Goal: Information Seeking & Learning: Learn about a topic

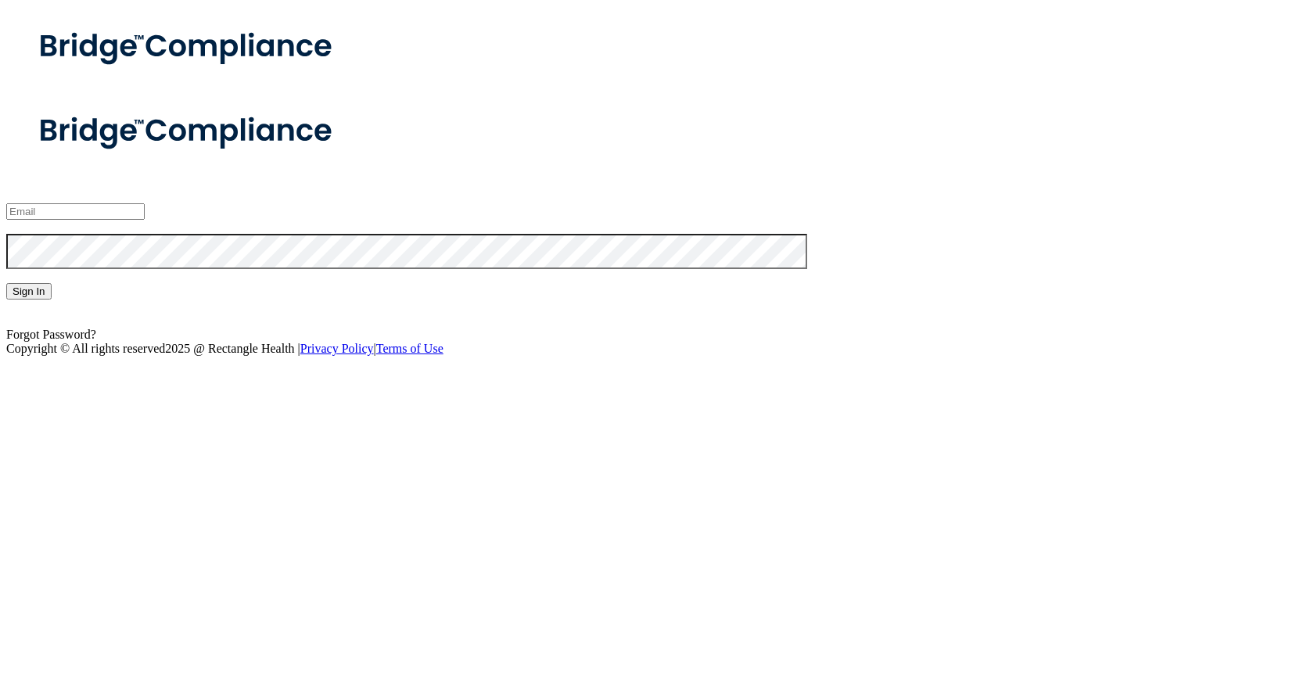
click at [145, 220] on input "email" at bounding box center [75, 211] width 138 height 16
type input "[EMAIL_ADDRESS][DOMAIN_NAME]"
click at [6, 283] on button "Sign In" at bounding box center [28, 291] width 45 height 16
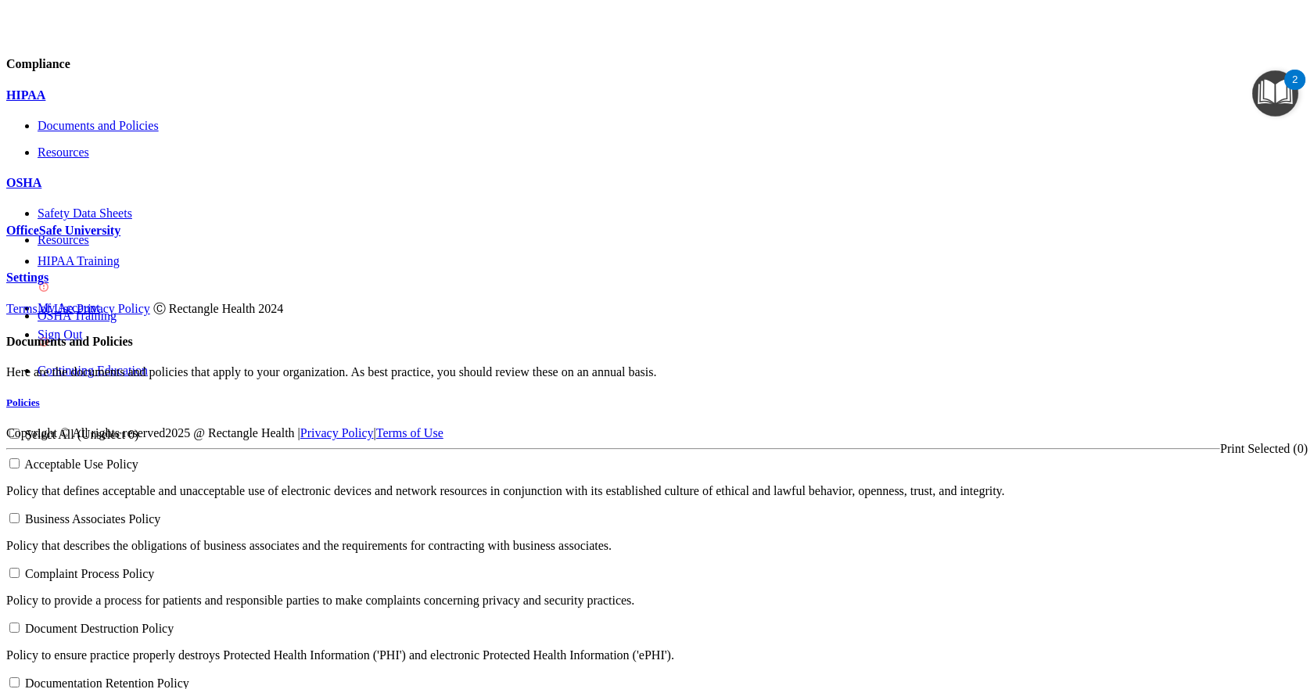
click at [160, 238] on p "OfficeSafe University" at bounding box center [657, 231] width 1302 height 14
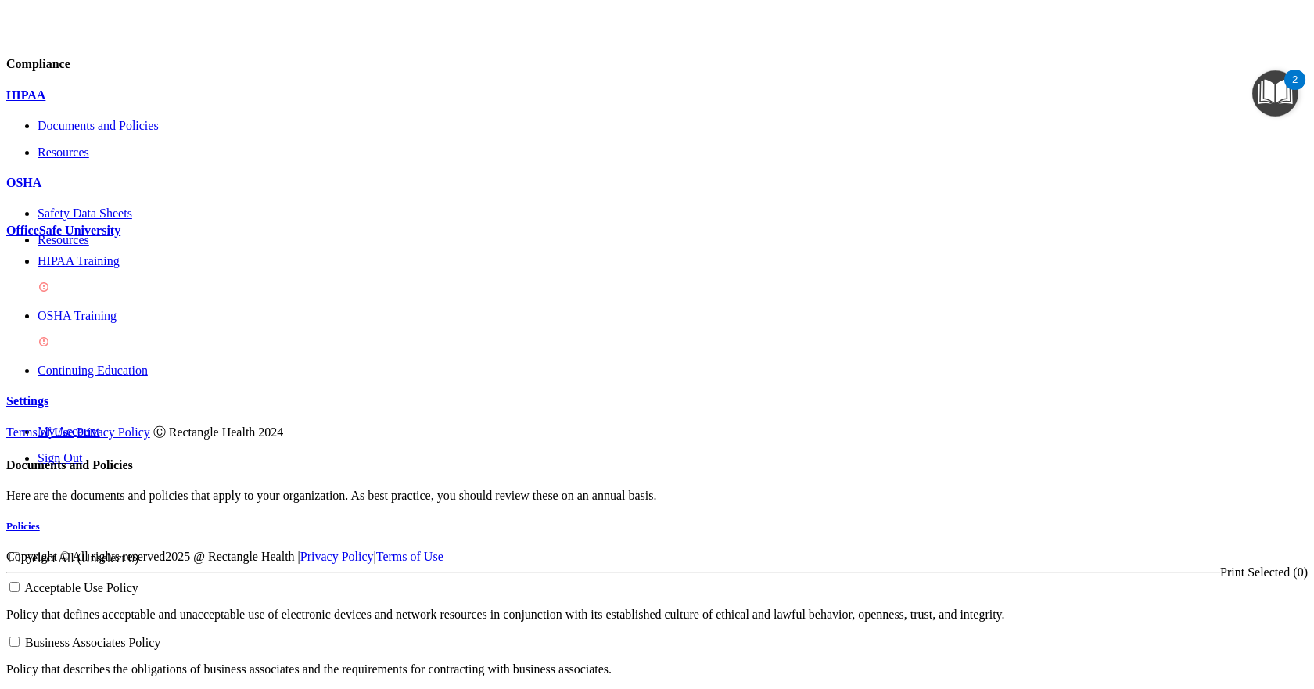
click at [117, 297] on link "HIPAA Training" at bounding box center [673, 275] width 1271 height 42
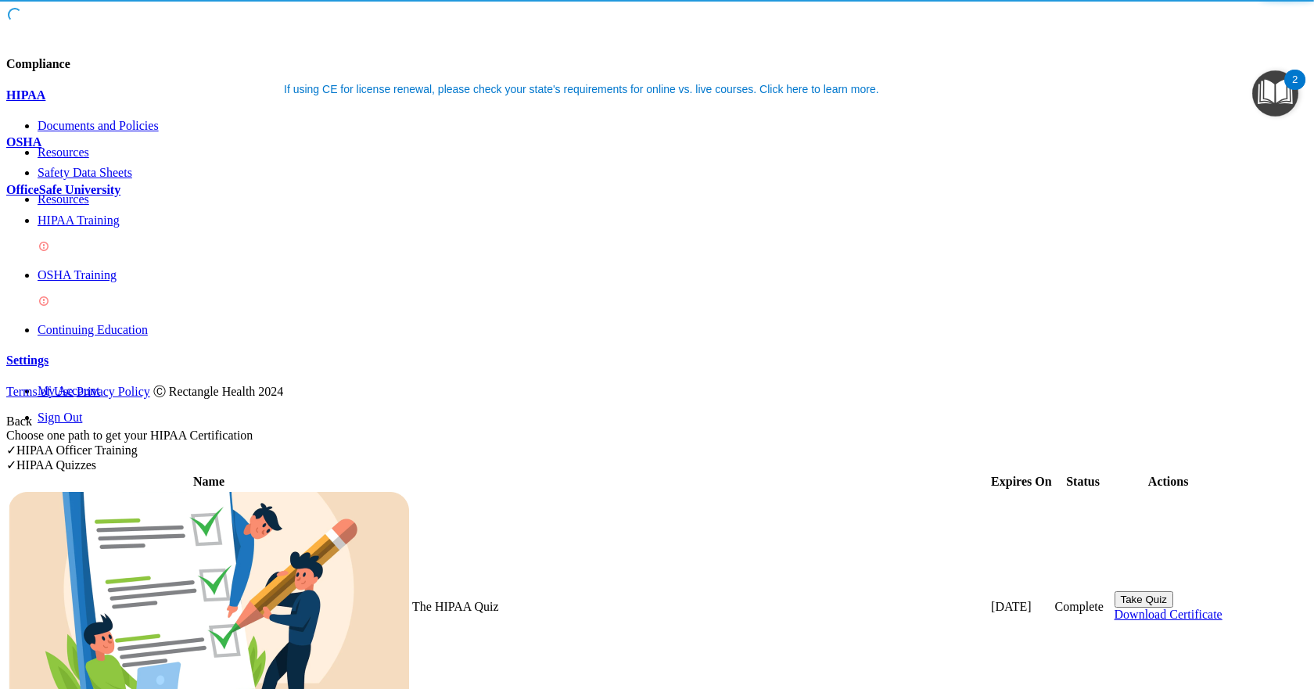
scroll to position [78, 0]
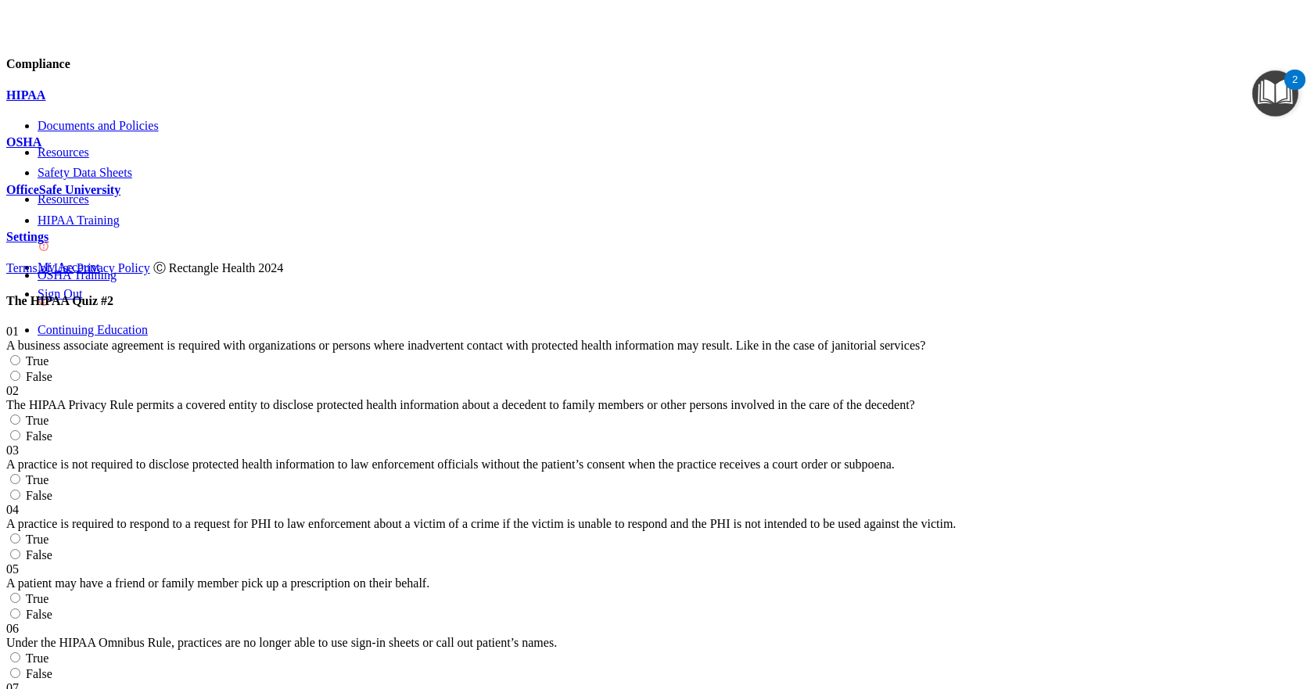
click at [20, 355] on input "True" at bounding box center [15, 360] width 10 height 10
radio input "true"
click at [20, 490] on input "False" at bounding box center [15, 495] width 10 height 10
radio input "true"
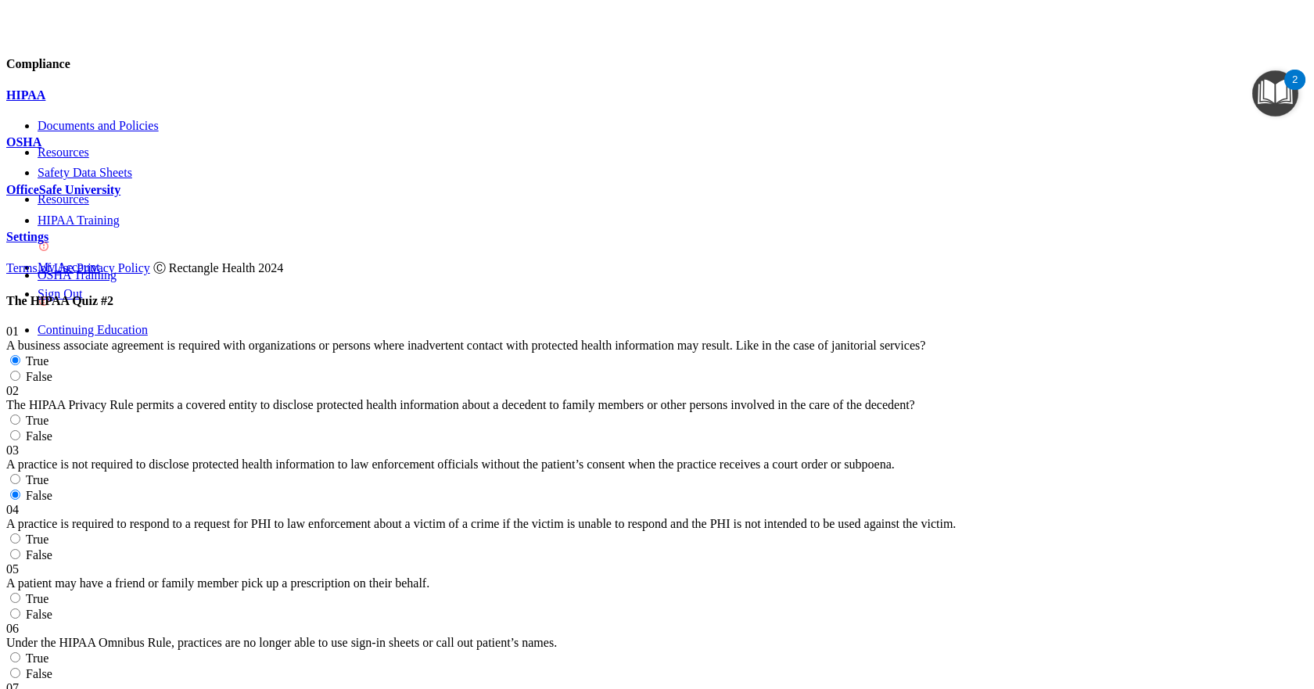
click at [49, 414] on span "True" at bounding box center [37, 420] width 23 height 13
click at [20, 415] on input "True" at bounding box center [15, 420] width 10 height 10
radio input "true"
click at [20, 534] on input "True" at bounding box center [15, 539] width 10 height 10
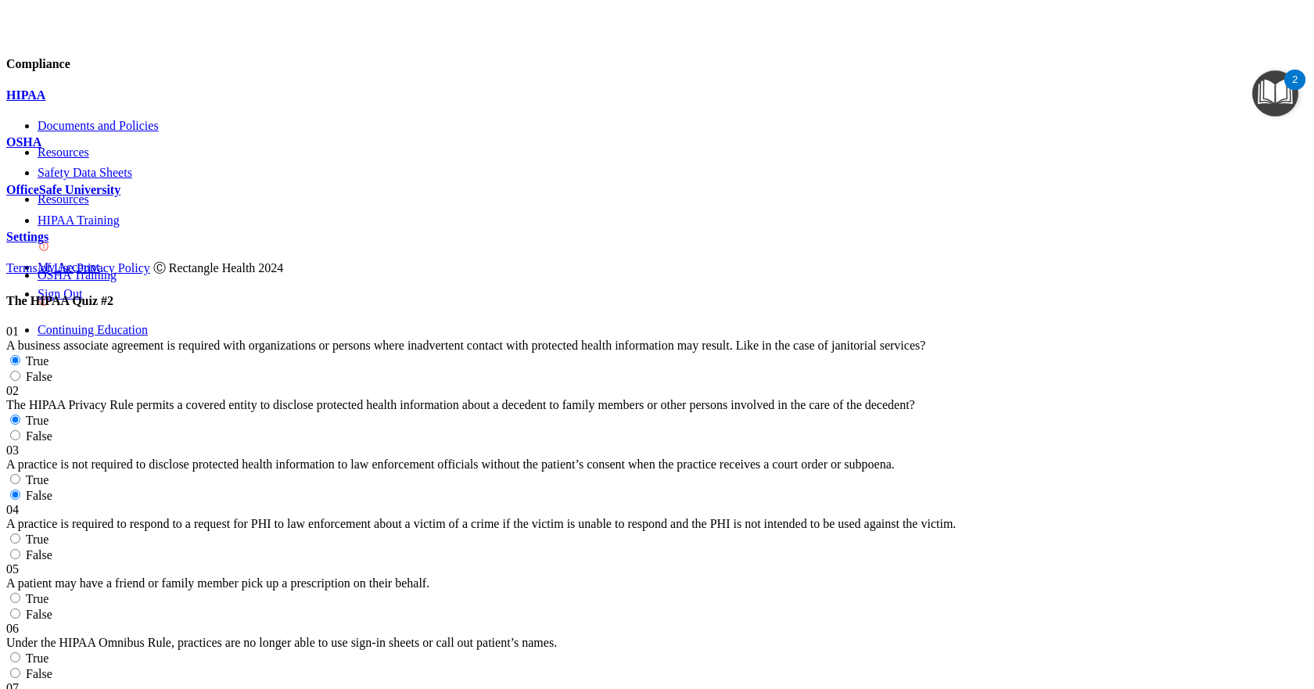
radio input "true"
click at [52, 608] on span "False" at bounding box center [39, 614] width 27 height 13
click at [20, 609] on input "False" at bounding box center [15, 614] width 10 height 10
radio input "true"
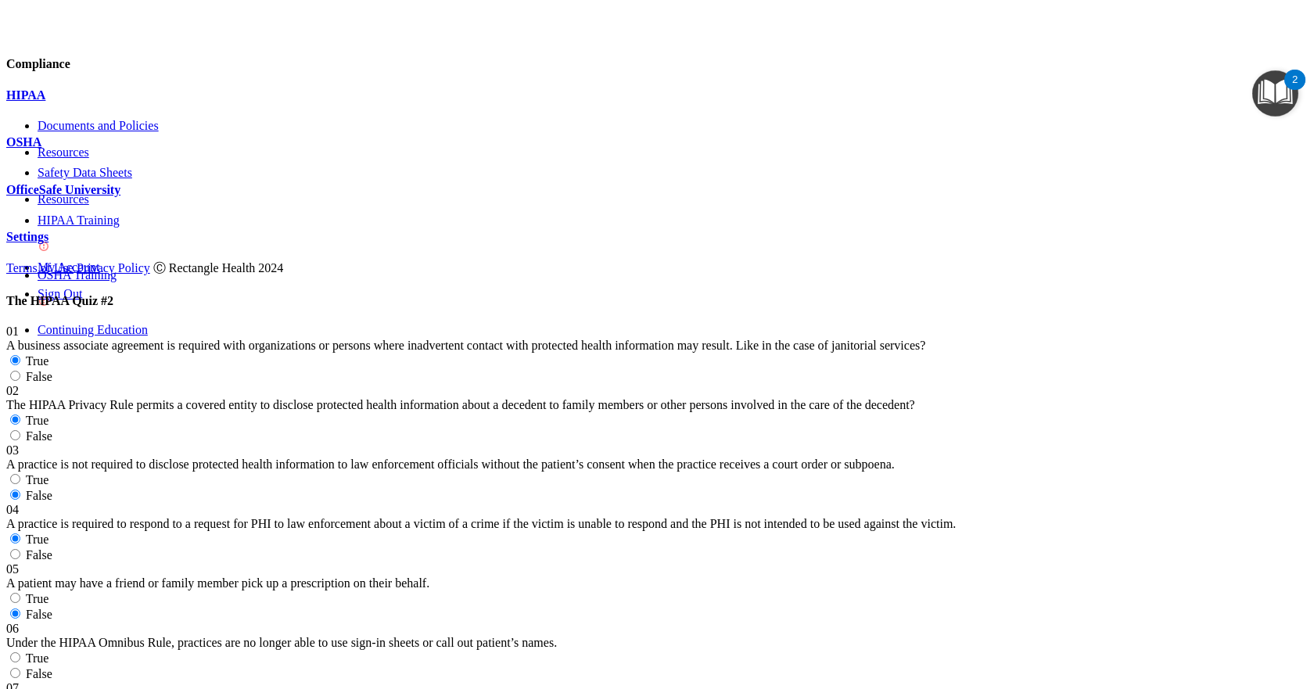
scroll to position [469, 0]
click at [52, 667] on label "False" at bounding box center [29, 673] width 46 height 13
click at [20, 668] on input "False" at bounding box center [15, 673] width 10 height 10
radio input "true"
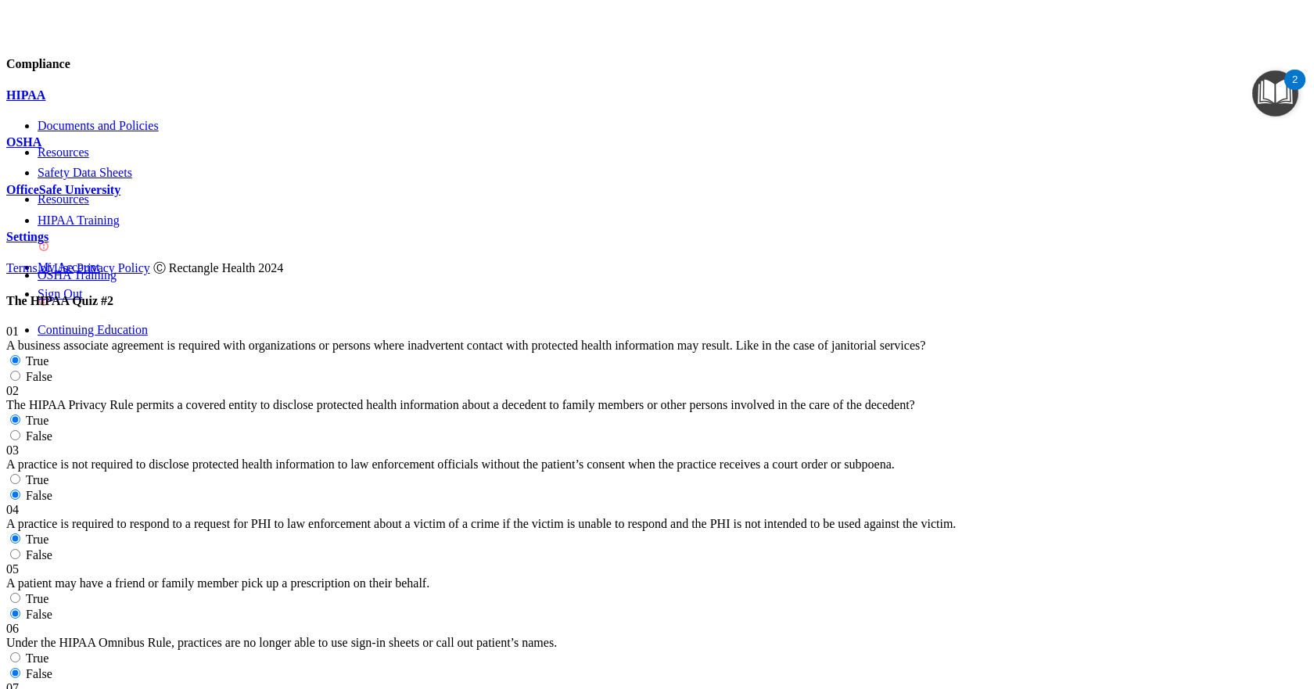
radio input "true"
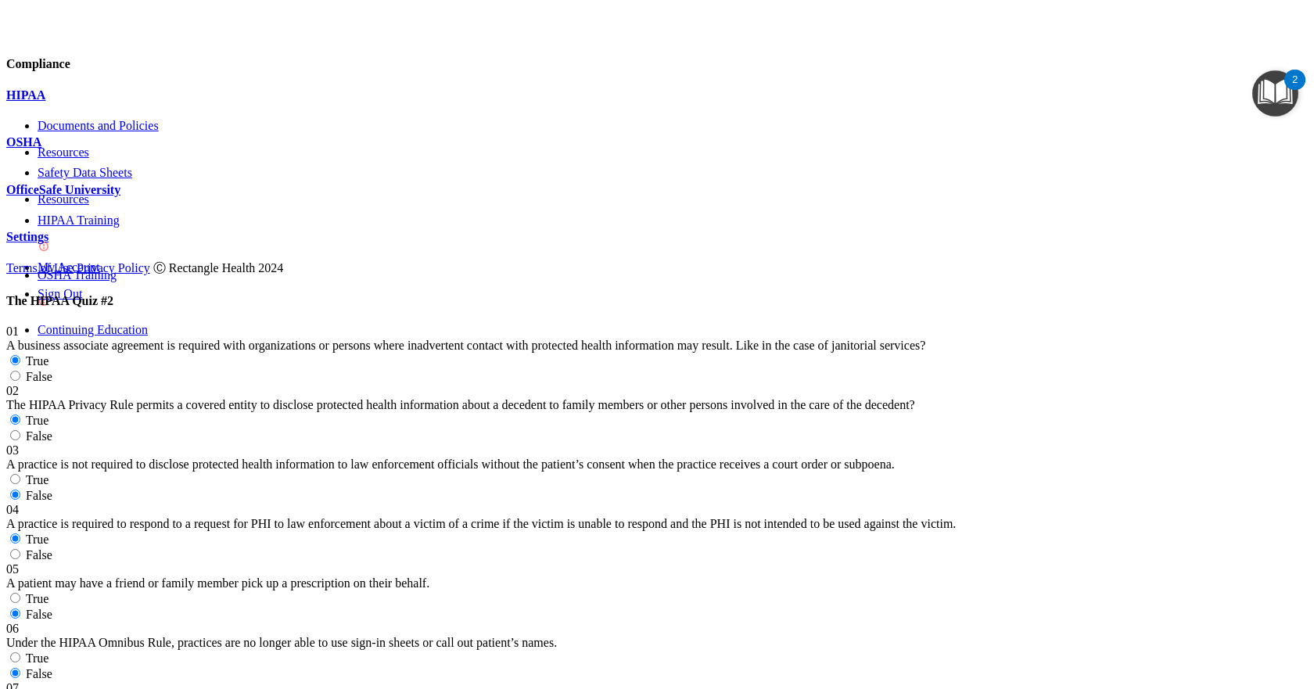
radio input "true"
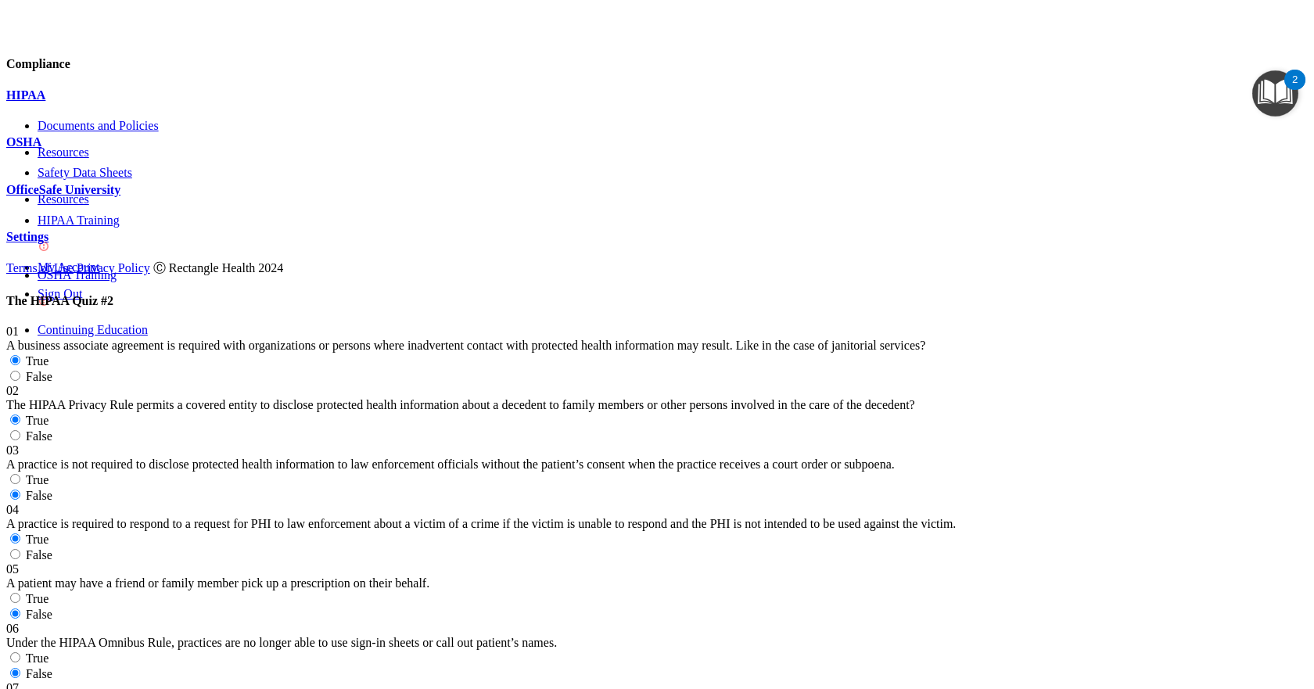
radio input "true"
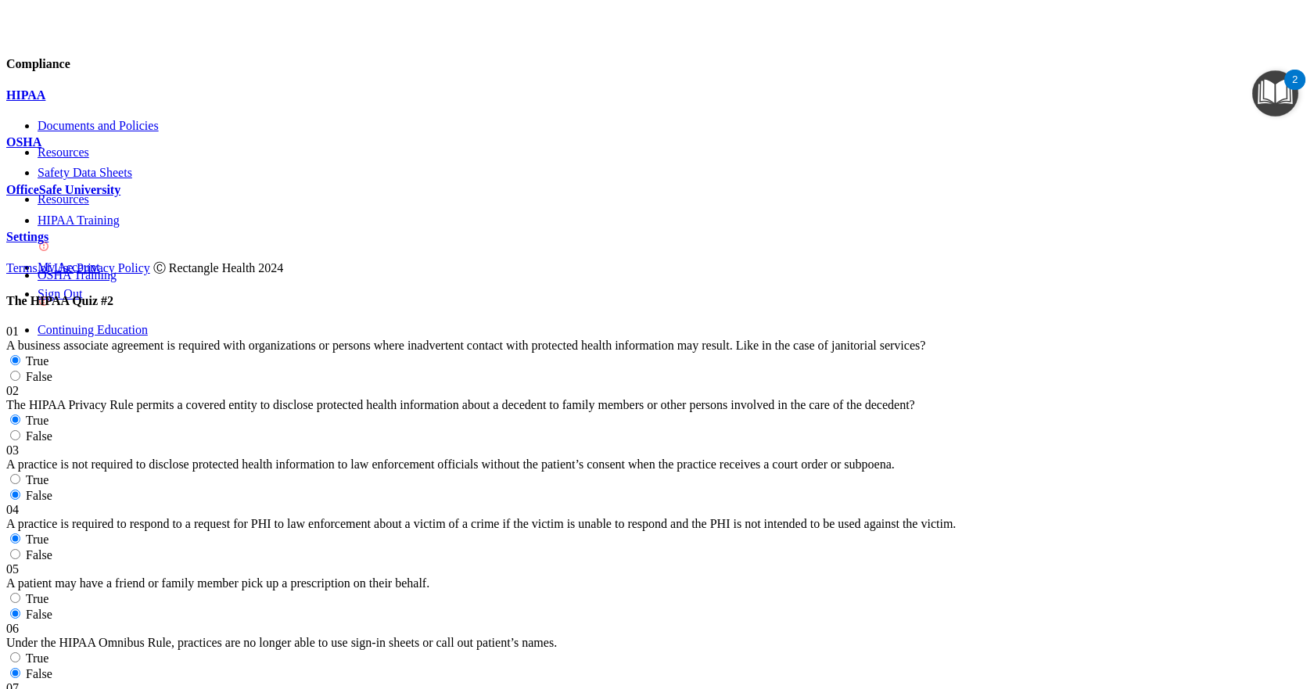
radio input "true"
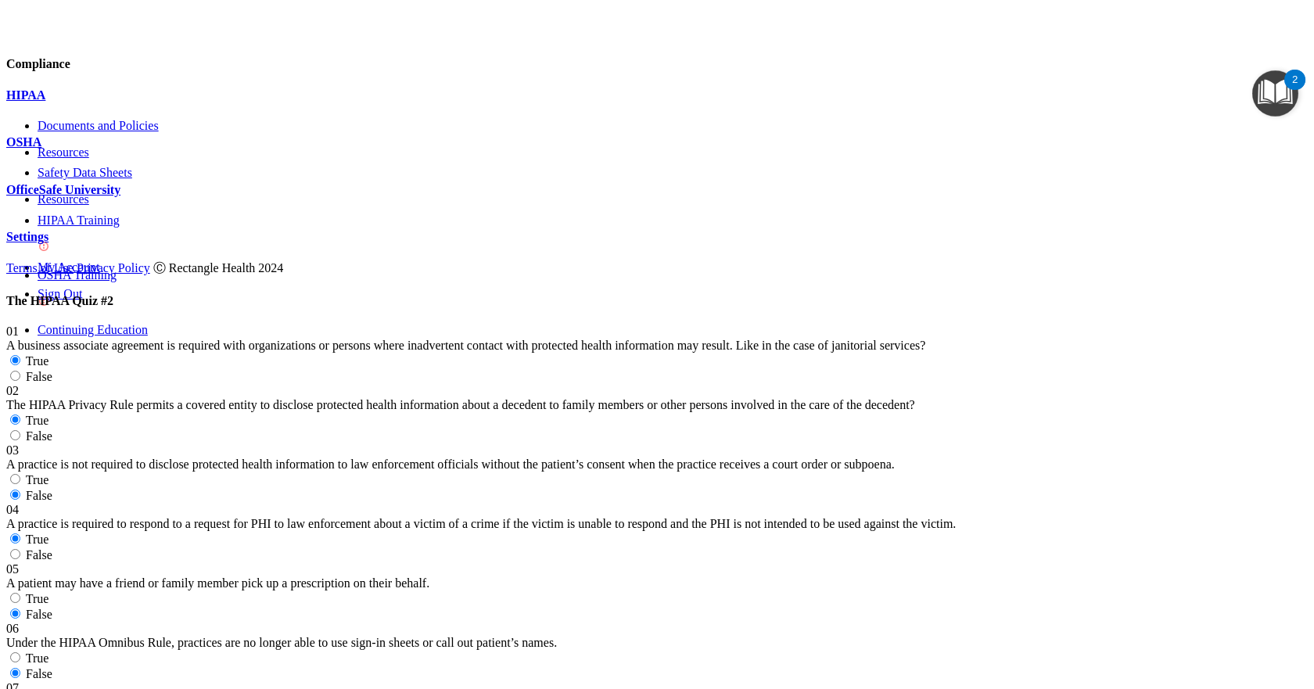
radio input "true"
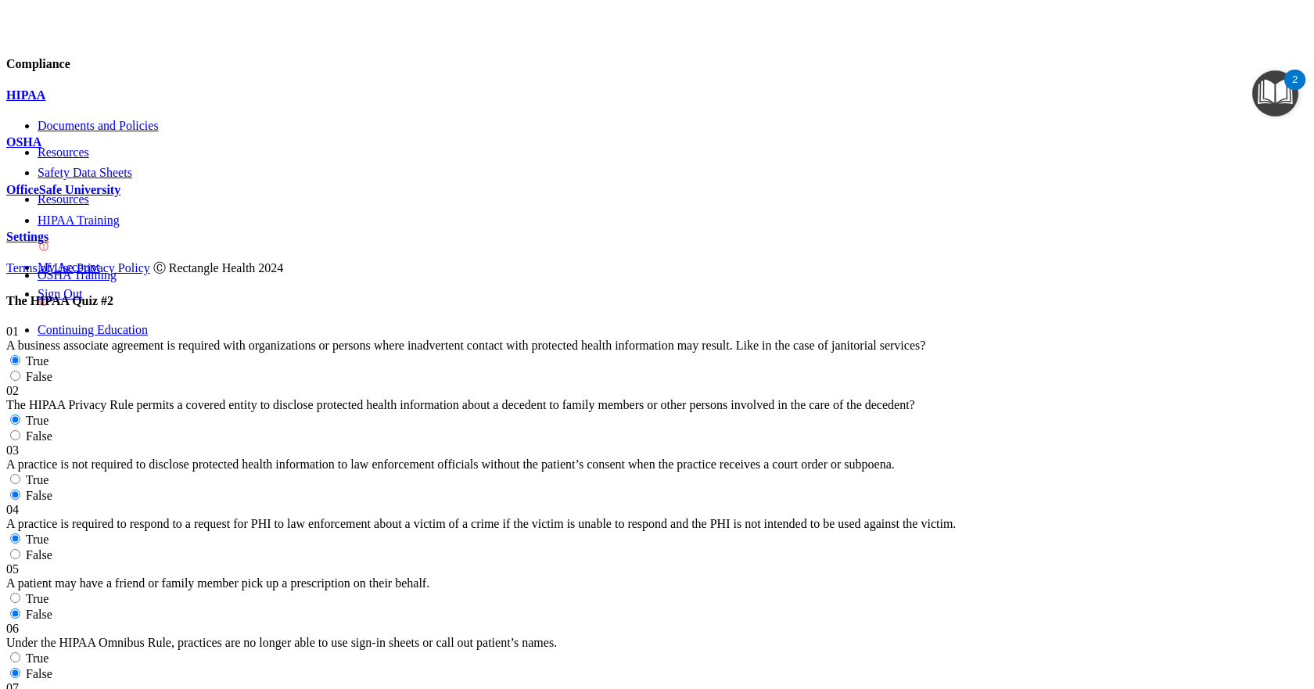
radio input "true"
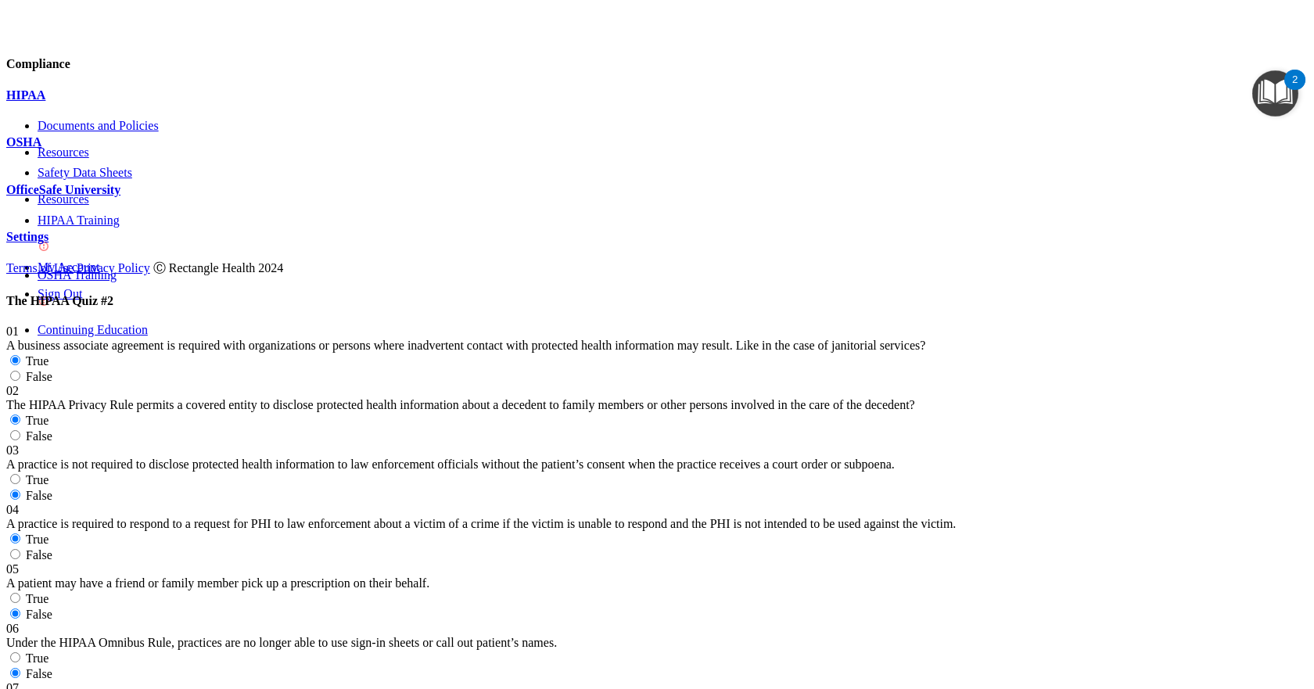
radio input "true"
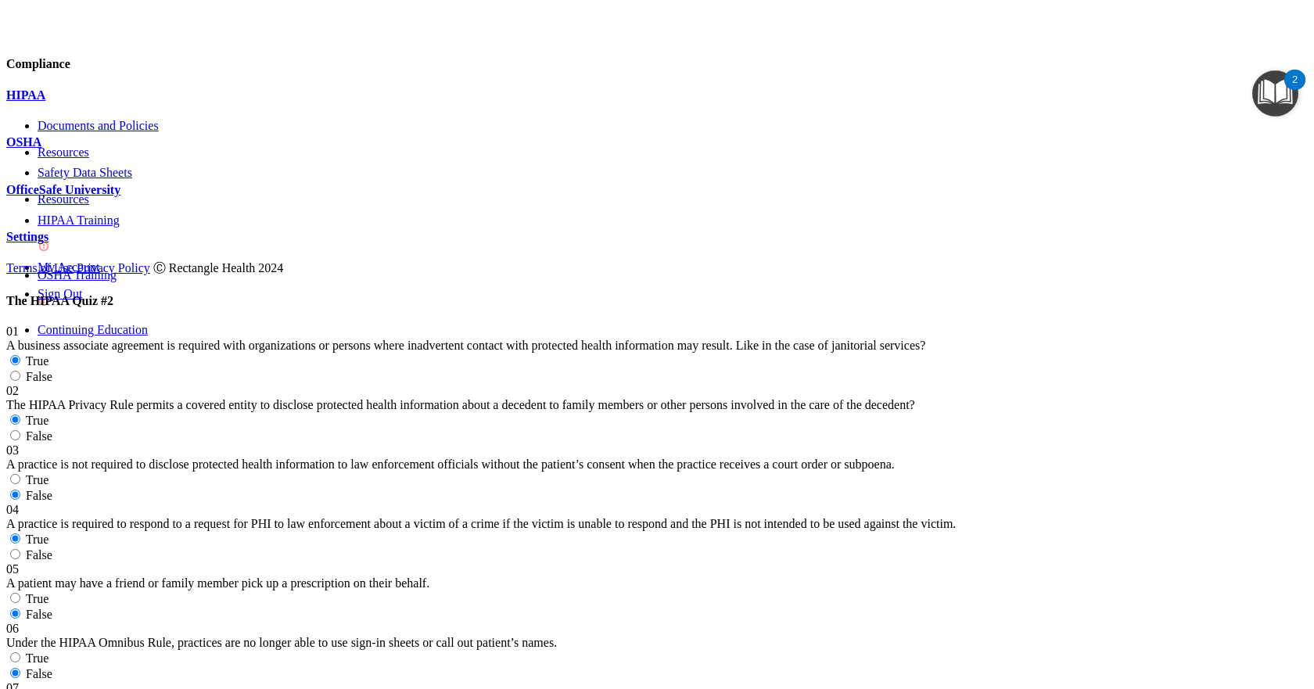
scroll to position [2149, 0]
radio input "true"
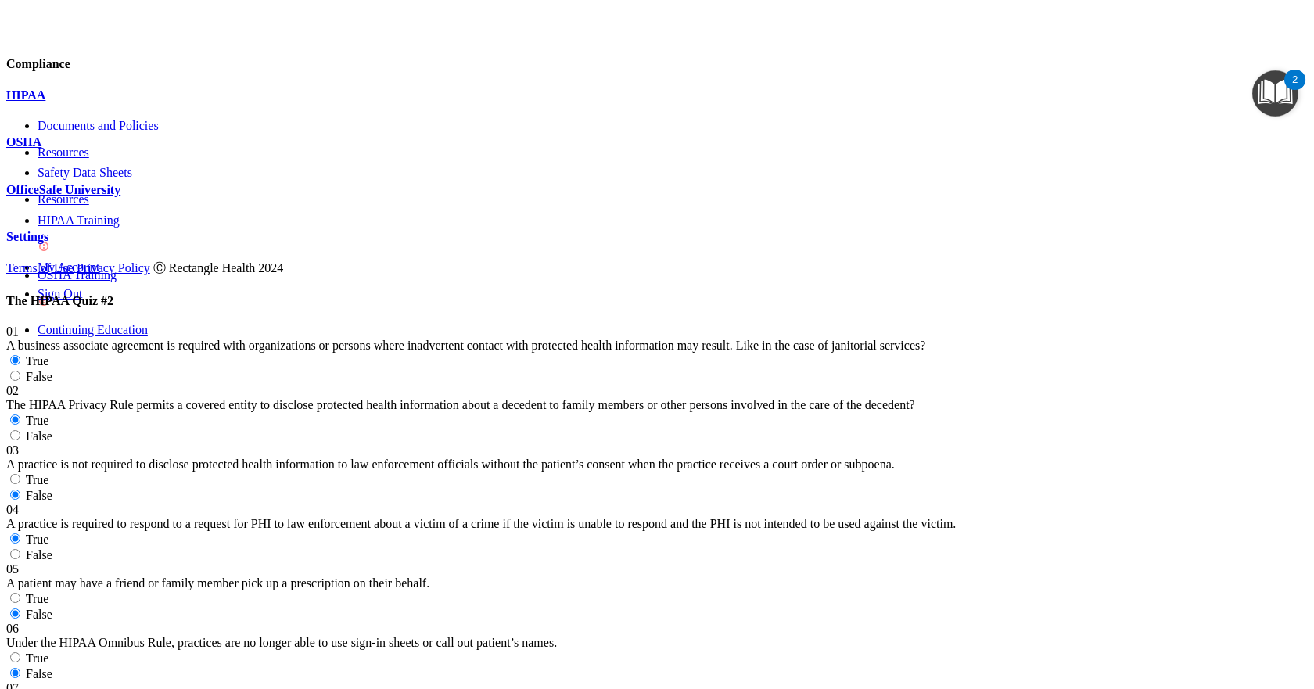
radio input "true"
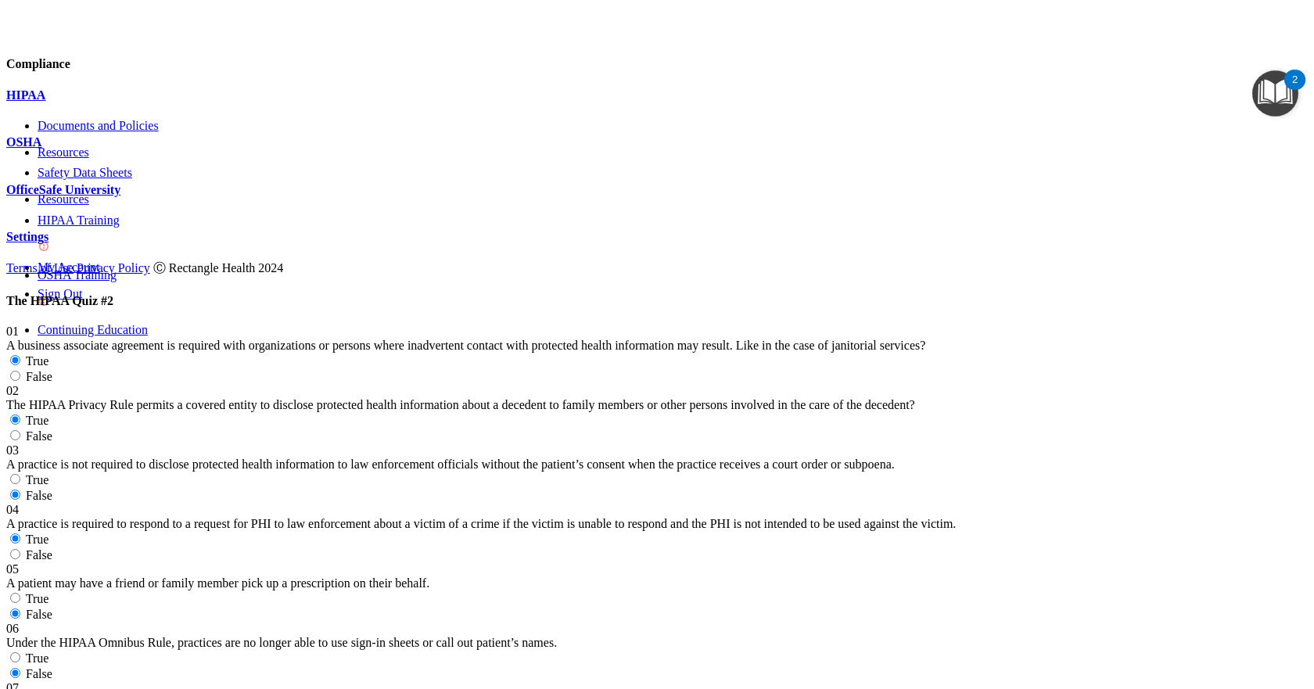
radio input "true"
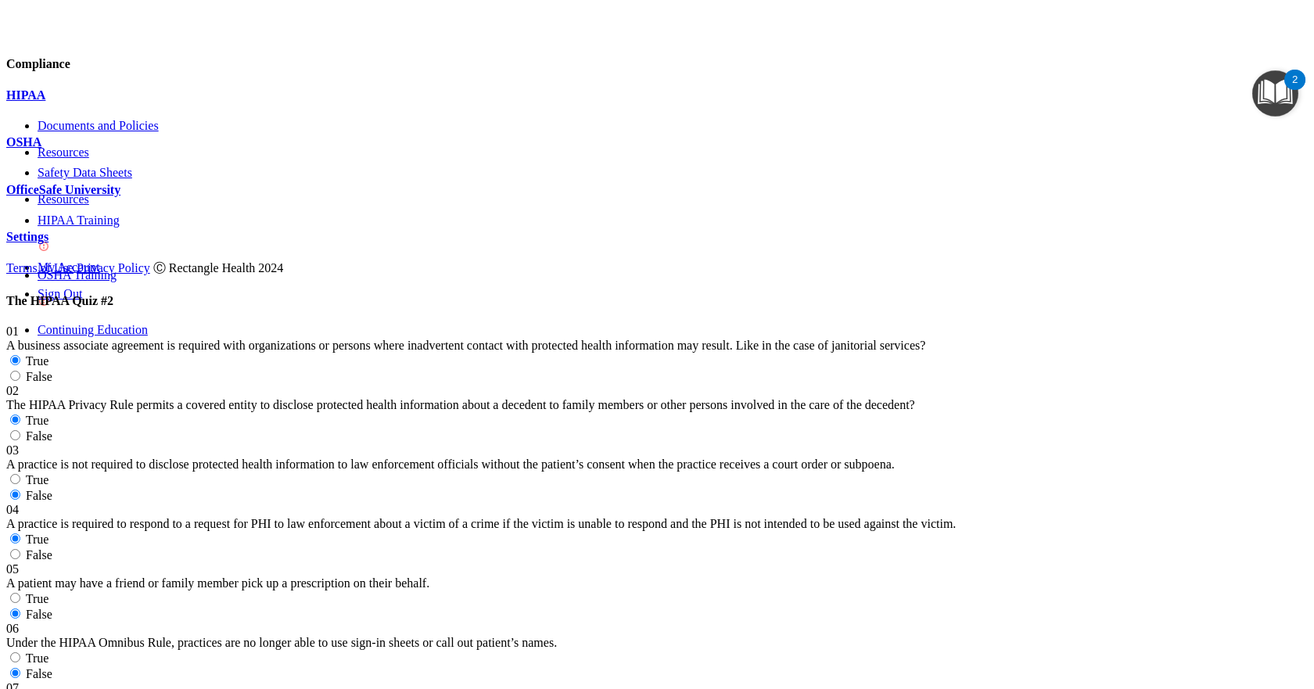
drag, startPoint x: 311, startPoint y: 271, endPoint x: 487, endPoint y: 293, distance: 177.5
copy span "The HIPAA Privacy Rule permits a physician to share PHI for treatment purposes …"
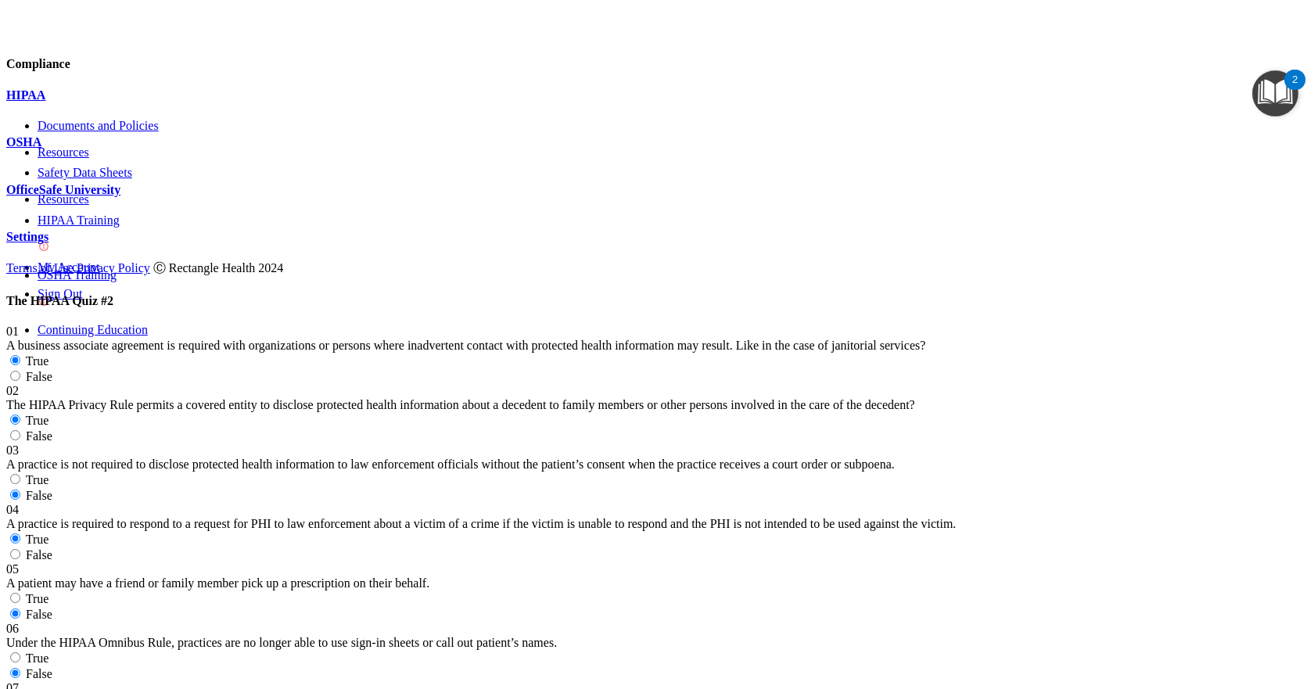
radio input "true"
drag, startPoint x: 311, startPoint y: 175, endPoint x: 517, endPoint y: 218, distance: 210.8
copy span "Not all software vendors are Business Associates of covered entities."
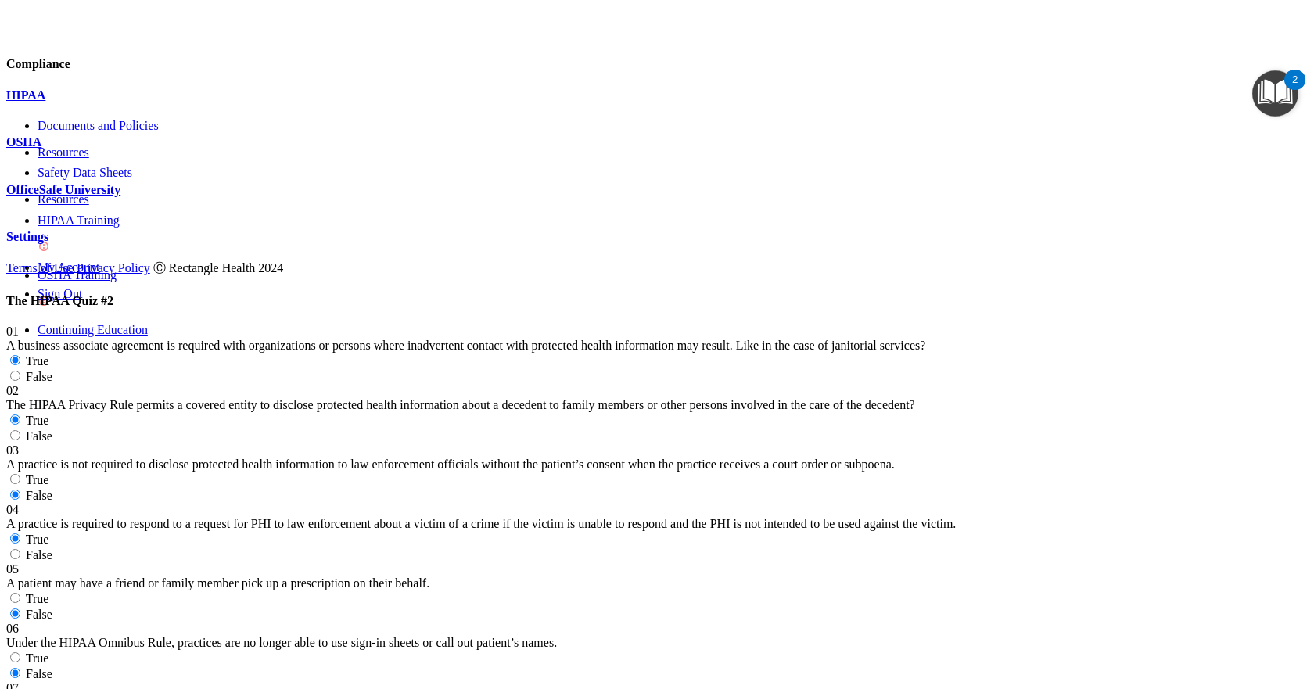
scroll to position [2432, 0]
drag, startPoint x: 316, startPoint y: 181, endPoint x: 591, endPoint y: 271, distance: 289.0
copy span "ecause of the recent ransomware attacks and cyber hacking incidents, a healthca…"
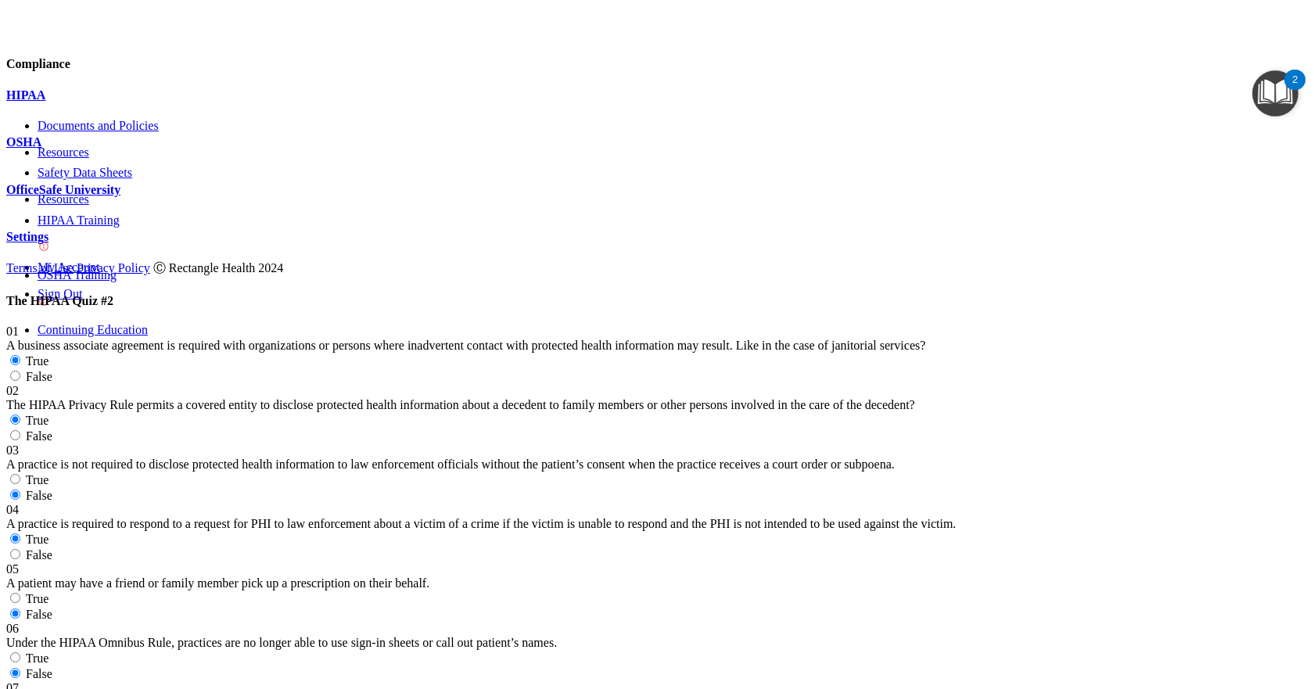
scroll to position [2275, 0]
drag, startPoint x: 311, startPoint y: 87, endPoint x: 475, endPoint y: 124, distance: 167.6
copy span "Healthcare providers may communicate family history information to the patient …"
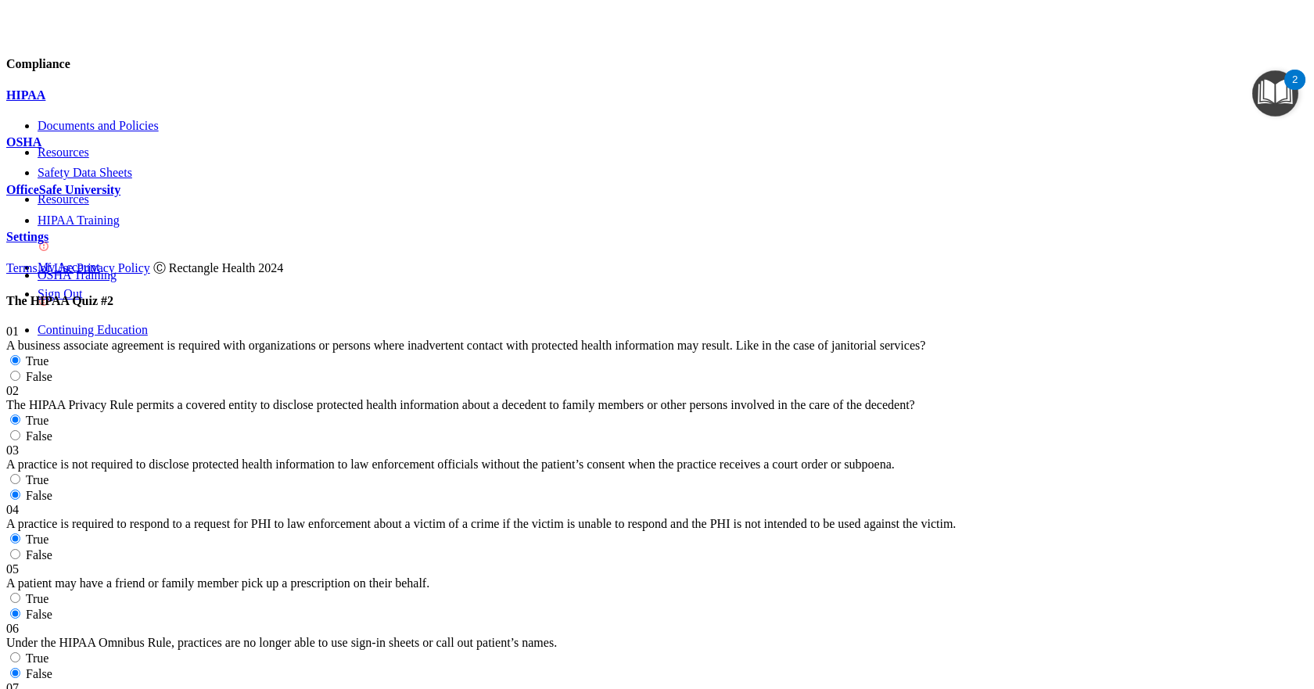
radio input "true"
radio input "false"
drag, startPoint x: 311, startPoint y: 201, endPoint x: 659, endPoint y: 279, distance: 356.9
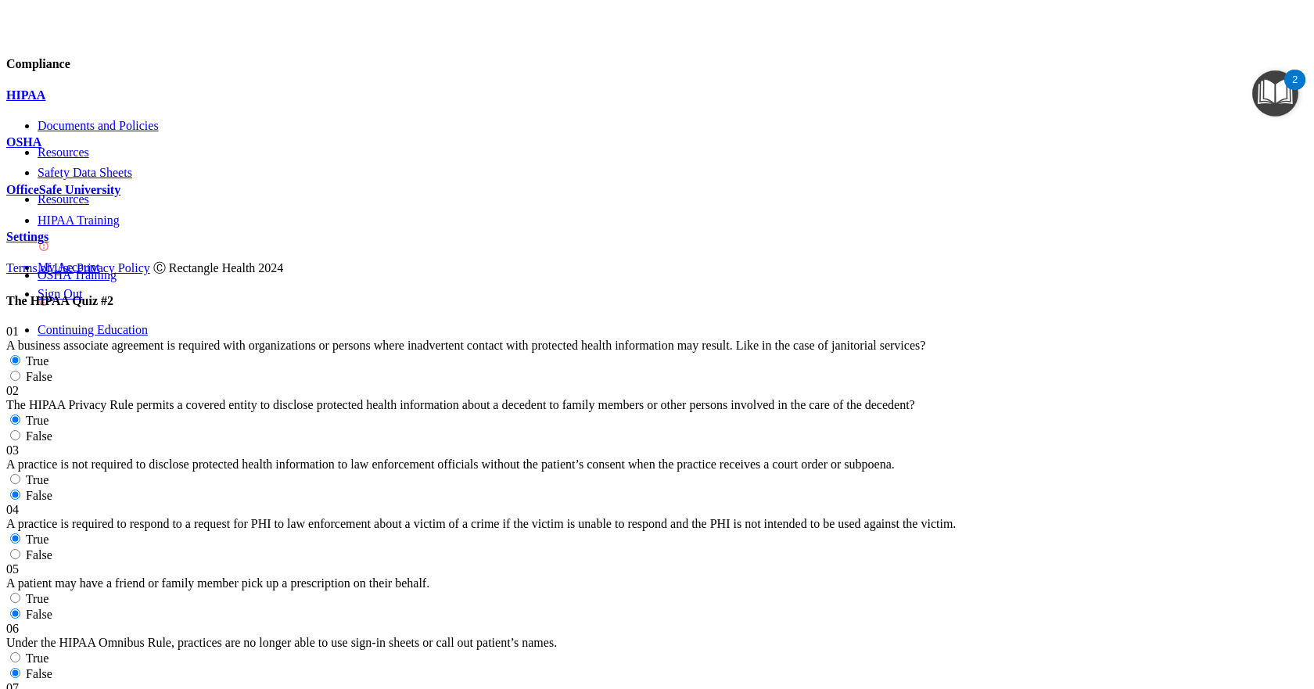
copy span "If the patient does not object, you can share or discuss their health informati…"
radio input "true"
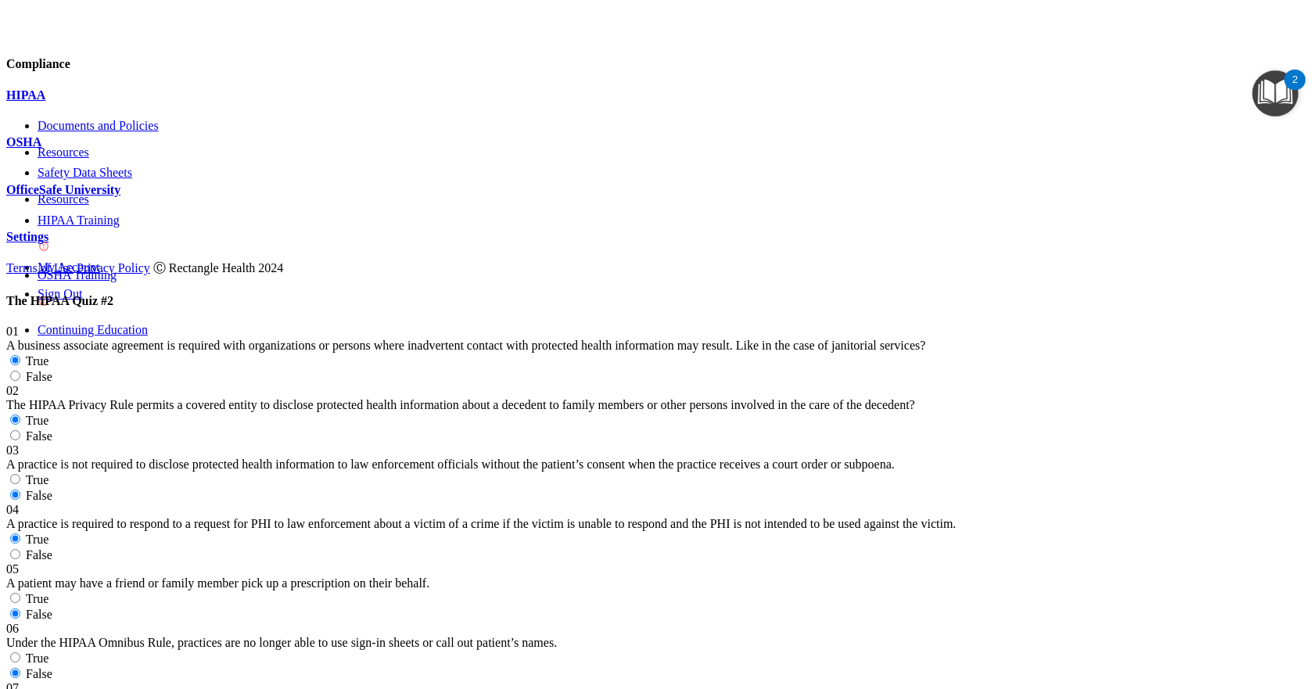
radio input "false"
drag, startPoint x: 311, startPoint y: 206, endPoint x: 595, endPoint y: 292, distance: 297.5
copy span "A physician does not need a patient's written authorization to send a copy of t…"
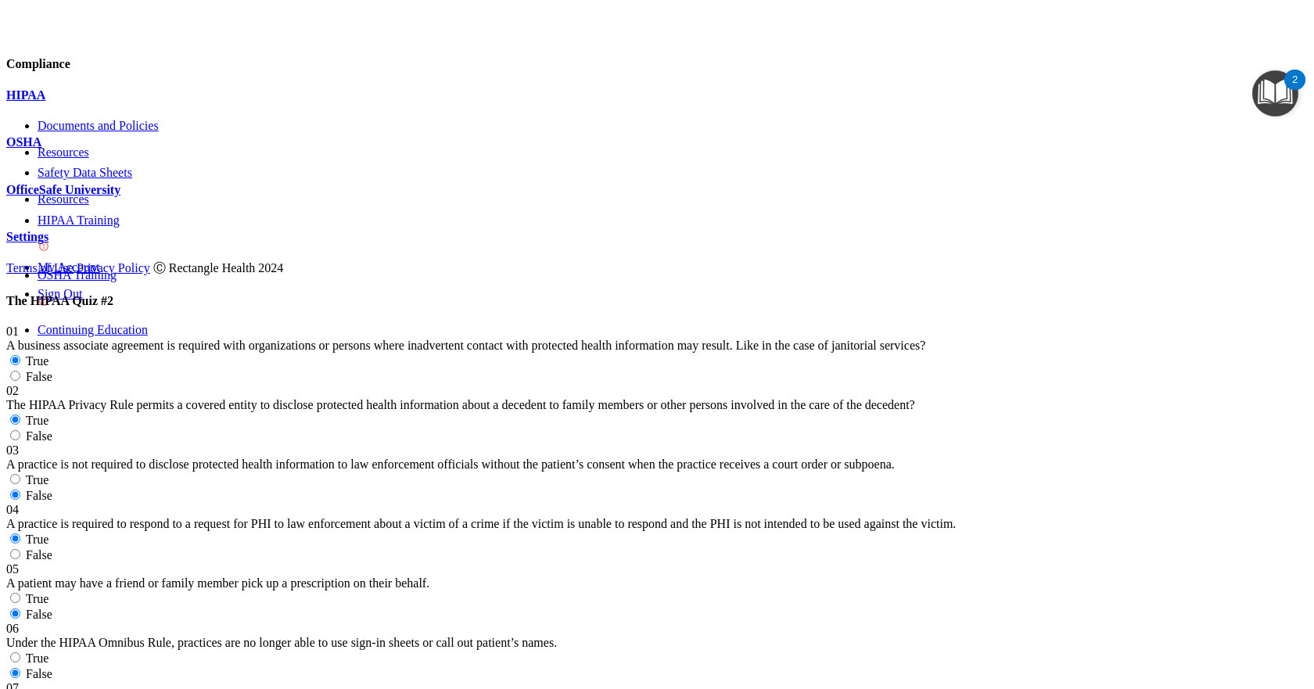
radio input "true"
radio input "false"
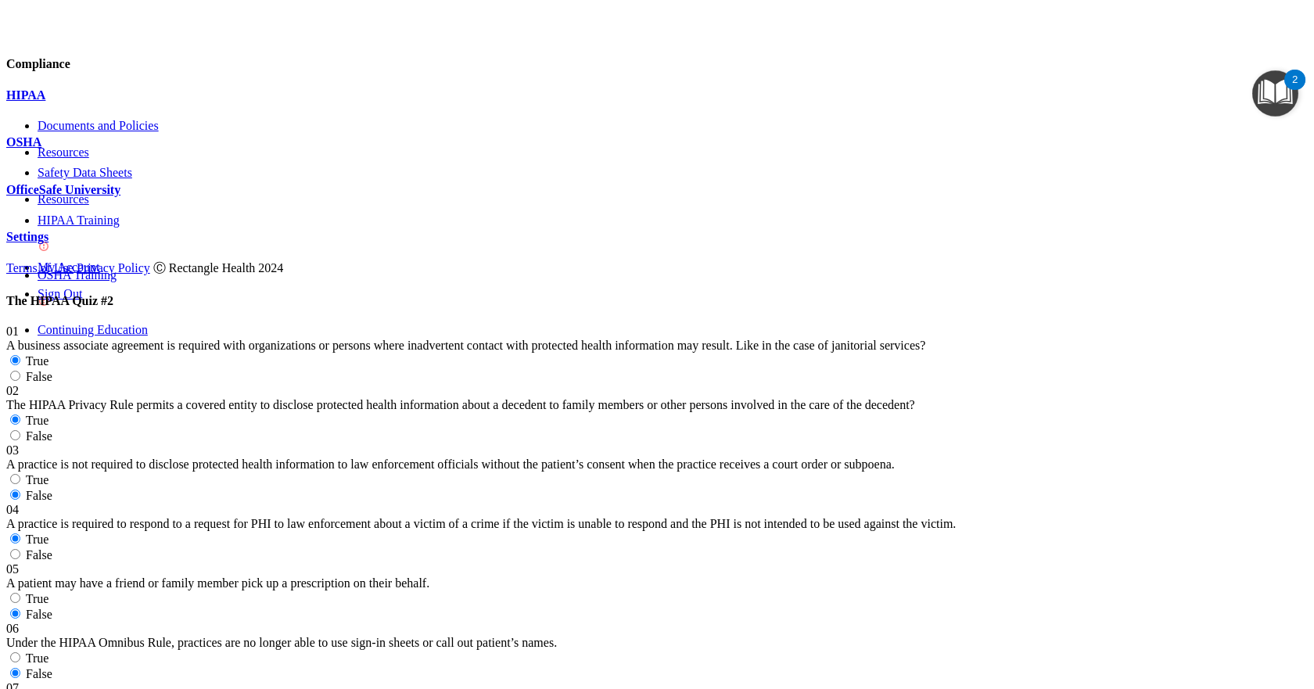
radio input "true"
radio input "false"
drag, startPoint x: 315, startPoint y: 330, endPoint x: 520, endPoint y: 376, distance: 210.7
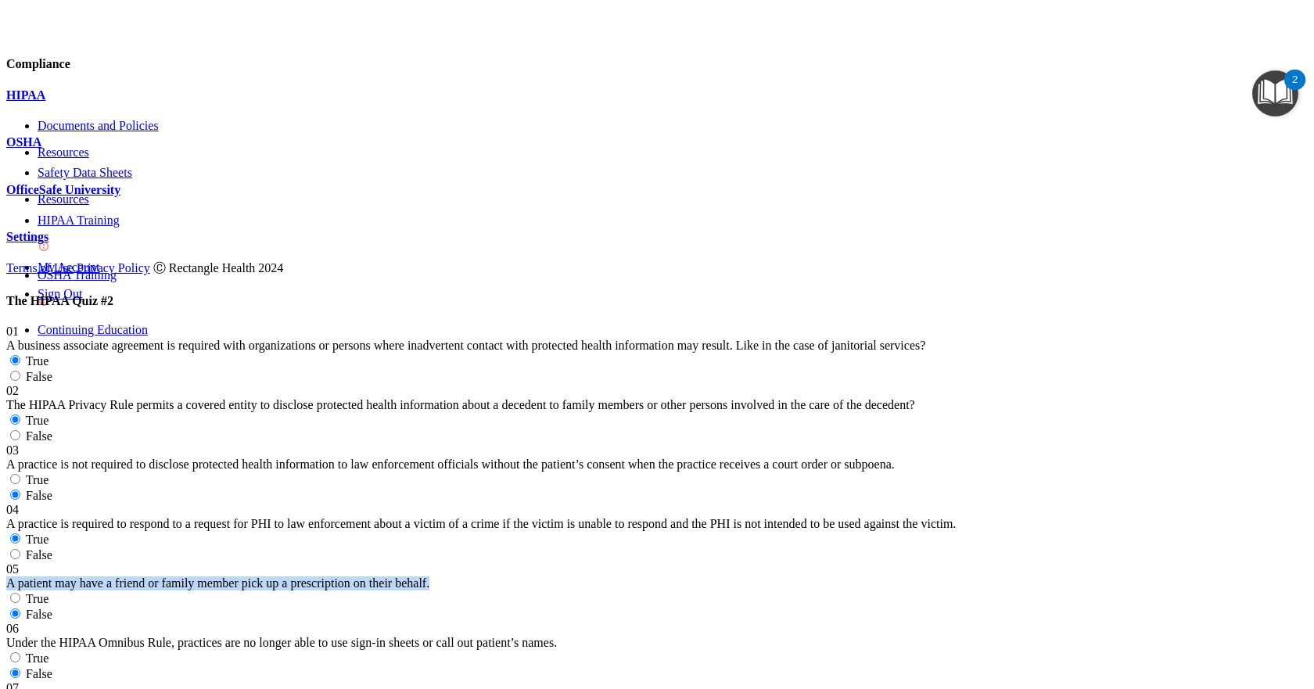
click at [520, 563] on div "05 A patient may have a friend or family member pick up a prescription on their…" at bounding box center [657, 577] width 1302 height 28
copy span "A patient may have a friend or family member pick up a prescription on their be…"
click at [649, 517] on div "A practice is required to respond to a request for PHI to law enforcement about…" at bounding box center [657, 524] width 1302 height 14
click at [20, 593] on input "True" at bounding box center [15, 598] width 10 height 10
radio input "true"
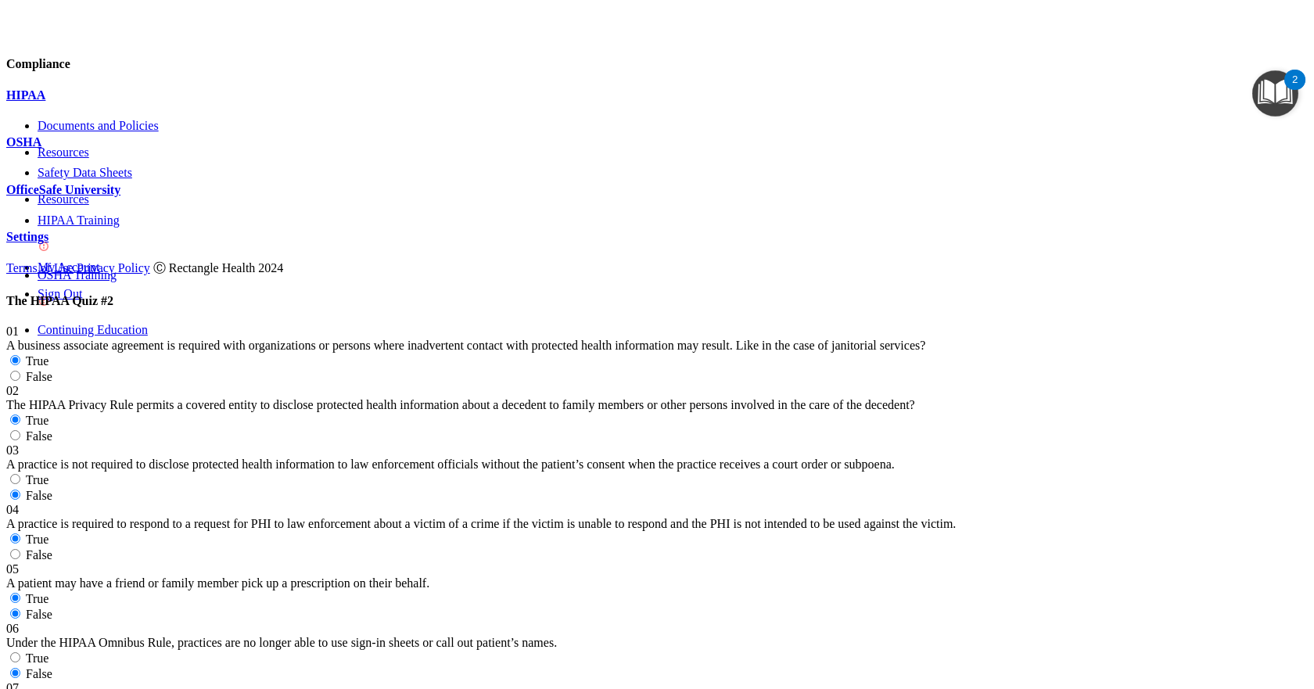
radio input "false"
drag, startPoint x: 311, startPoint y: 92, endPoint x: 592, endPoint y: 159, distance: 289.4
copy span "A healthcare power of attorney provides rights to make decisions on behalf of t…"
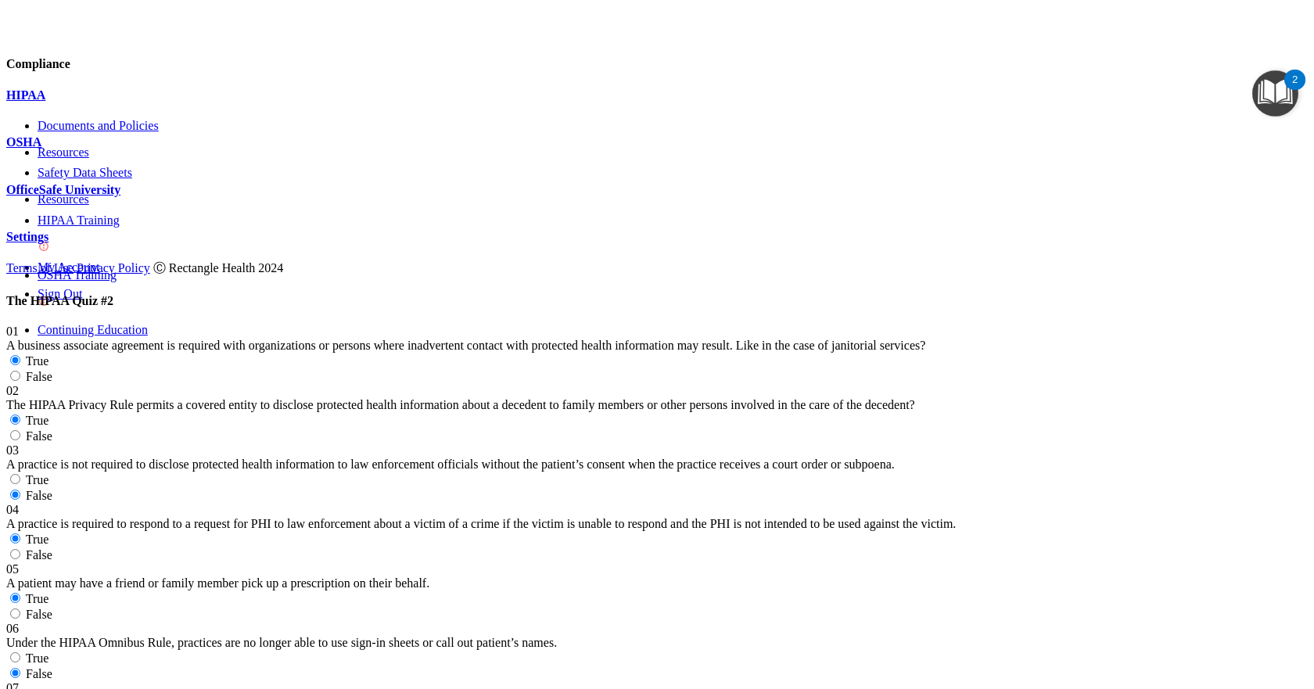
radio input "true"
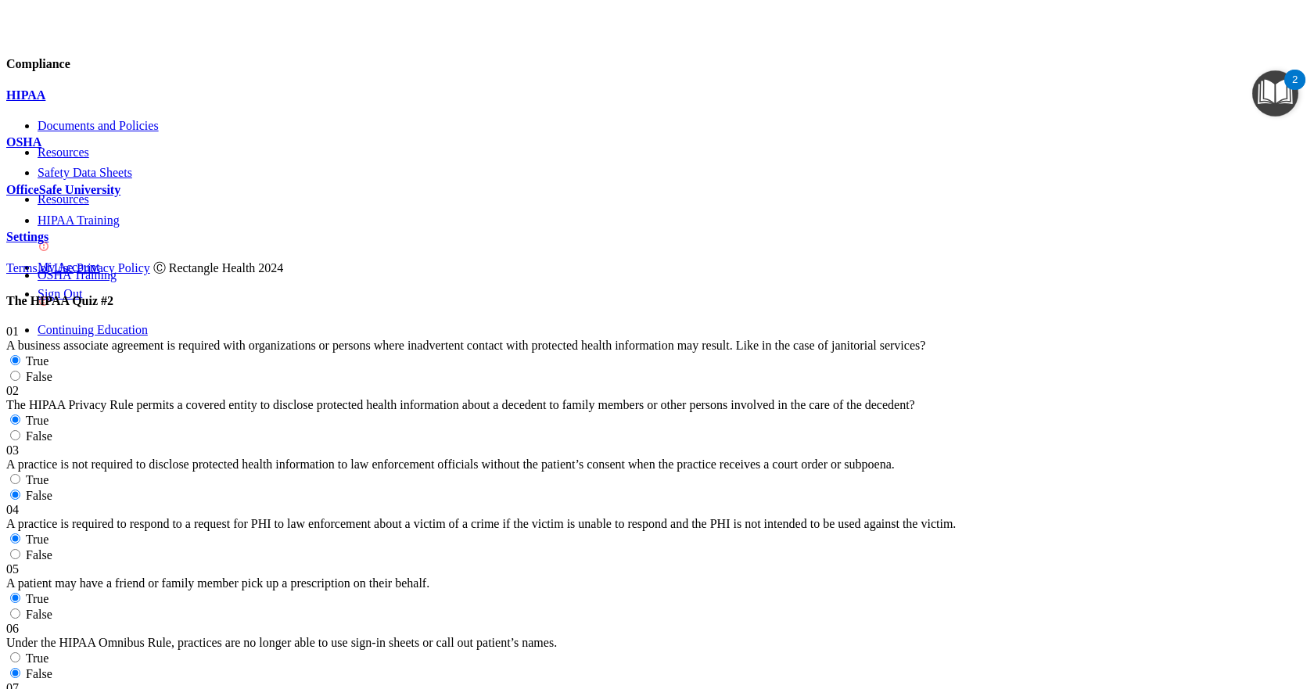
radio input "true"
radio input "false"
drag, startPoint x: 313, startPoint y: 216, endPoint x: 534, endPoint y: 254, distance: 224.7
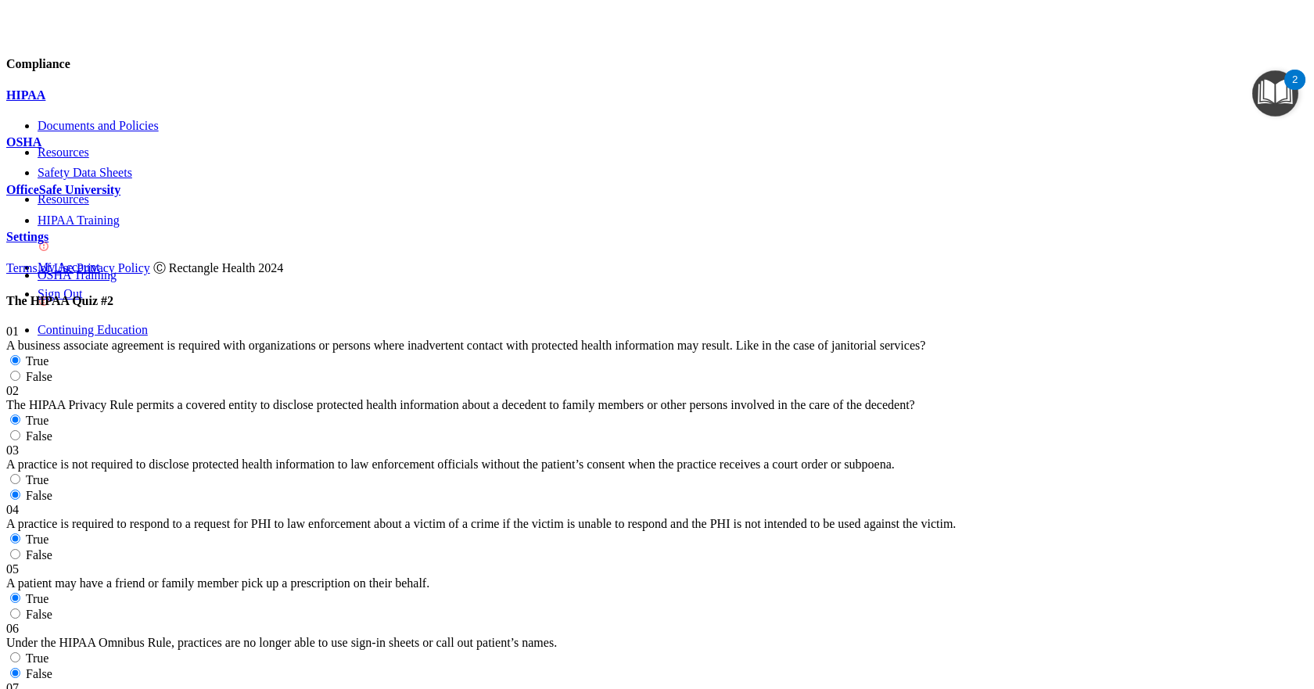
copy span "A practice is required to monitor and is liable for the actions of its Business…"
drag, startPoint x: 312, startPoint y: 315, endPoint x: 575, endPoint y: 354, distance: 265.7
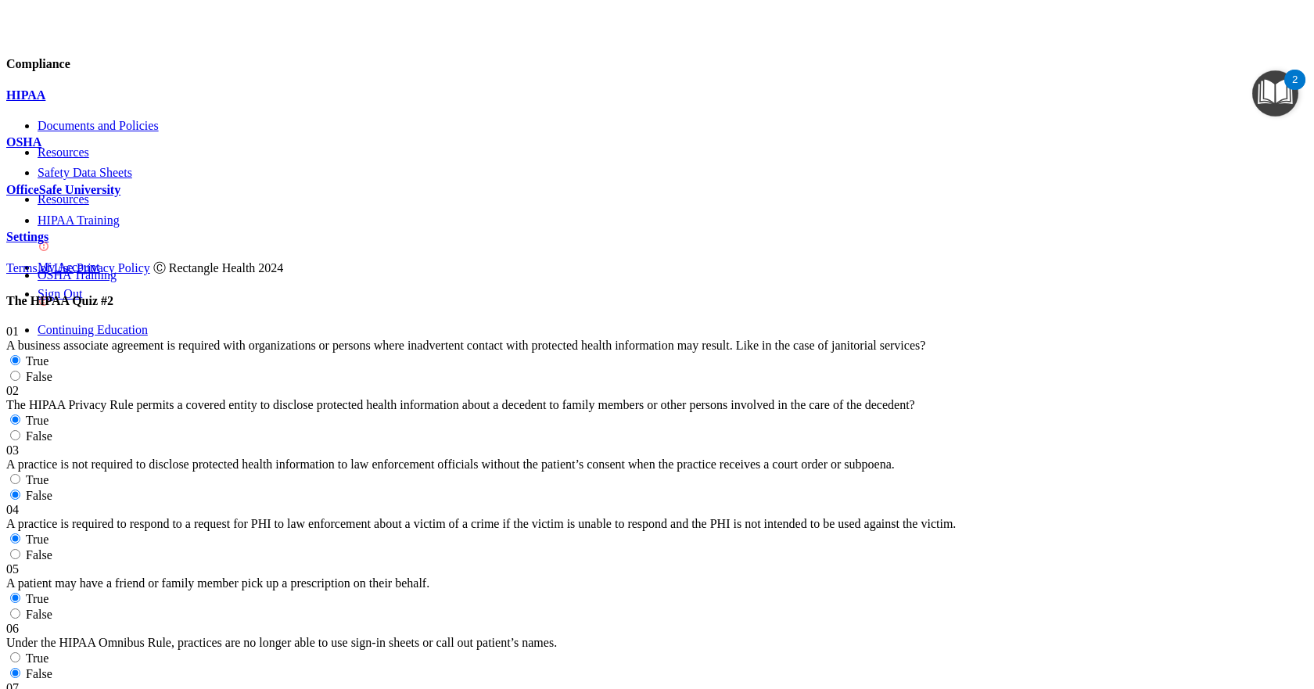
copy span "Appointment reminders are allowed under the HIPAA Privacy Rule without a prior …"
radio input "true"
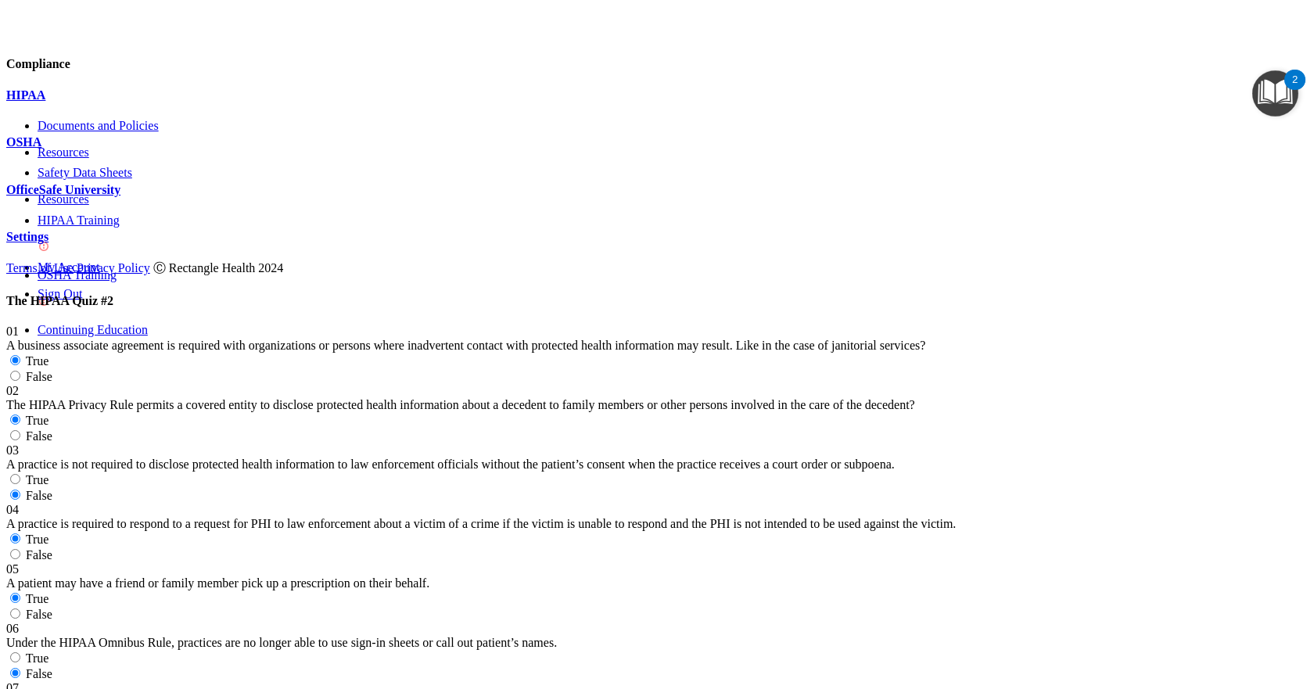
radio input "true"
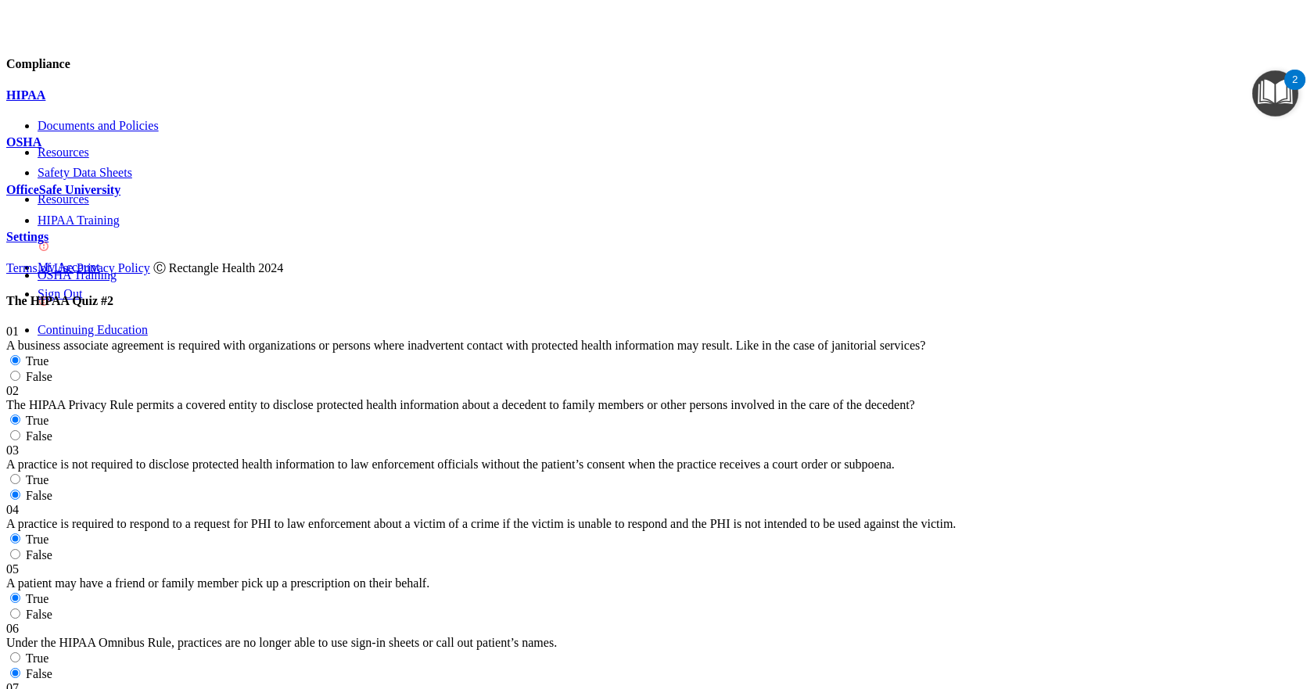
radio input "true"
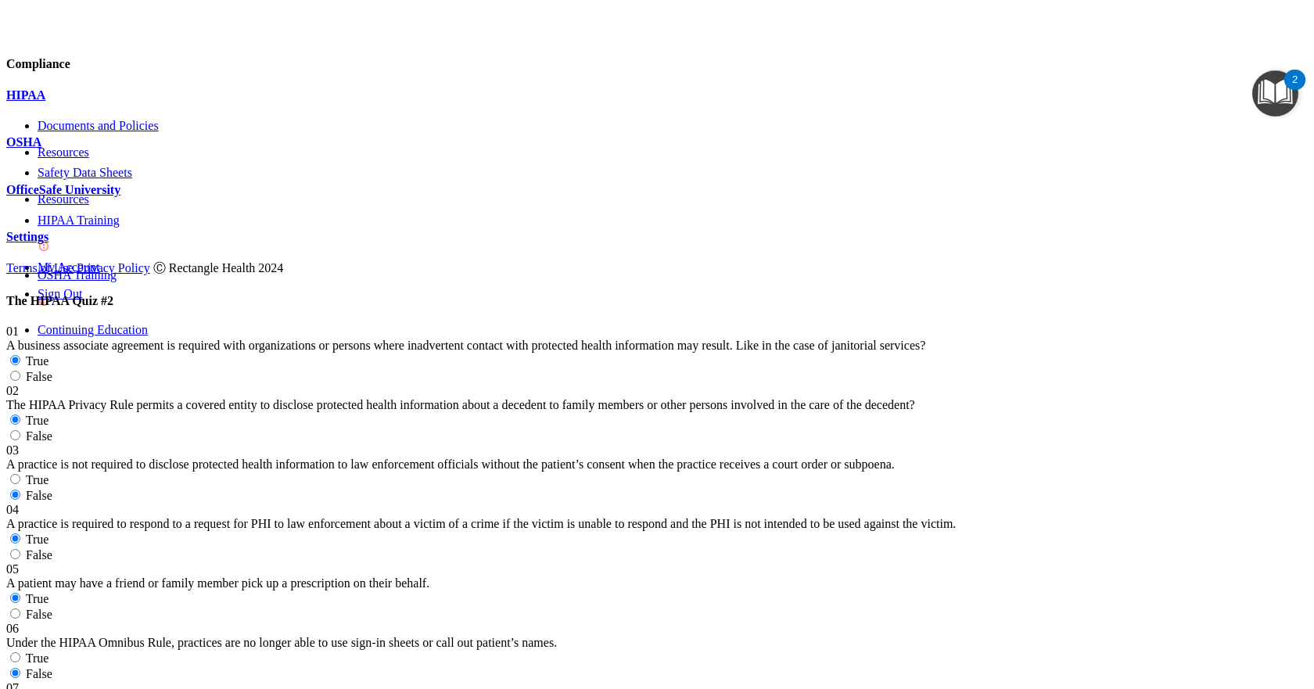
radio input "true"
drag, startPoint x: 311, startPoint y: 491, endPoint x: 546, endPoint y: 548, distance: 241.8
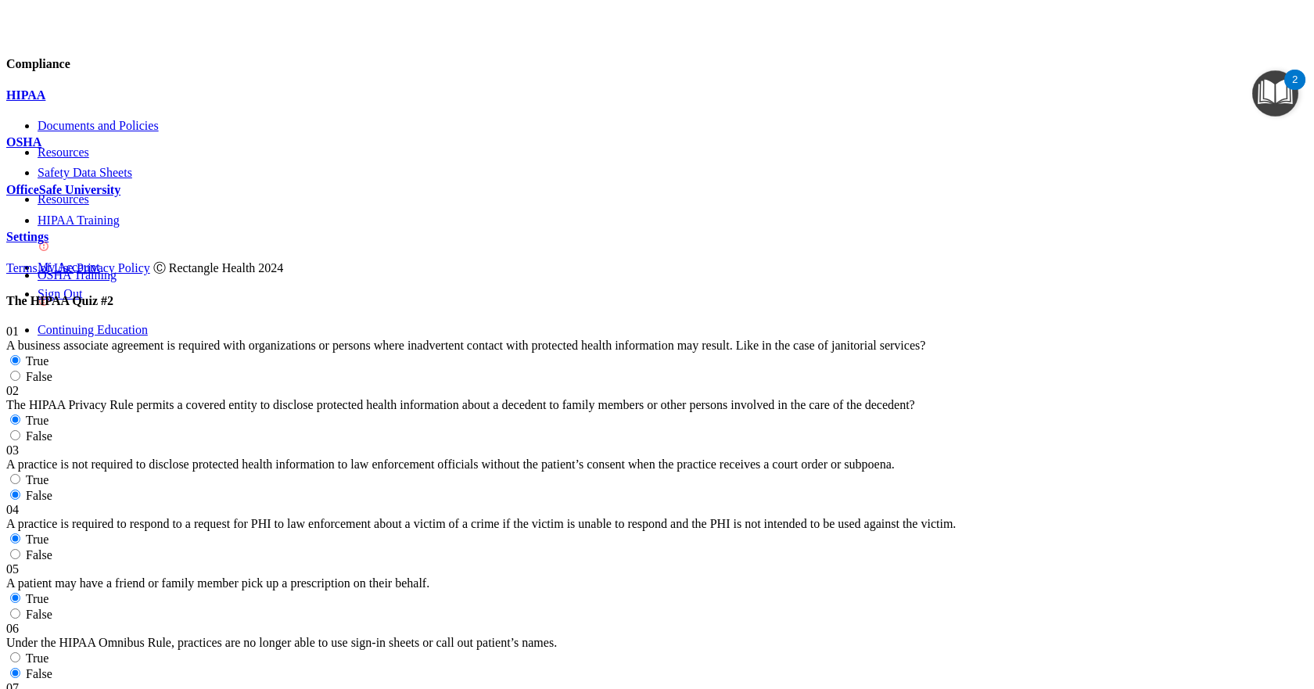
radio input "true"
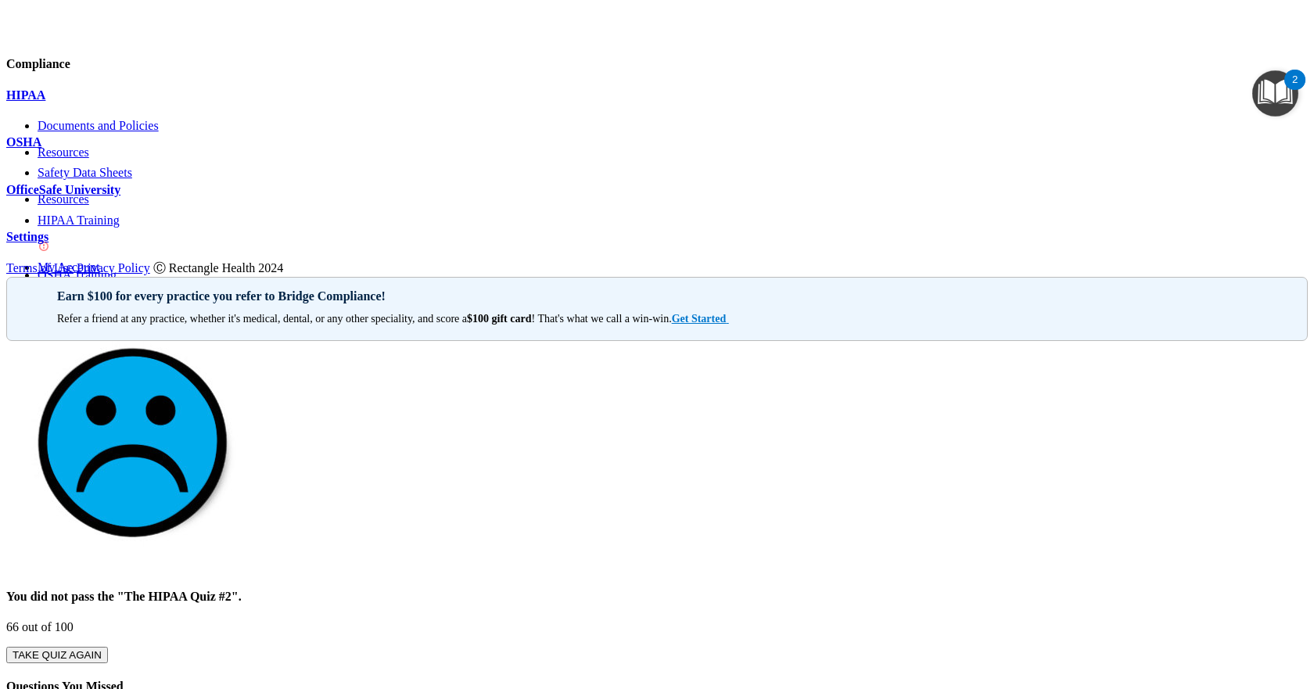
click at [108, 647] on button "TAKE QUIZ AGAIN" at bounding box center [57, 655] width 102 height 16
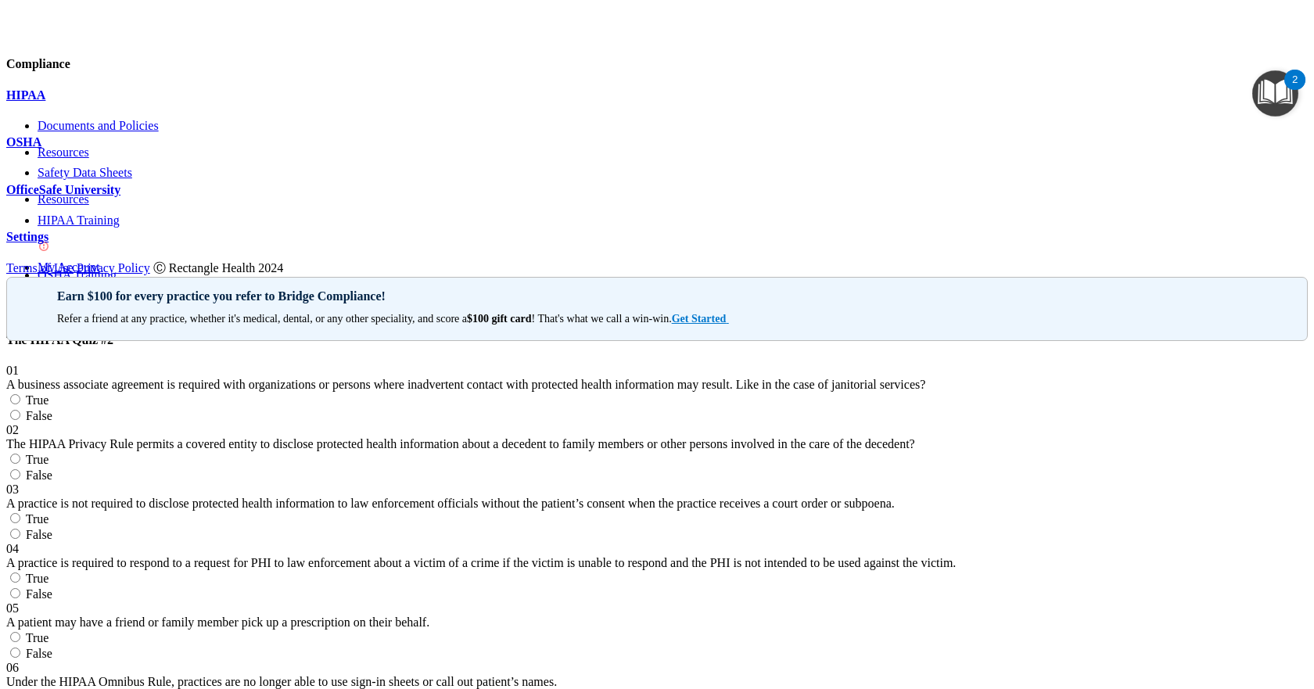
click at [52, 409] on label "False" at bounding box center [29, 415] width 46 height 13
click at [20, 410] on input "False" at bounding box center [15, 415] width 10 height 10
radio input "true"
click at [49, 453] on label "True" at bounding box center [27, 459] width 42 height 13
click at [20, 454] on input "True" at bounding box center [15, 459] width 10 height 10
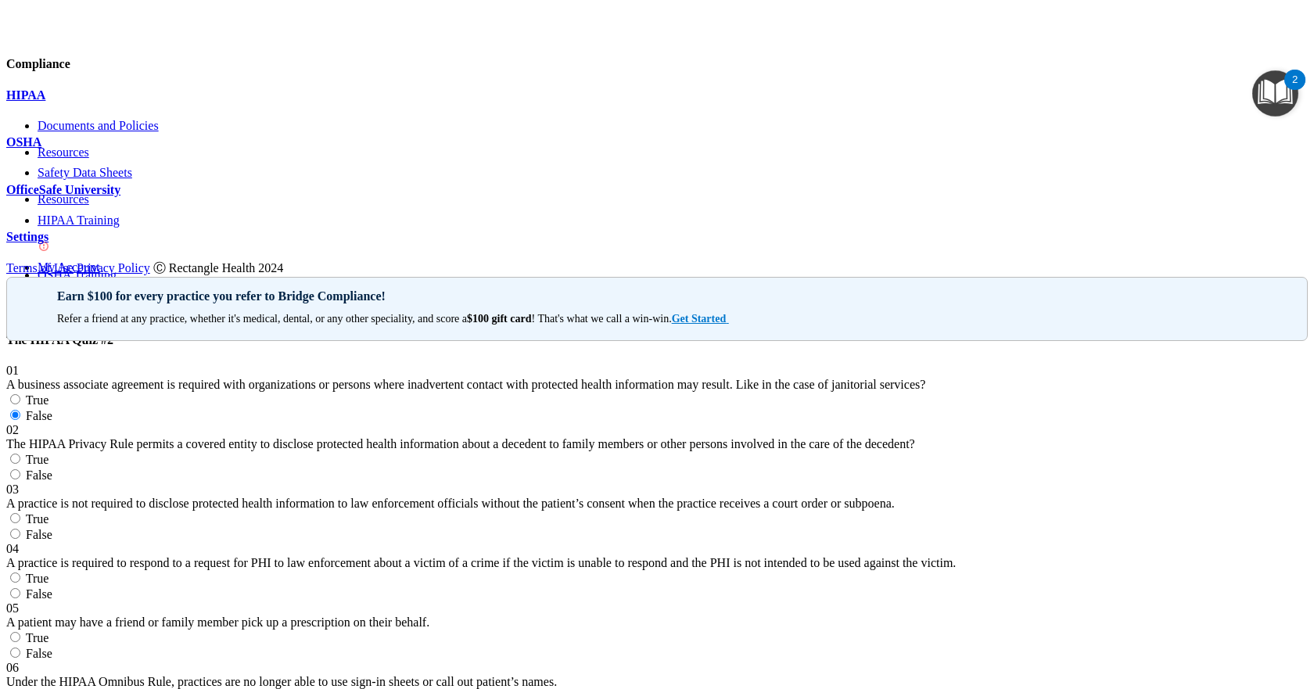
radio input "true"
click at [20, 513] on input "True" at bounding box center [15, 518] width 10 height 10
radio input "true"
click at [49, 572] on label "True" at bounding box center [27, 578] width 42 height 13
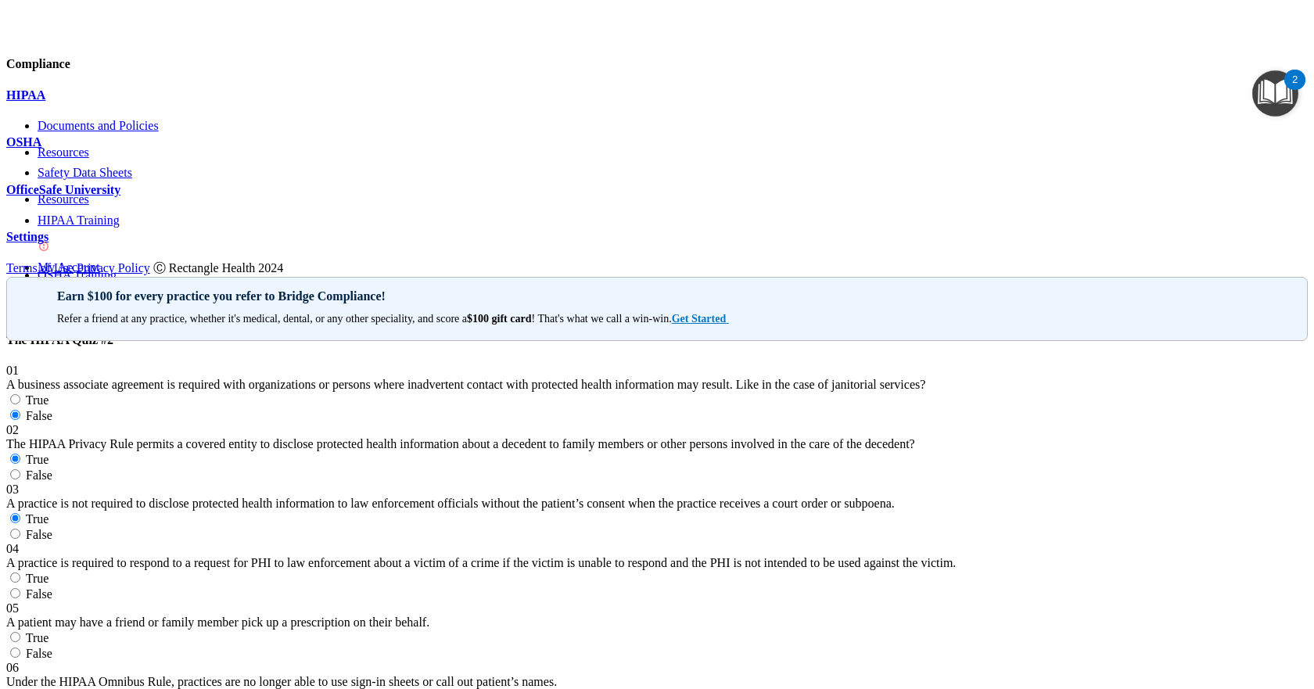
click at [20, 573] on input "True" at bounding box center [15, 578] width 10 height 10
radio input "true"
click at [20, 632] on input "True" at bounding box center [15, 637] width 10 height 10
radio input "true"
drag, startPoint x: 765, startPoint y: 481, endPoint x: 768, endPoint y: 518, distance: 36.9
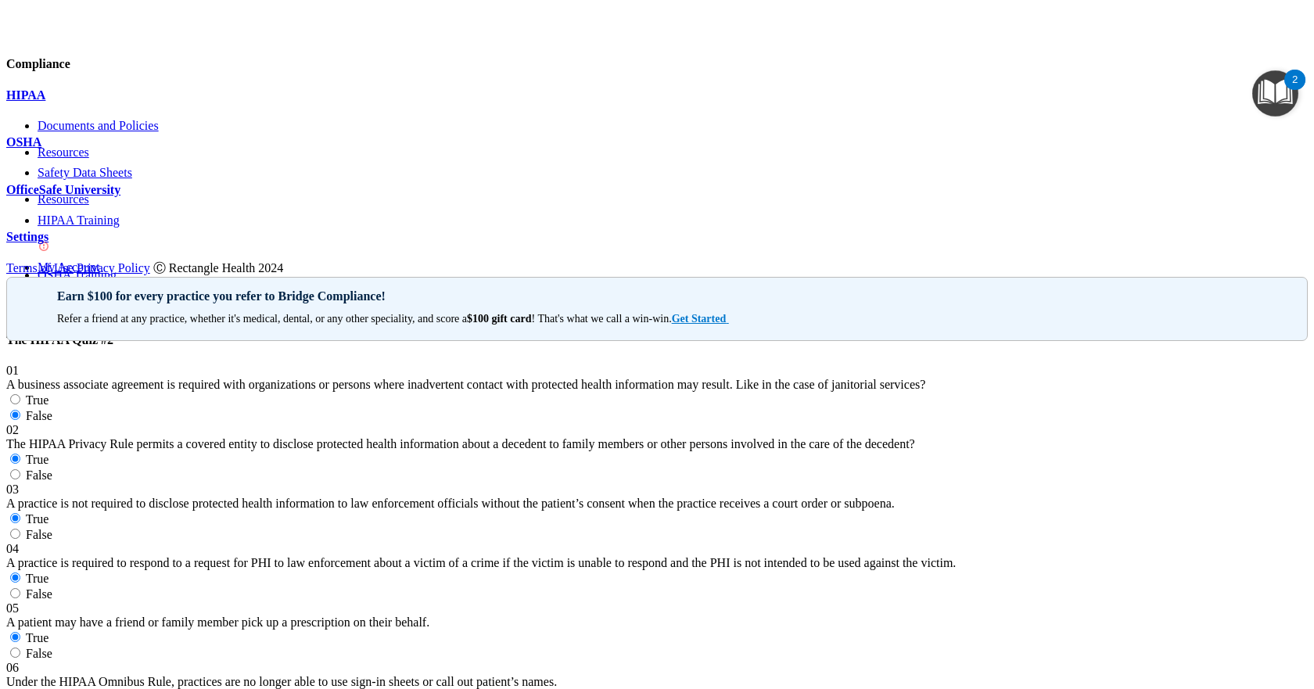
click at [49, 689] on label "True" at bounding box center [27, 697] width 42 height 13
click at [20, 689] on input "True" at bounding box center [15, 697] width 10 height 10
radio input "true"
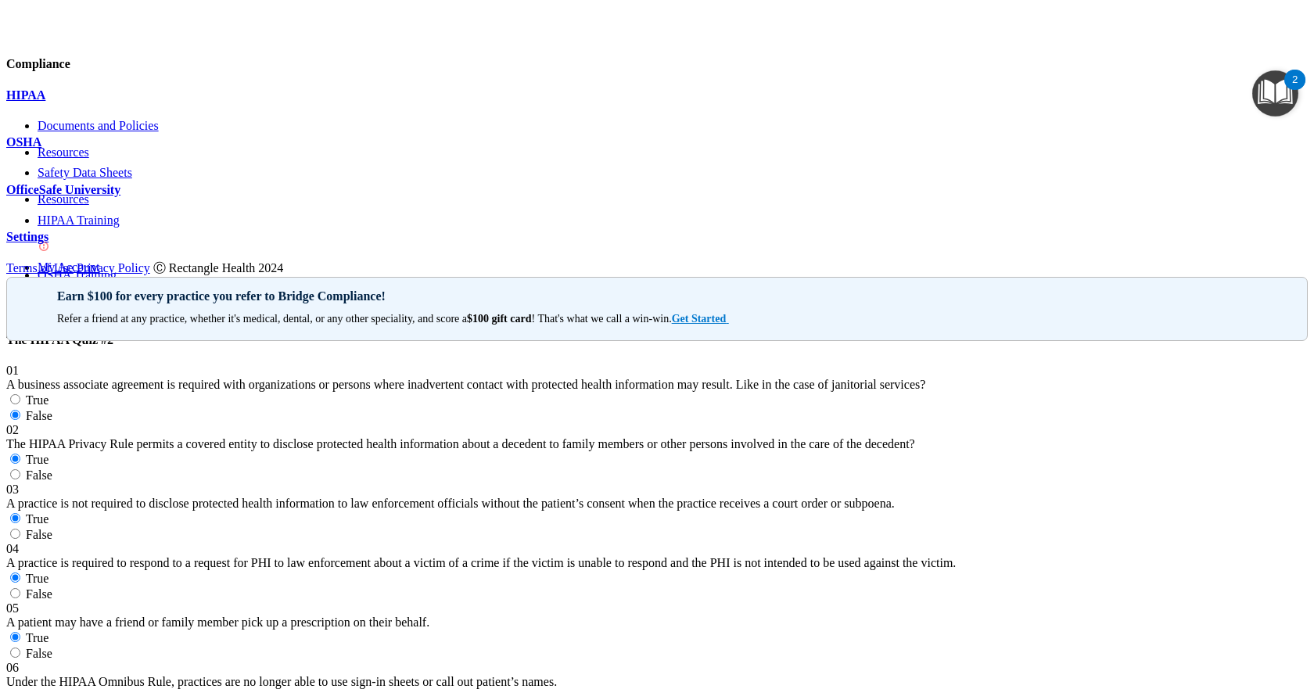
radio input "true"
click at [52, 528] on span "False" at bounding box center [39, 534] width 27 height 13
click at [20, 529] on input "False" at bounding box center [15, 534] width 10 height 10
radio input "true"
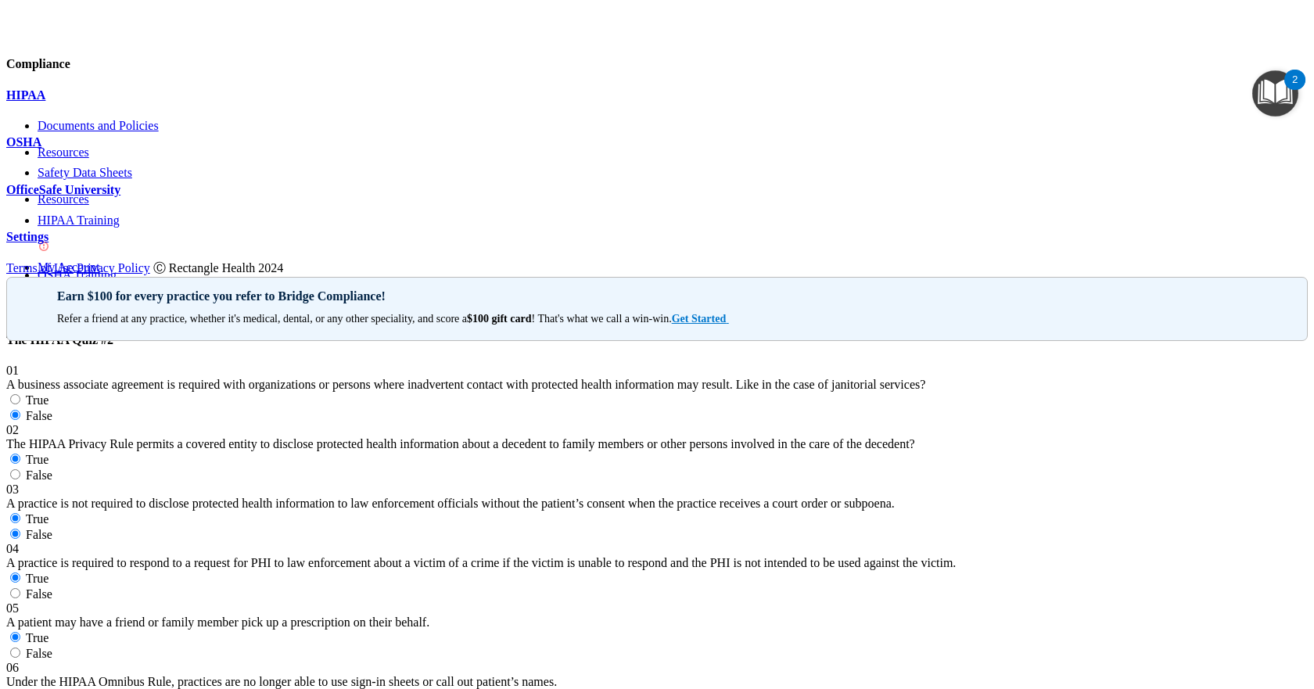
radio input "false"
click at [52, 469] on span "False" at bounding box center [39, 475] width 27 height 13
click at [20, 469] on input "False" at bounding box center [15, 474] width 10 height 10
radio input "true"
radio input "false"
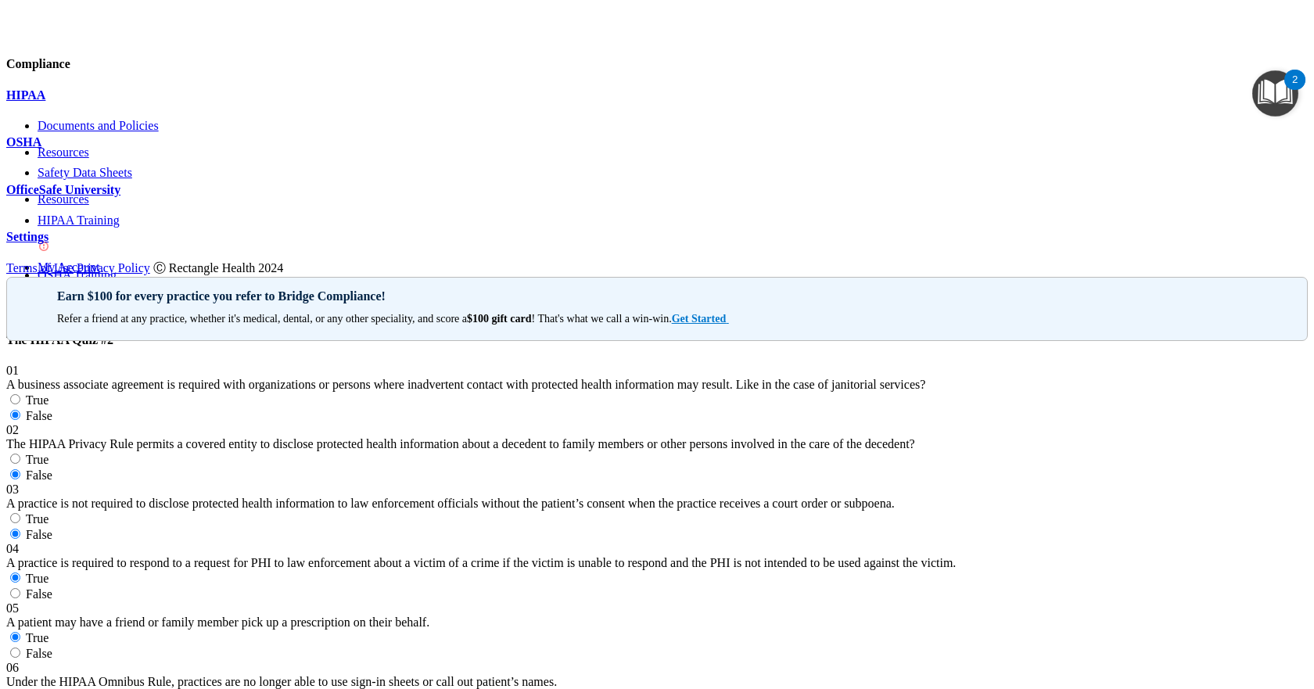
scroll to position [528, 0]
radio input "true"
radio input "false"
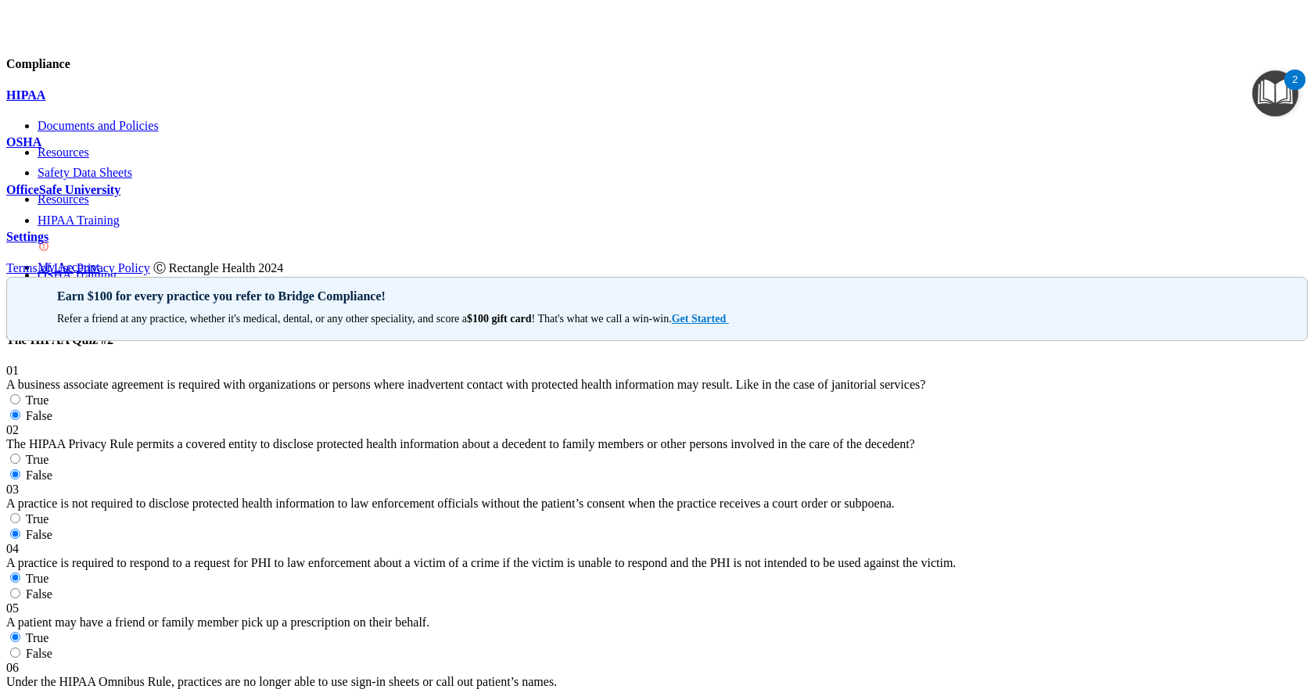
radio input "true"
radio input "false"
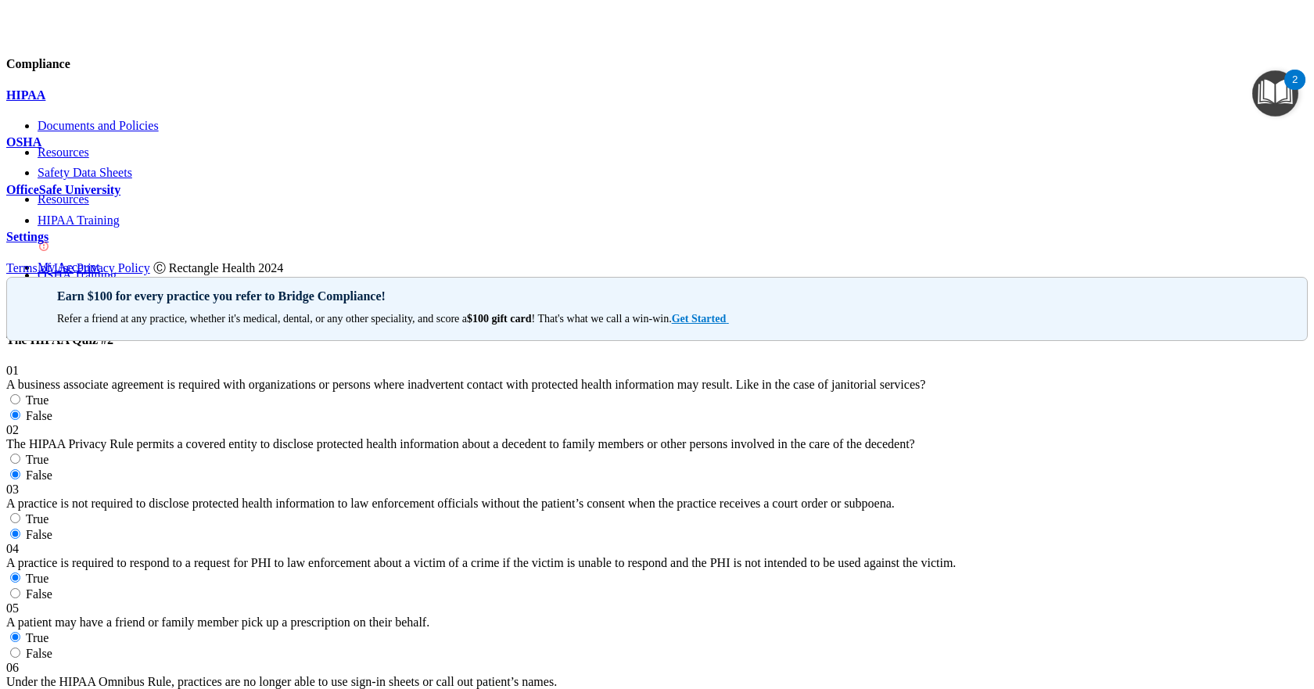
radio input "true"
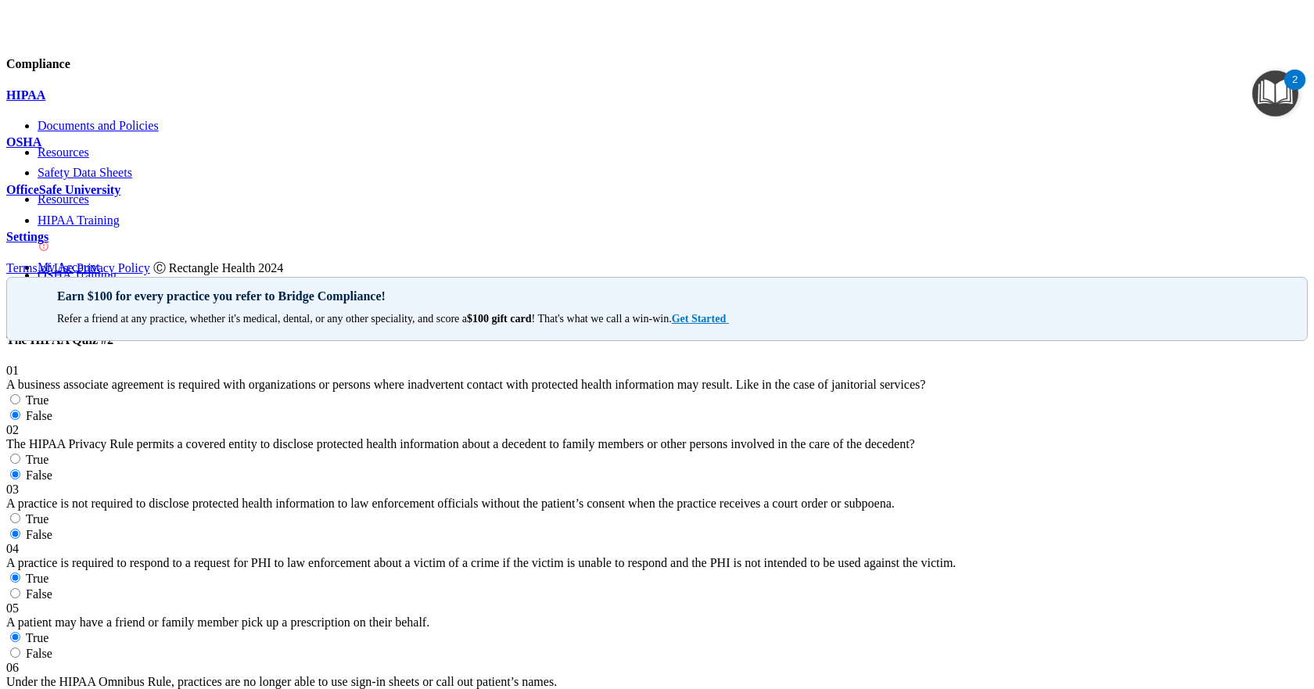
radio input "true"
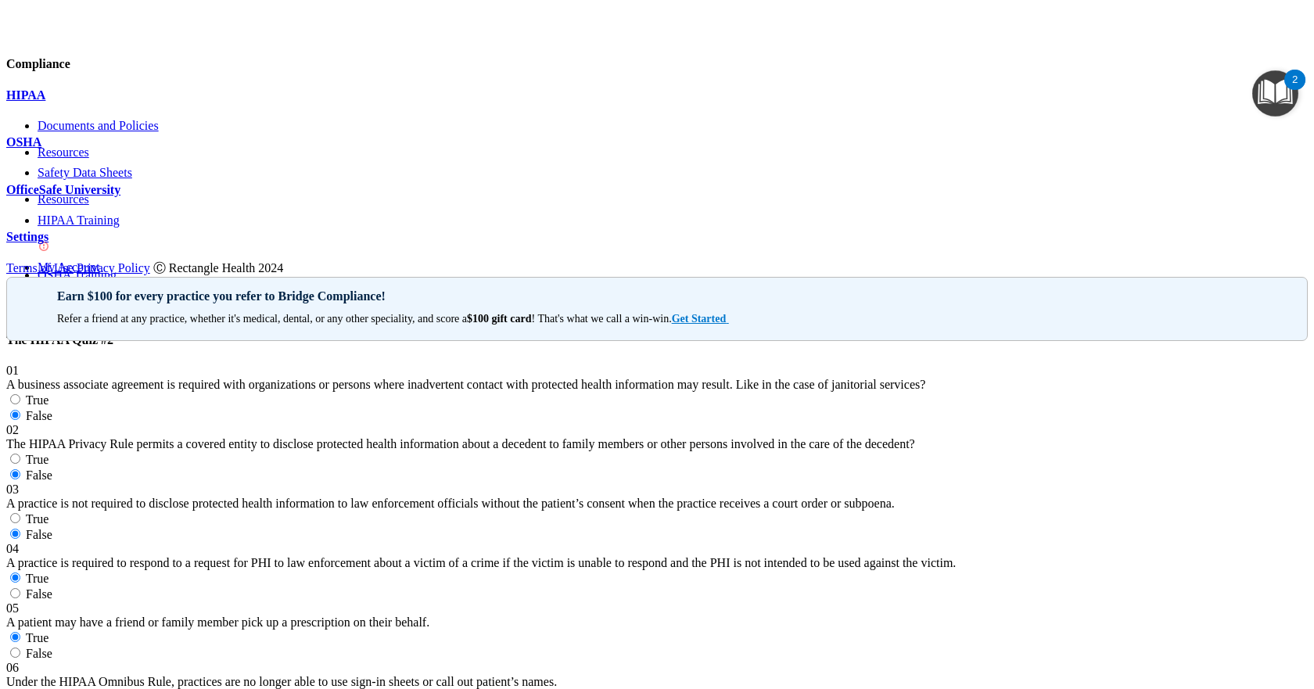
radio input "true"
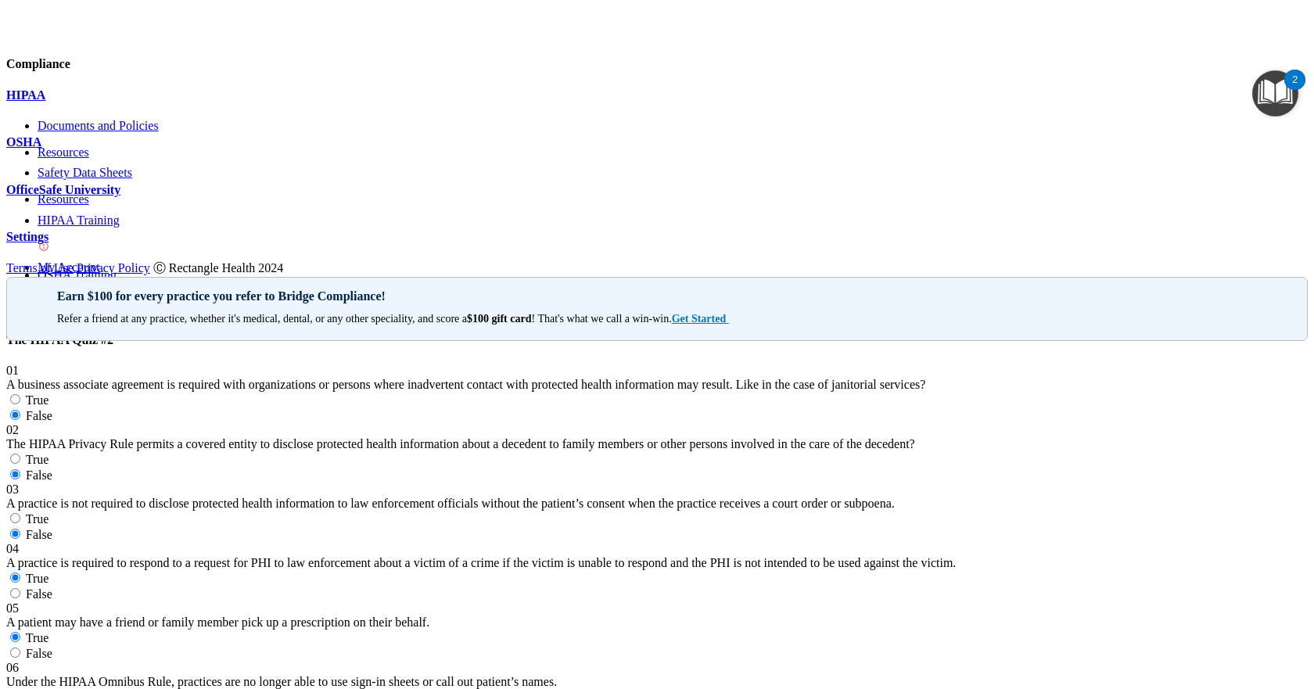
radio input "true"
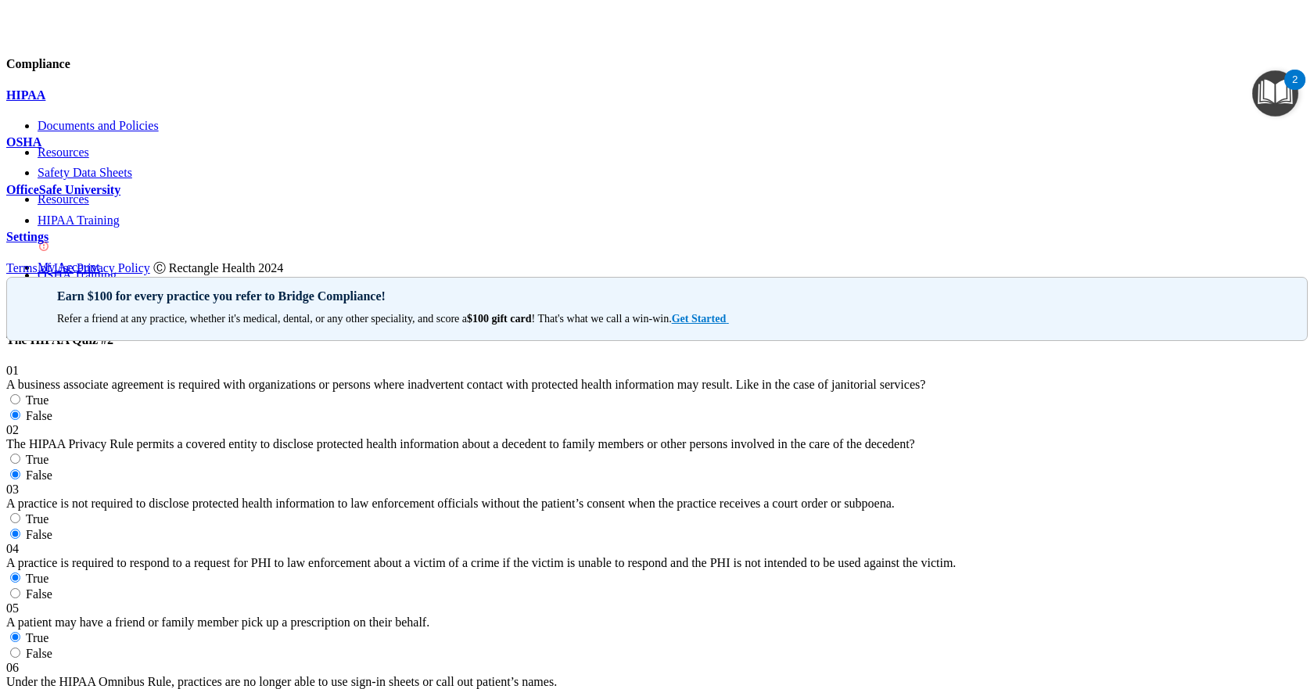
scroll to position [1570, 0]
radio input "true"
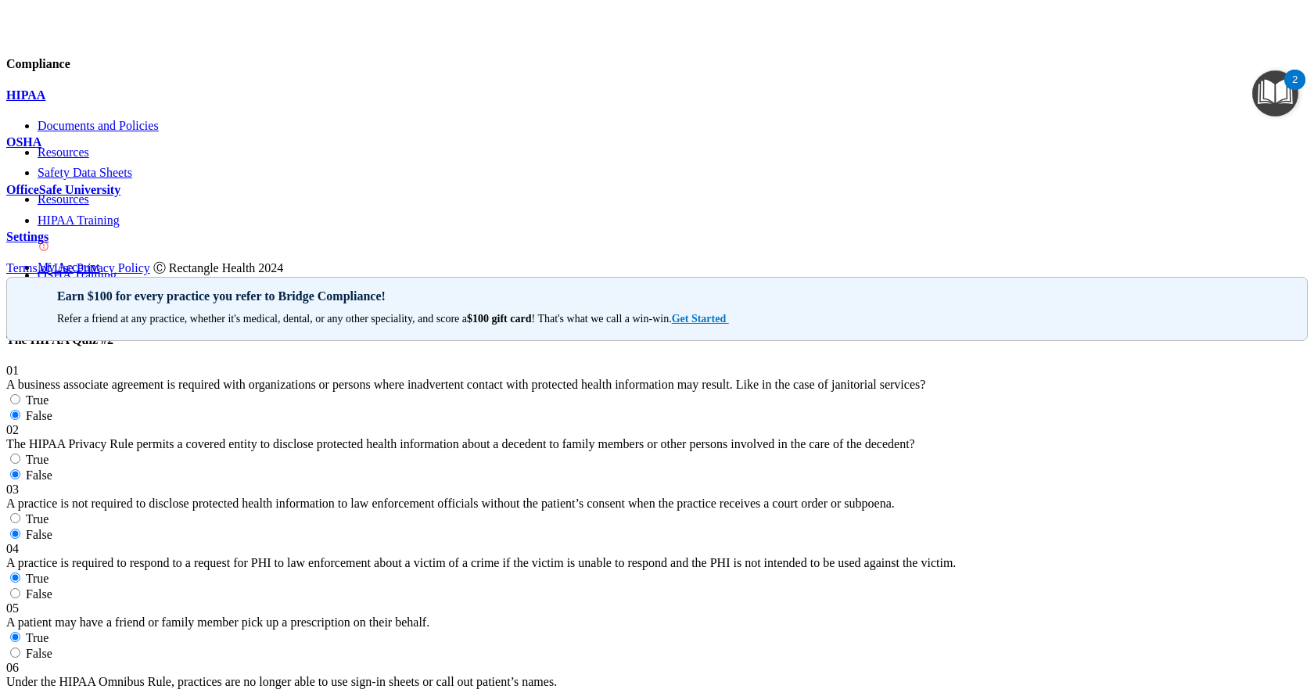
radio input "true"
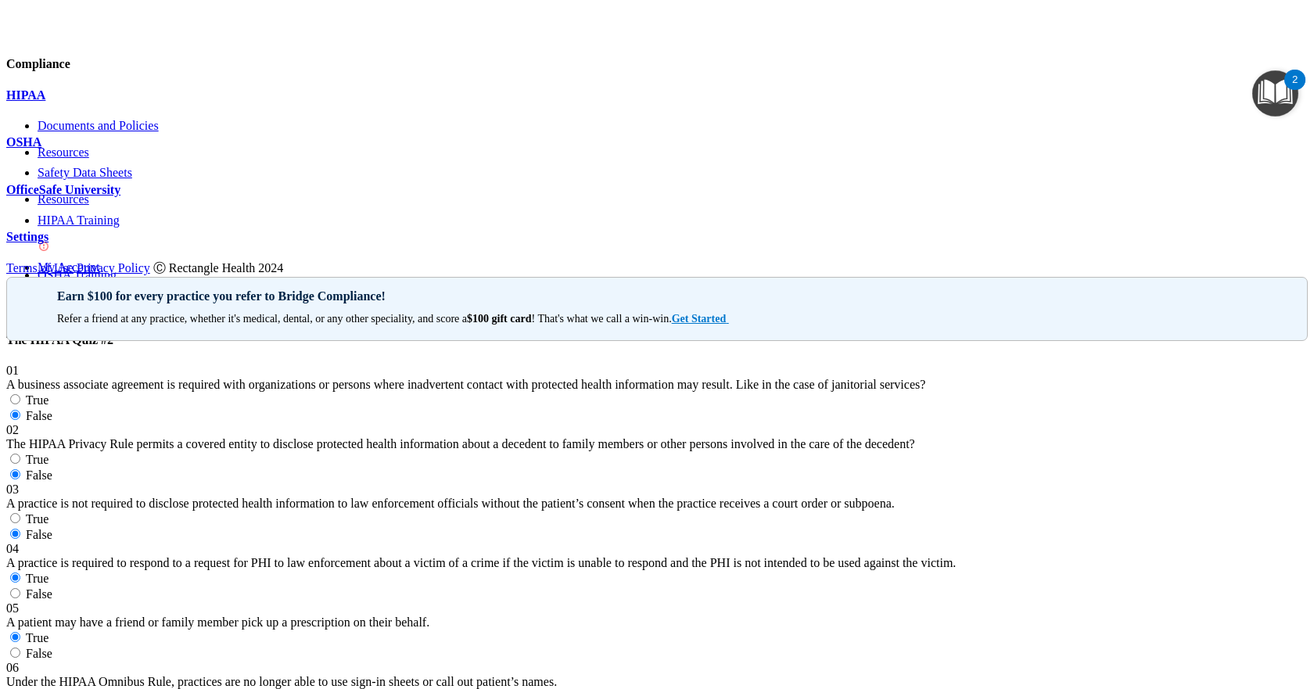
scroll to position [1958, 0]
radio input "true"
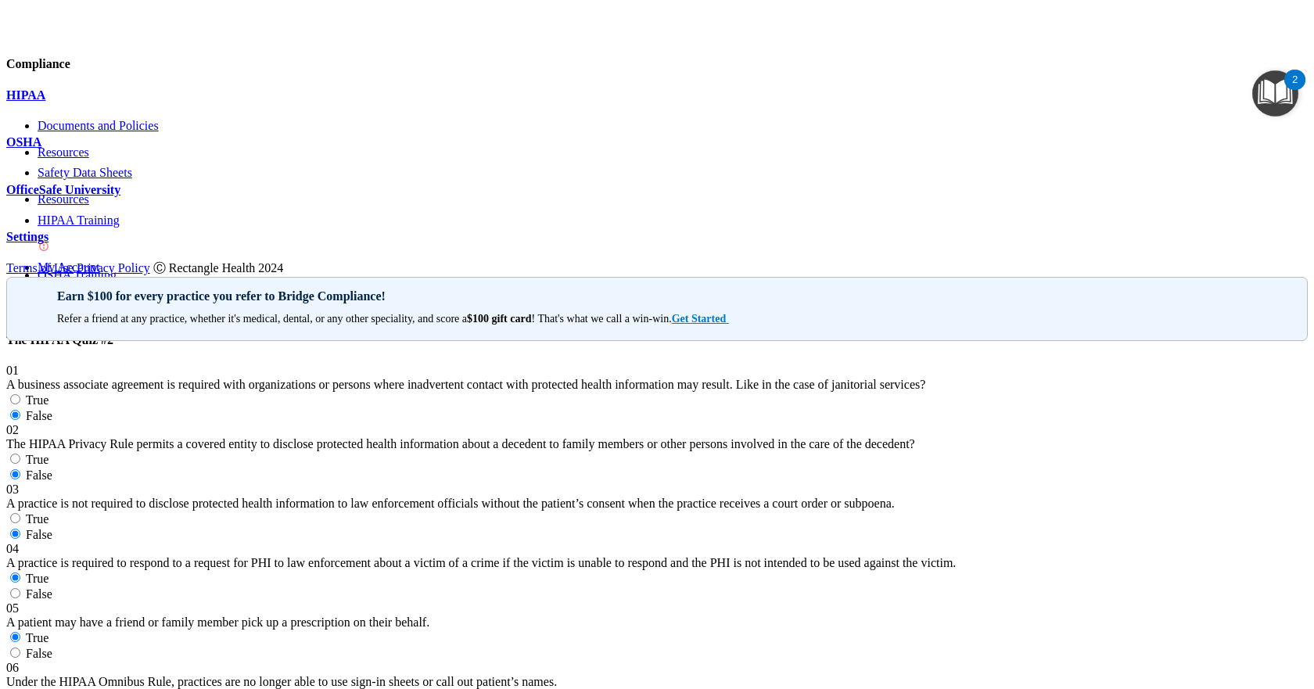
radio input "true"
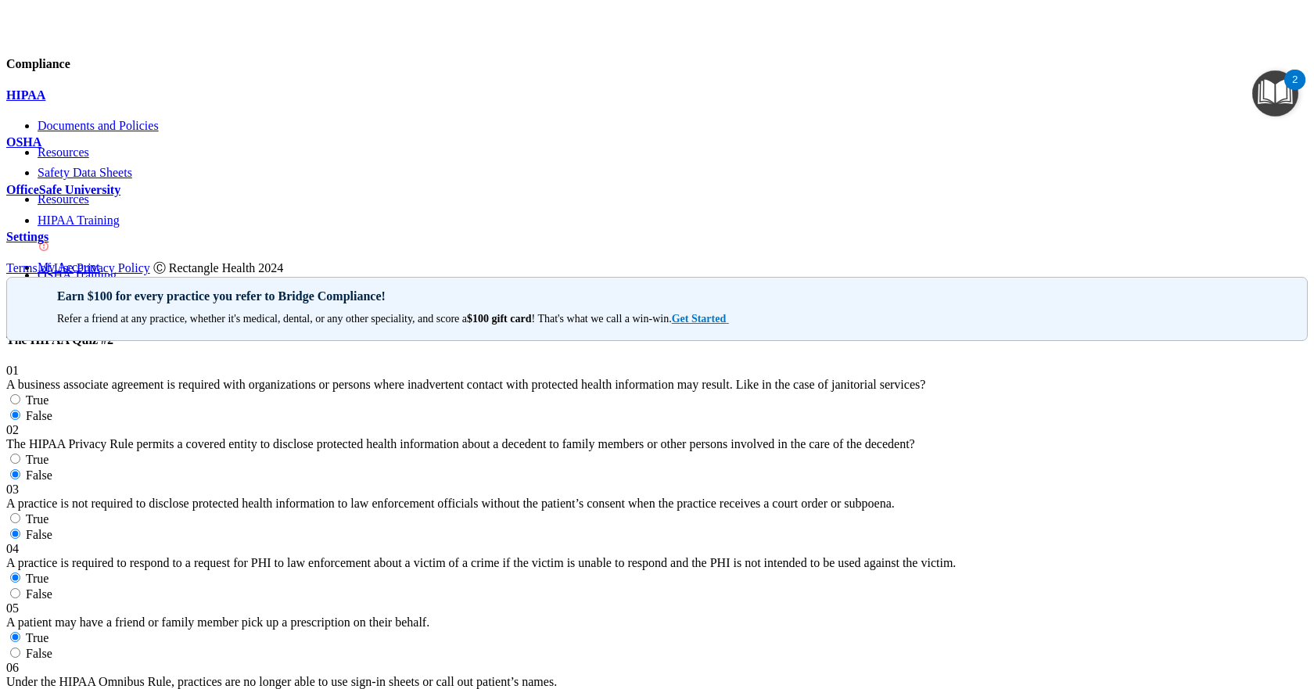
scroll to position [2390, 0]
radio input "true"
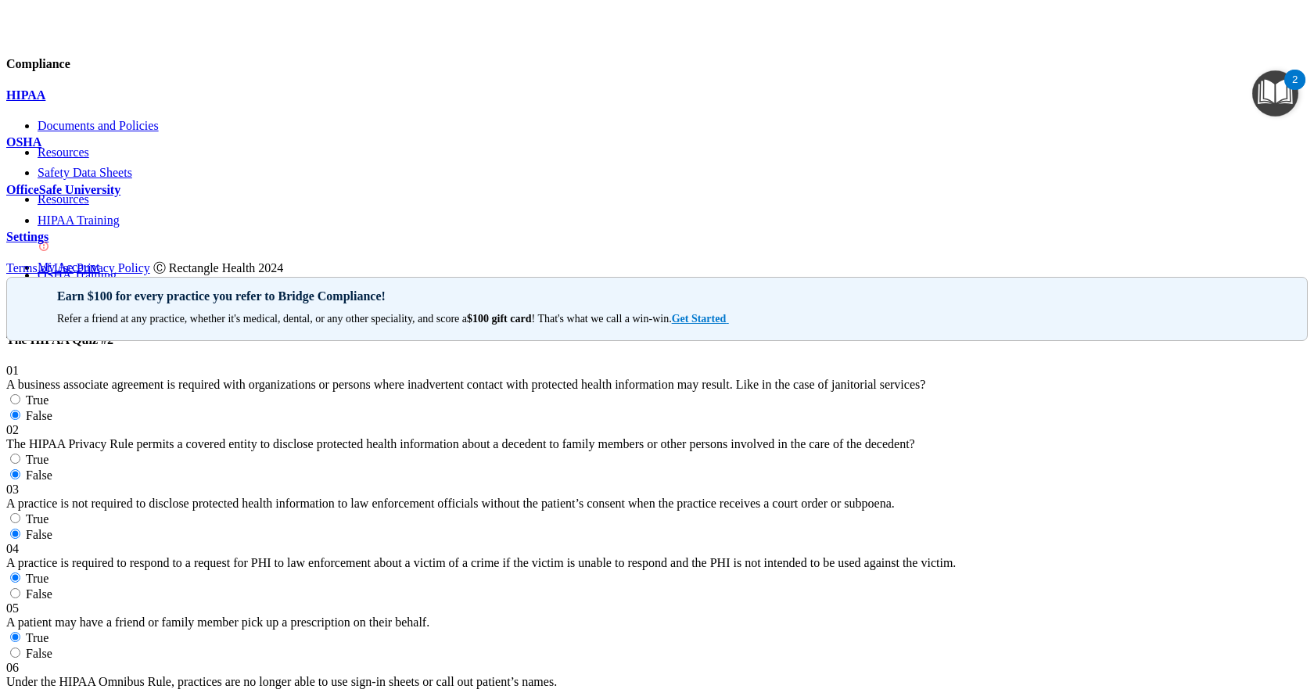
radio input "true"
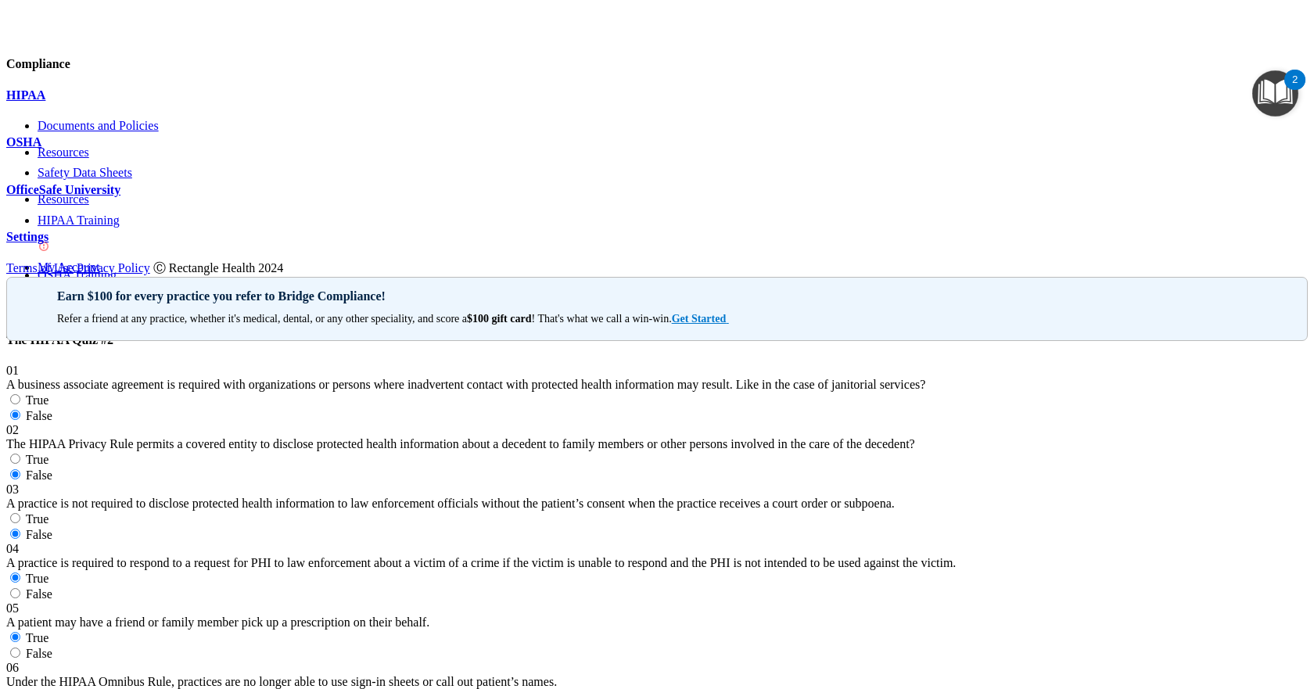
scroll to position [2707, 0]
radio input "true"
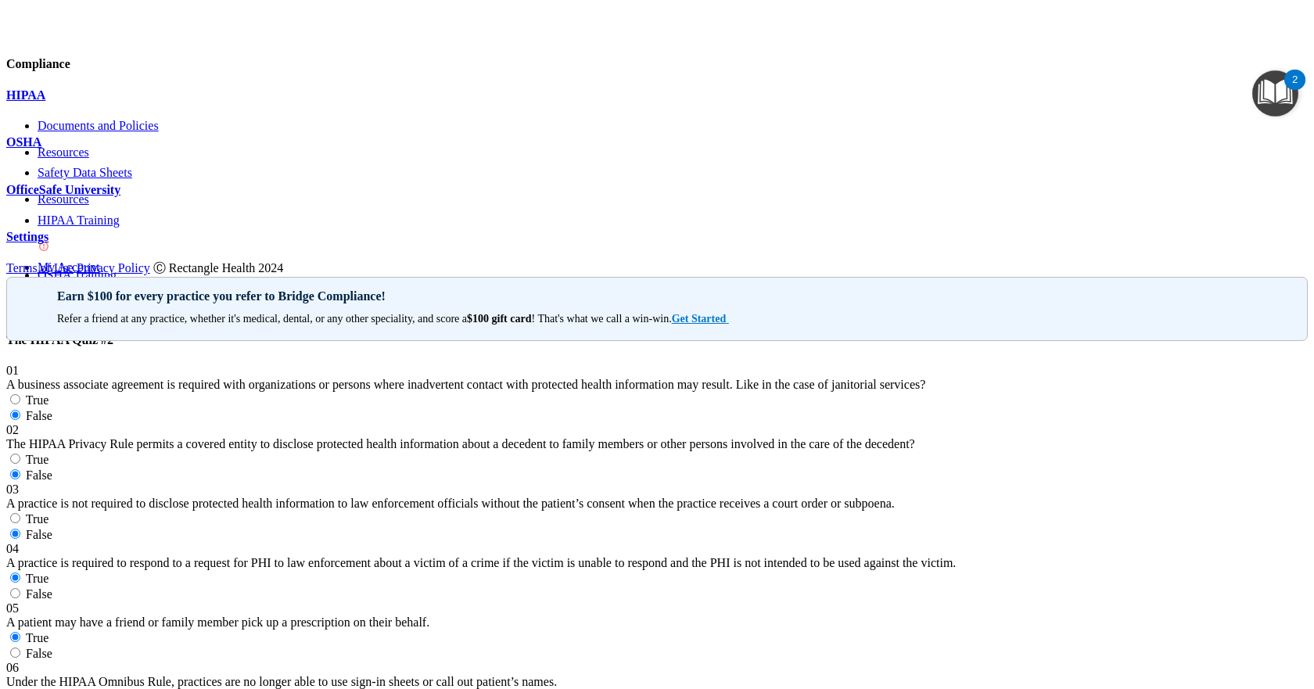
radio input "true"
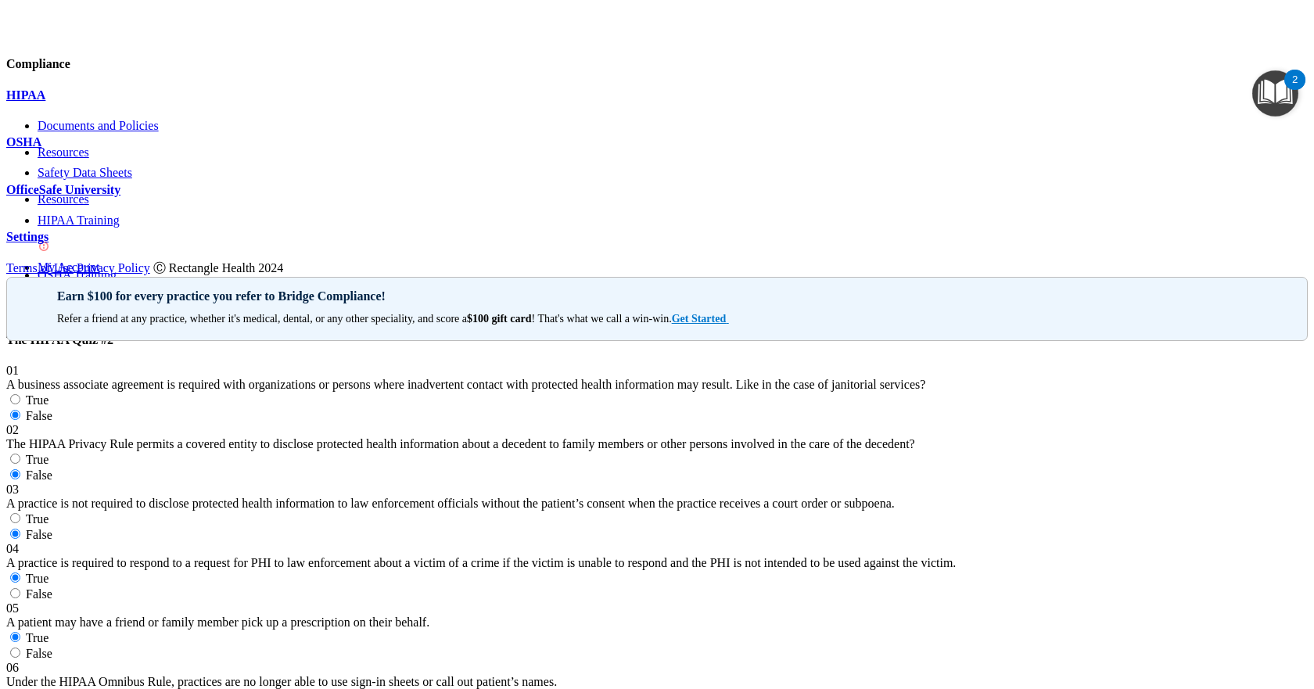
radio input "true"
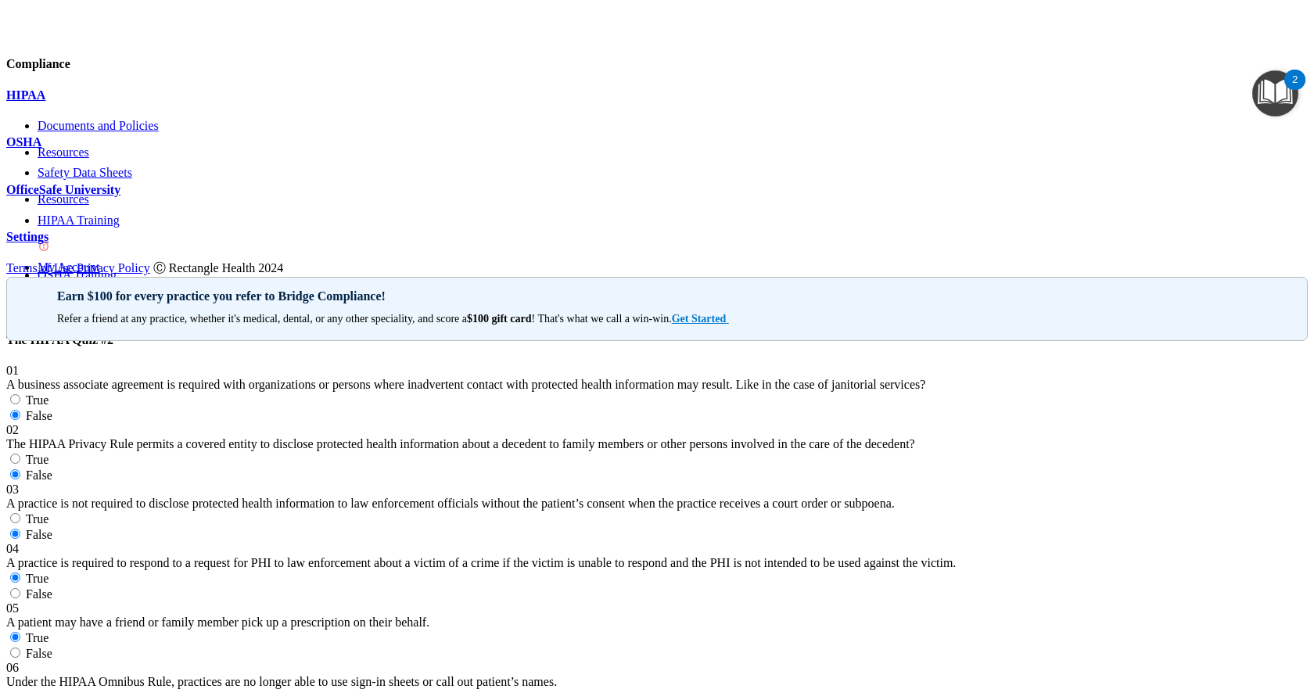
radio input "true"
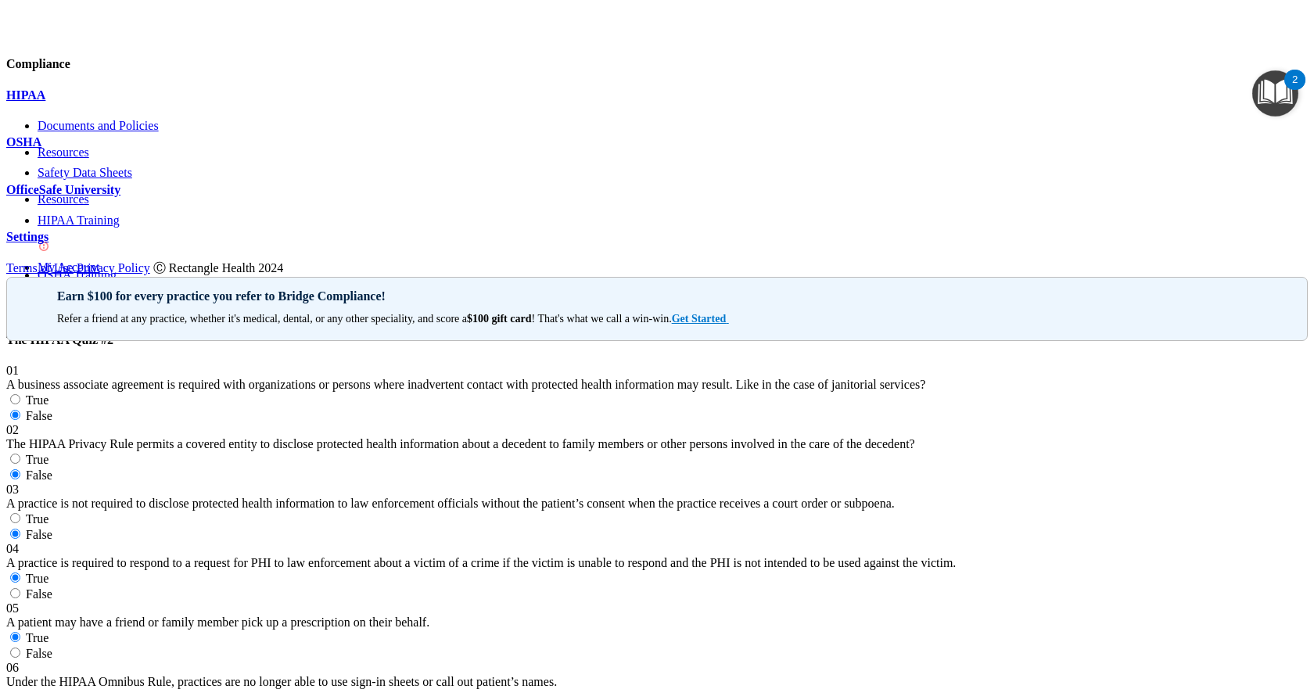
radio input "true"
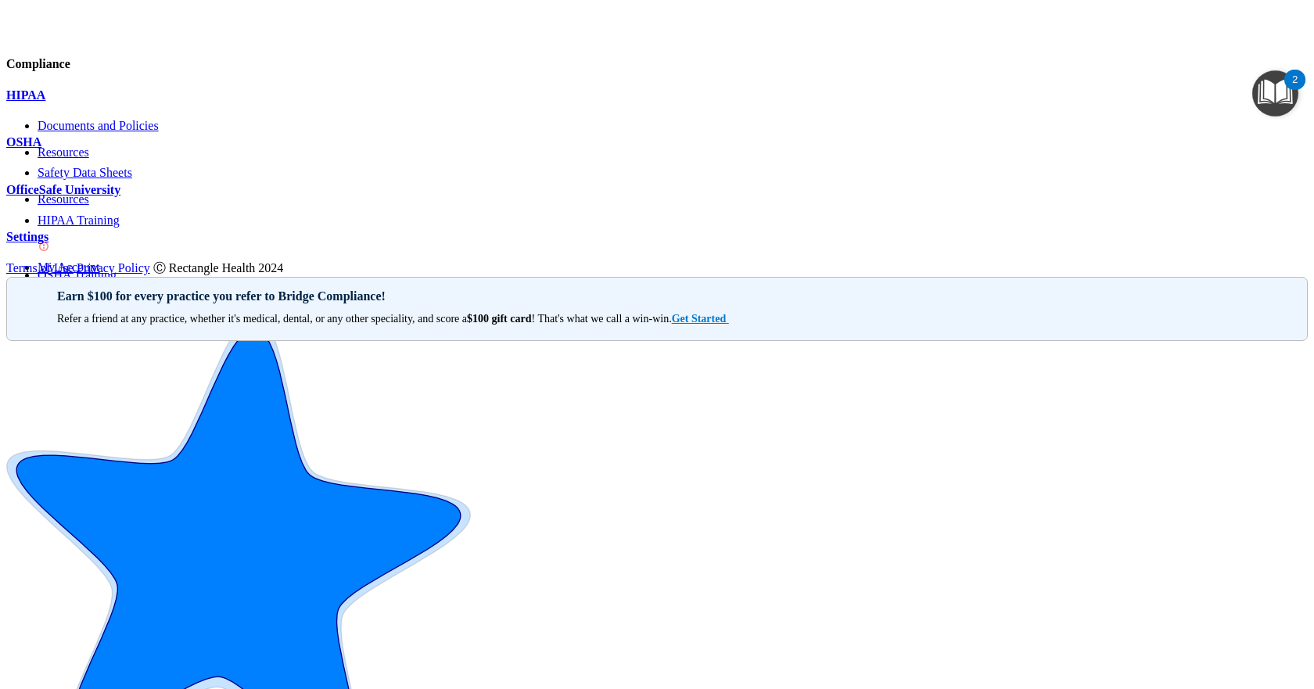
click at [146, 197] on p "OfficeSafe University" at bounding box center [657, 190] width 1302 height 14
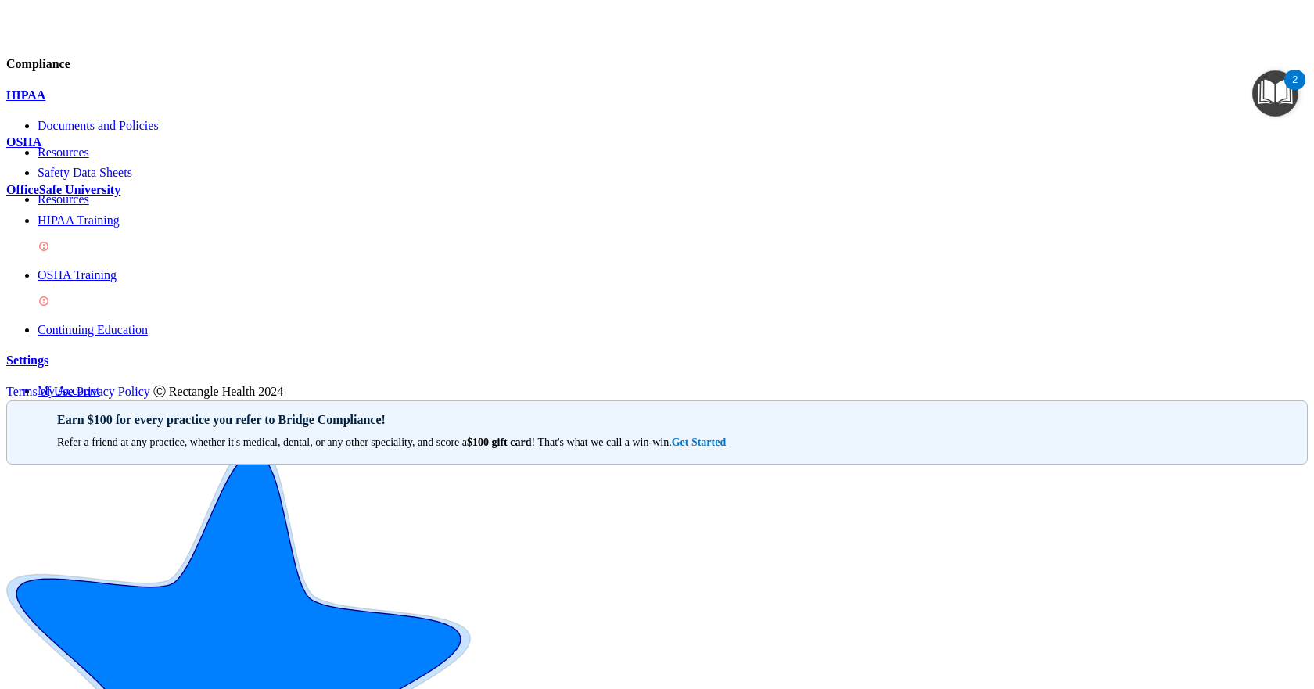
click at [138, 228] on p "HIPAA Training" at bounding box center [673, 221] width 1271 height 14
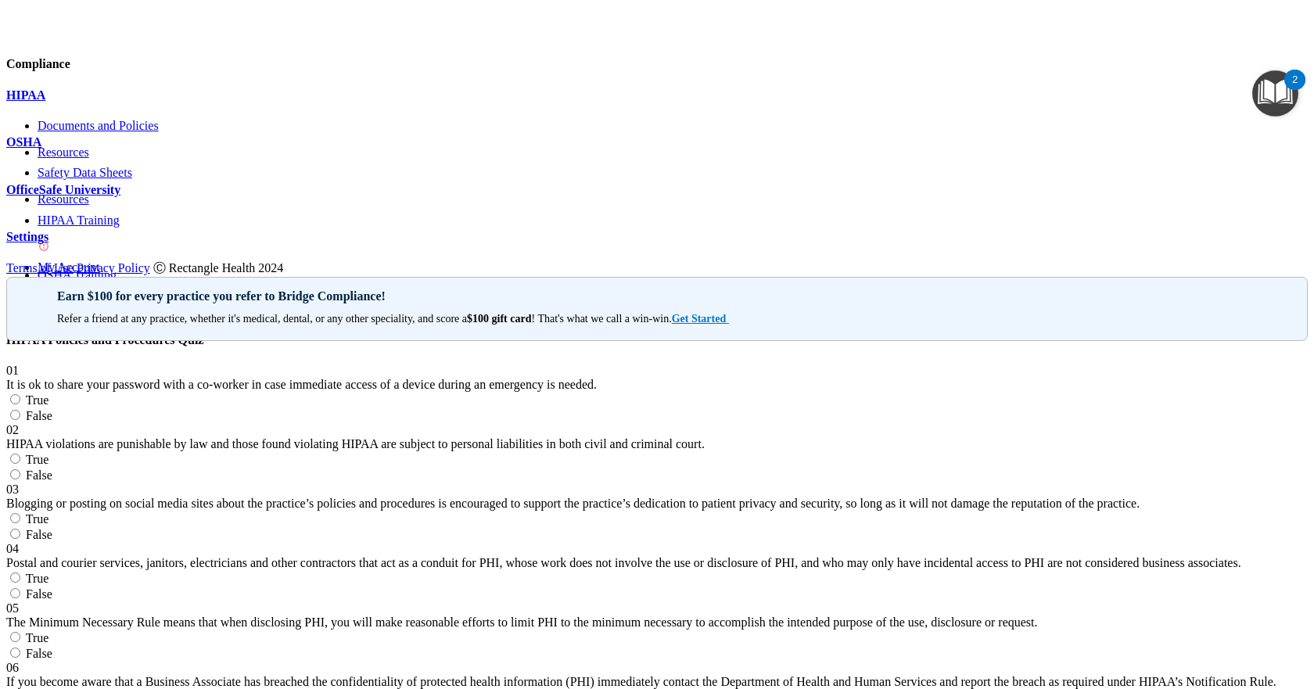
click at [52, 409] on span "False" at bounding box center [39, 415] width 27 height 13
click at [20, 410] on input "False" at bounding box center [15, 415] width 10 height 10
radio input "true"
click at [49, 453] on label "True" at bounding box center [27, 459] width 42 height 13
click at [20, 454] on input "True" at bounding box center [15, 459] width 10 height 10
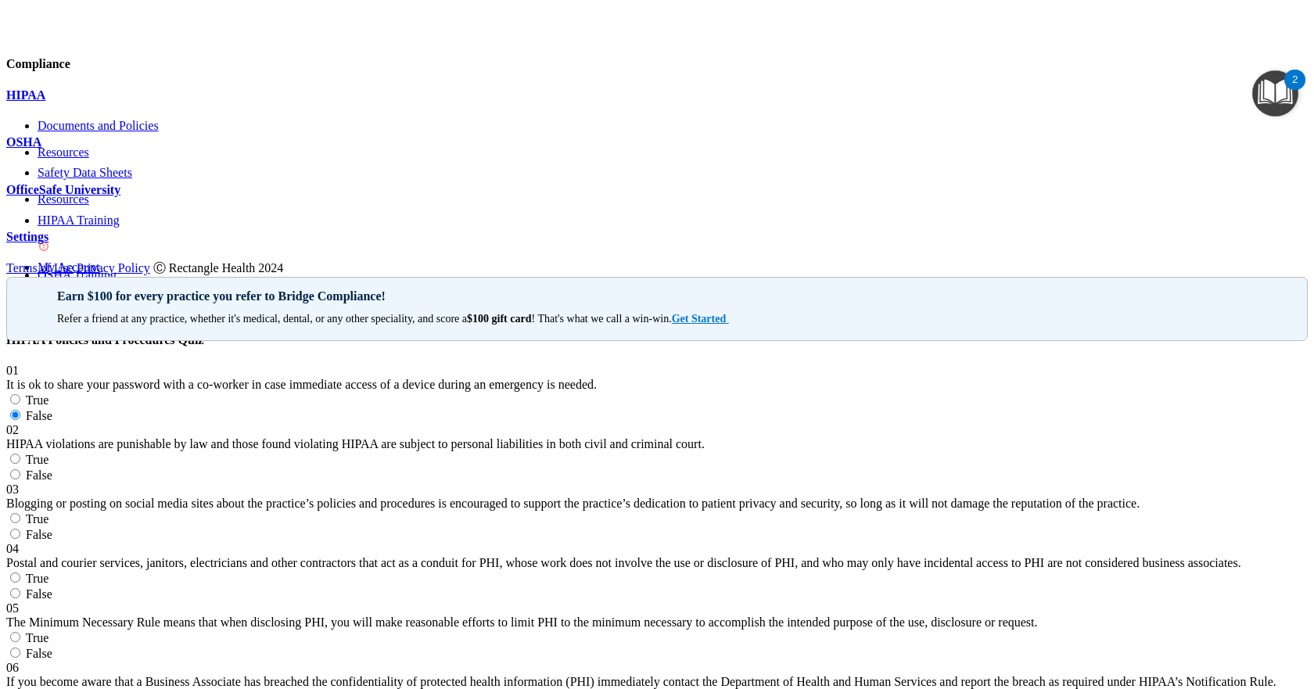
radio input "true"
click at [52, 528] on label "False" at bounding box center [29, 534] width 46 height 13
click at [20, 529] on input "False" at bounding box center [15, 534] width 10 height 10
radio input "true"
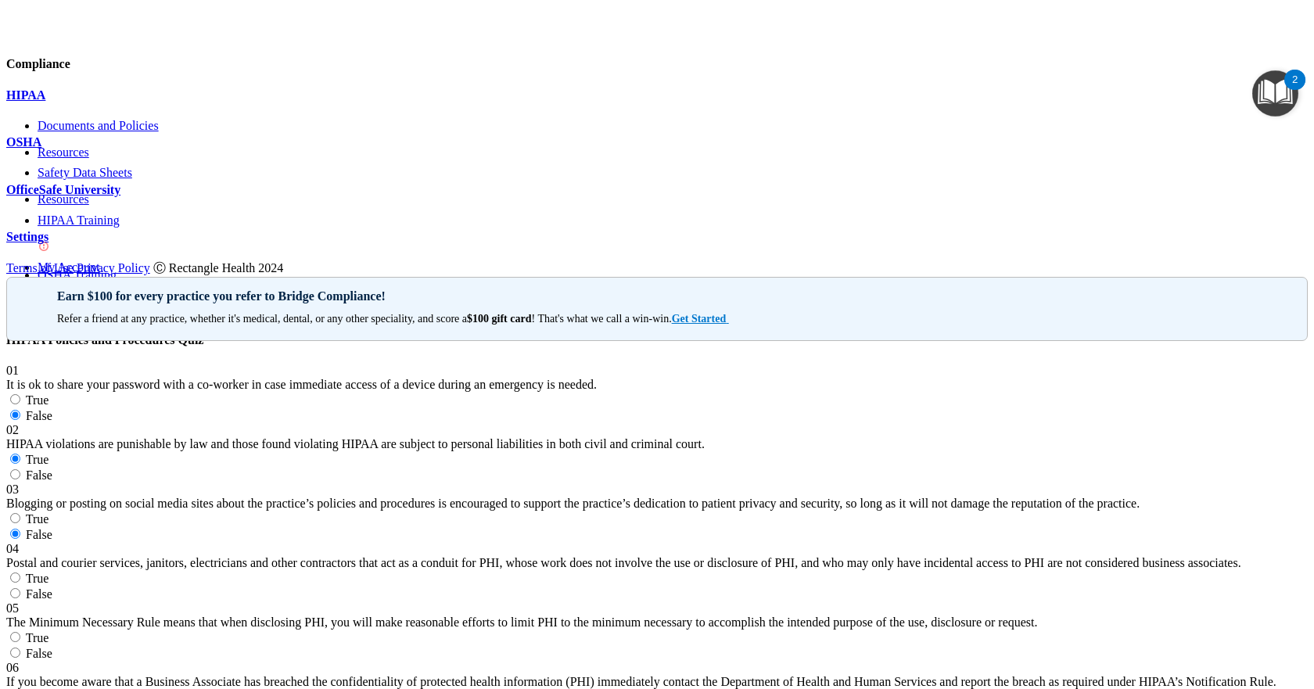
click at [49, 572] on label "True" at bounding box center [27, 578] width 42 height 13
click at [20, 573] on input "True" at bounding box center [15, 578] width 10 height 10
radio input "true"
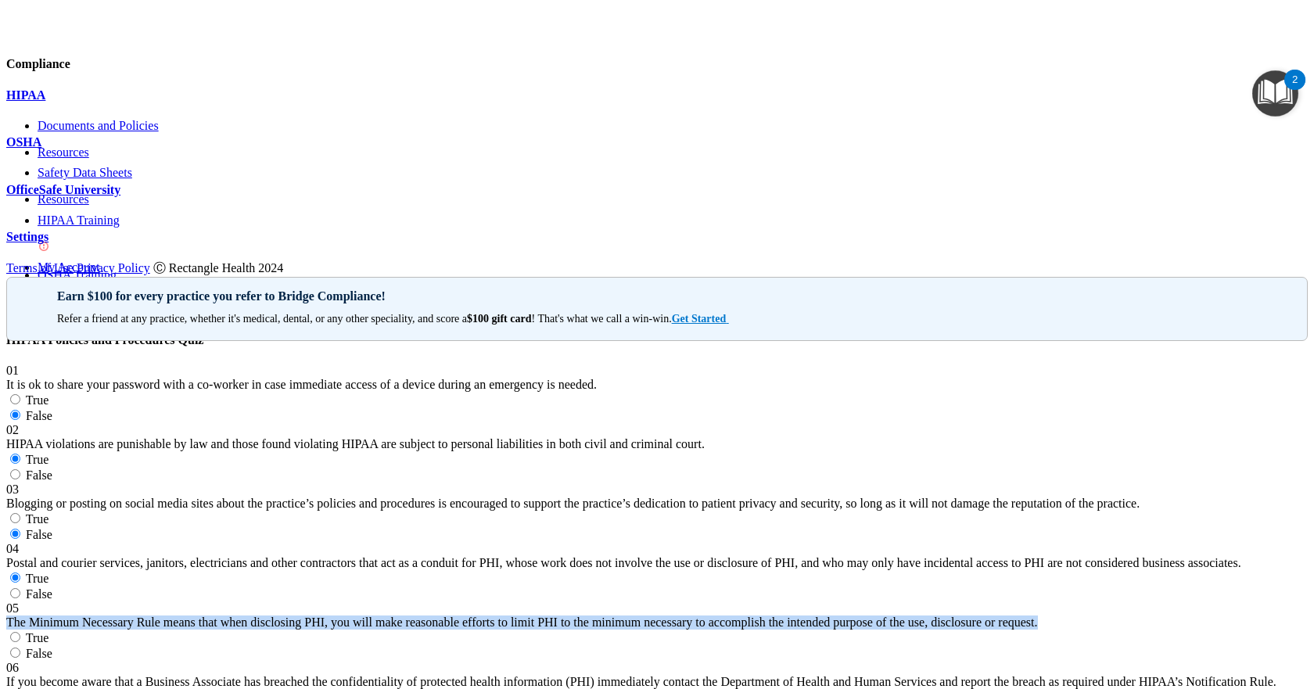
drag, startPoint x: 314, startPoint y: 131, endPoint x: 634, endPoint y: 214, distance: 330.8
click at [634, 616] on div "The Minimum Necessary Rule means that when disclosing PHI, you will make reason…" at bounding box center [657, 623] width 1302 height 14
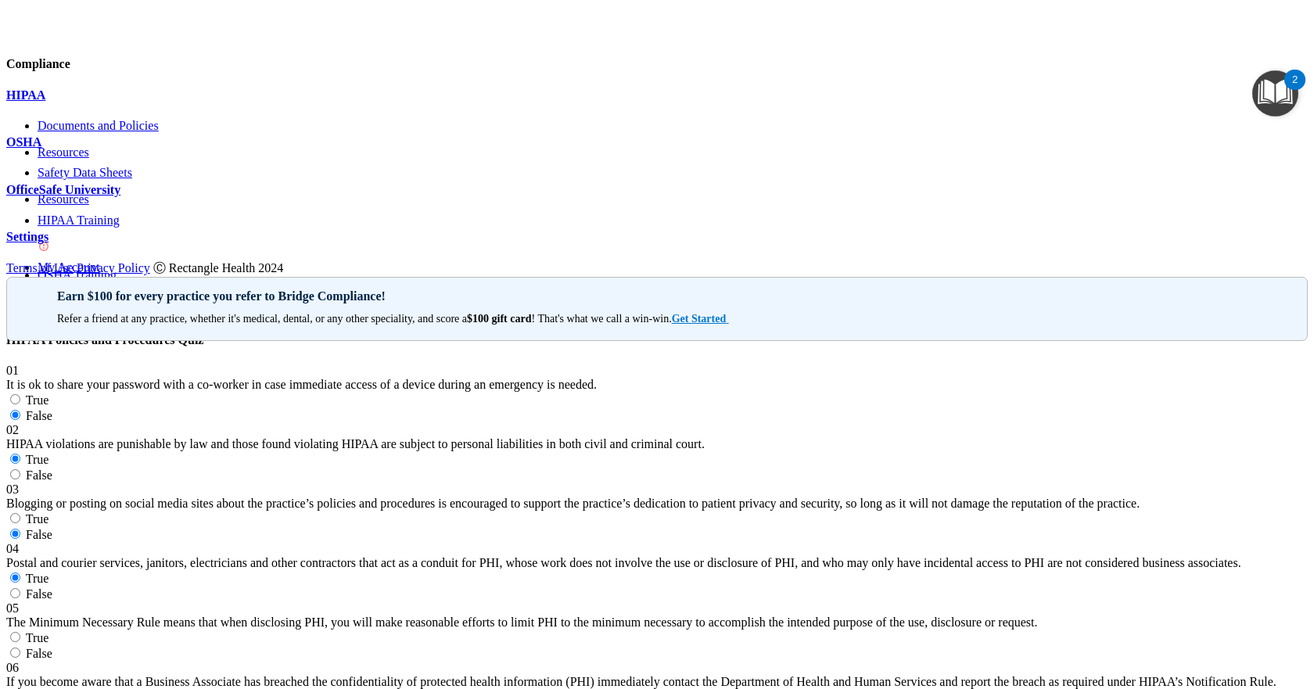
click at [49, 631] on span "True" at bounding box center [37, 637] width 23 height 13
click at [20, 632] on input "True" at bounding box center [15, 637] width 10 height 10
radio input "true"
click at [49, 689] on label "True" at bounding box center [27, 697] width 42 height 13
click at [20, 689] on input "True" at bounding box center [15, 697] width 10 height 10
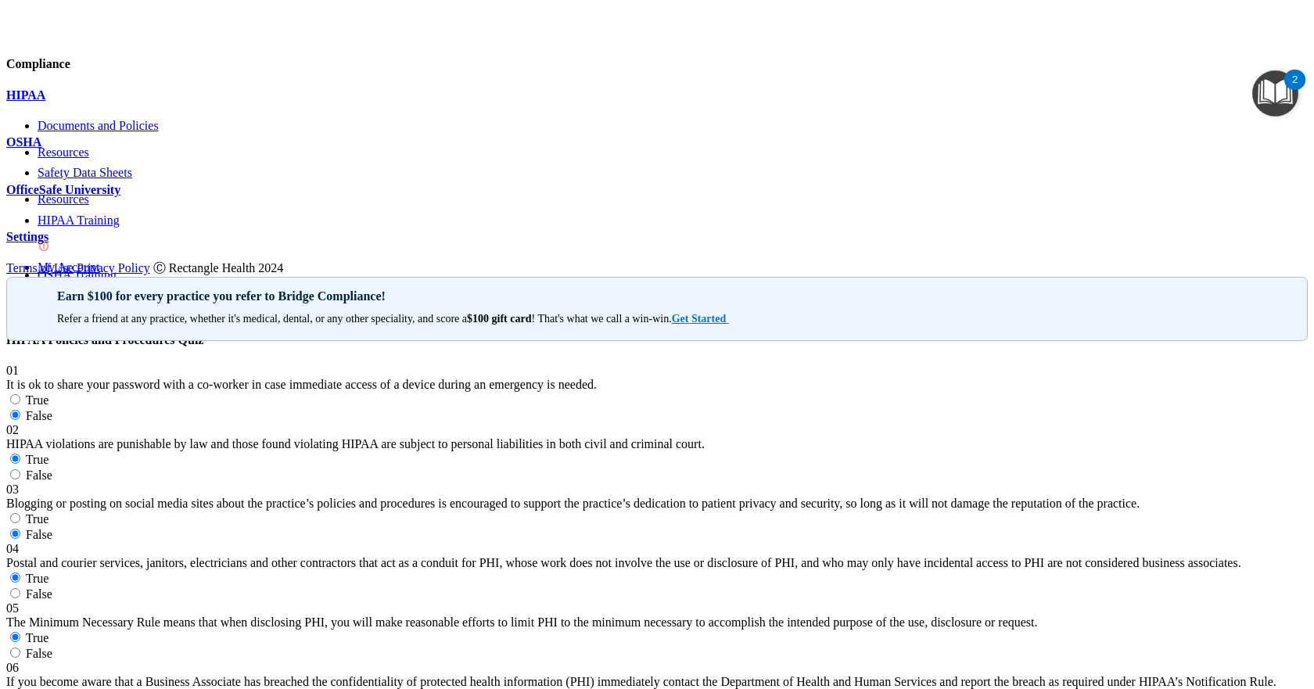
radio input "true"
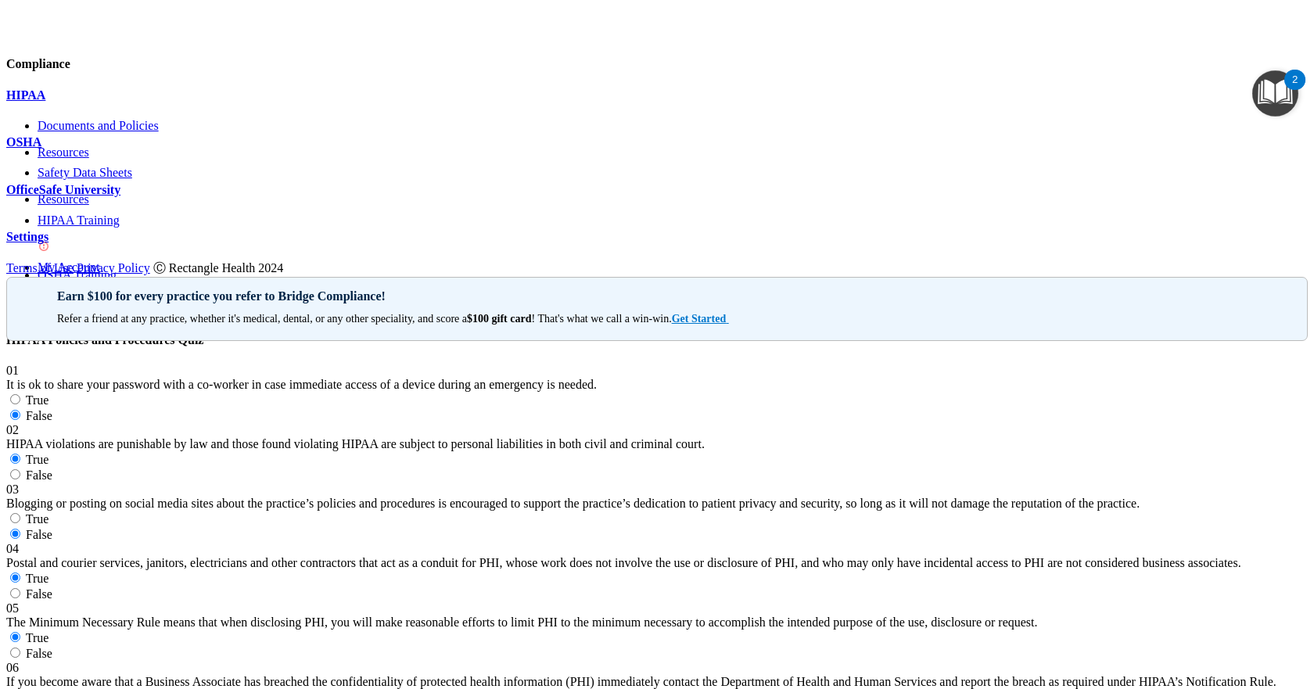
scroll to position [1032, 0]
drag, startPoint x: 311, startPoint y: 156, endPoint x: 463, endPoint y: 227, distance: 167.3
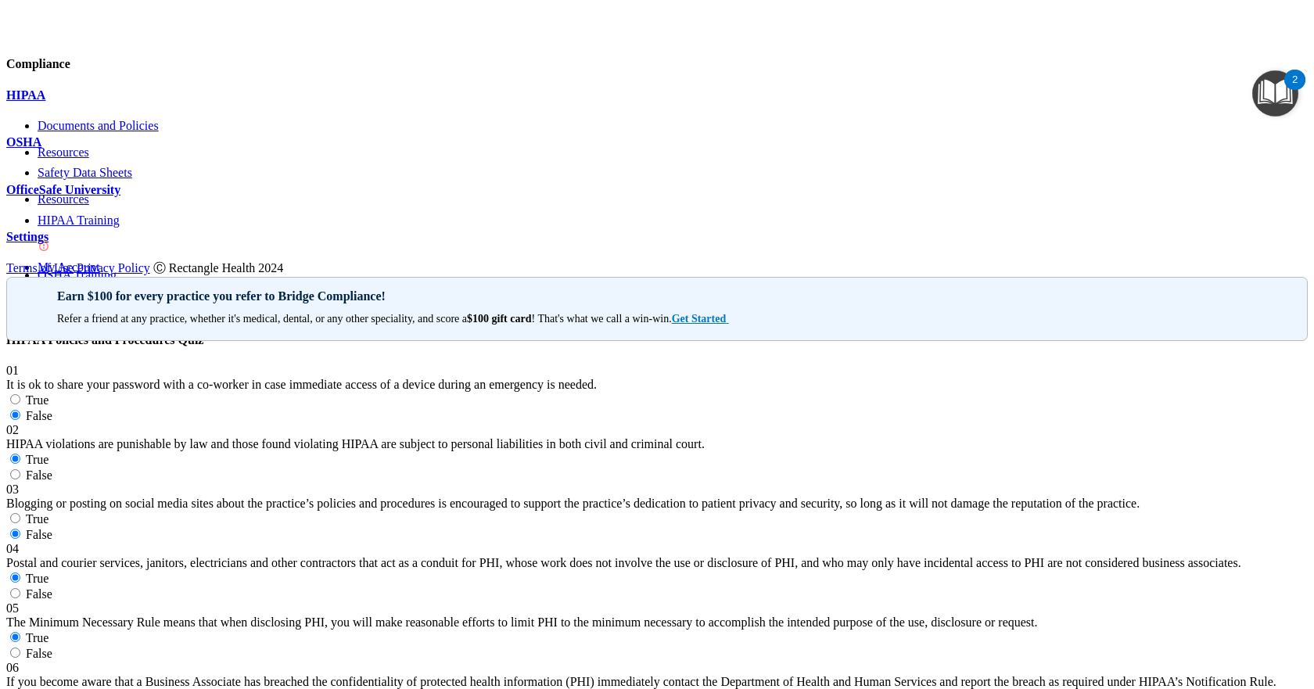
radio input "true"
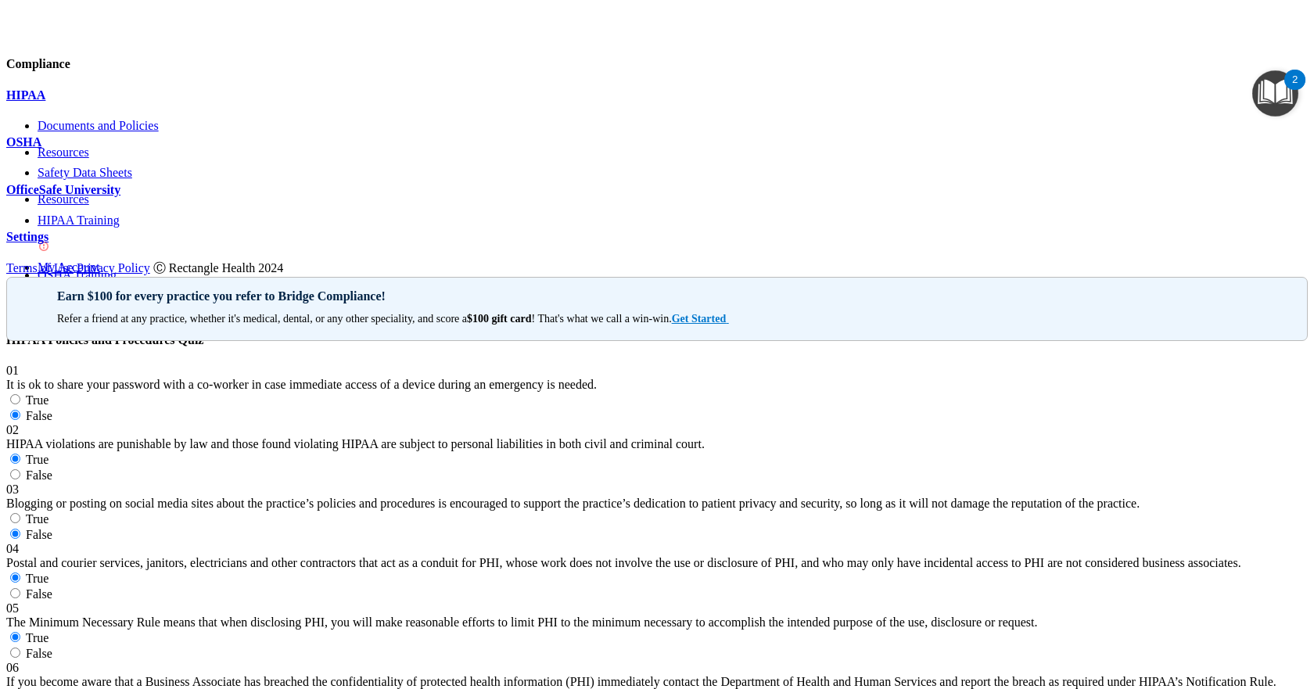
radio input "true"
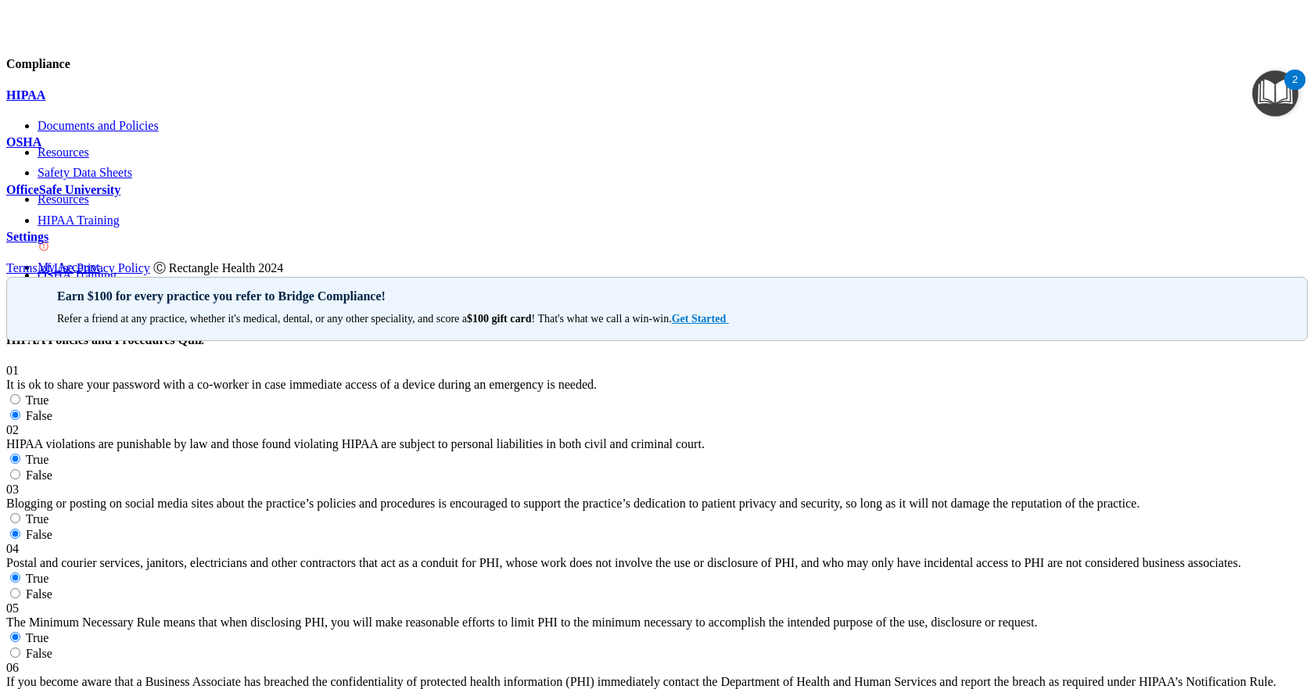
radio input "true"
drag, startPoint x: 311, startPoint y: 445, endPoint x: 634, endPoint y: 493, distance: 326.6
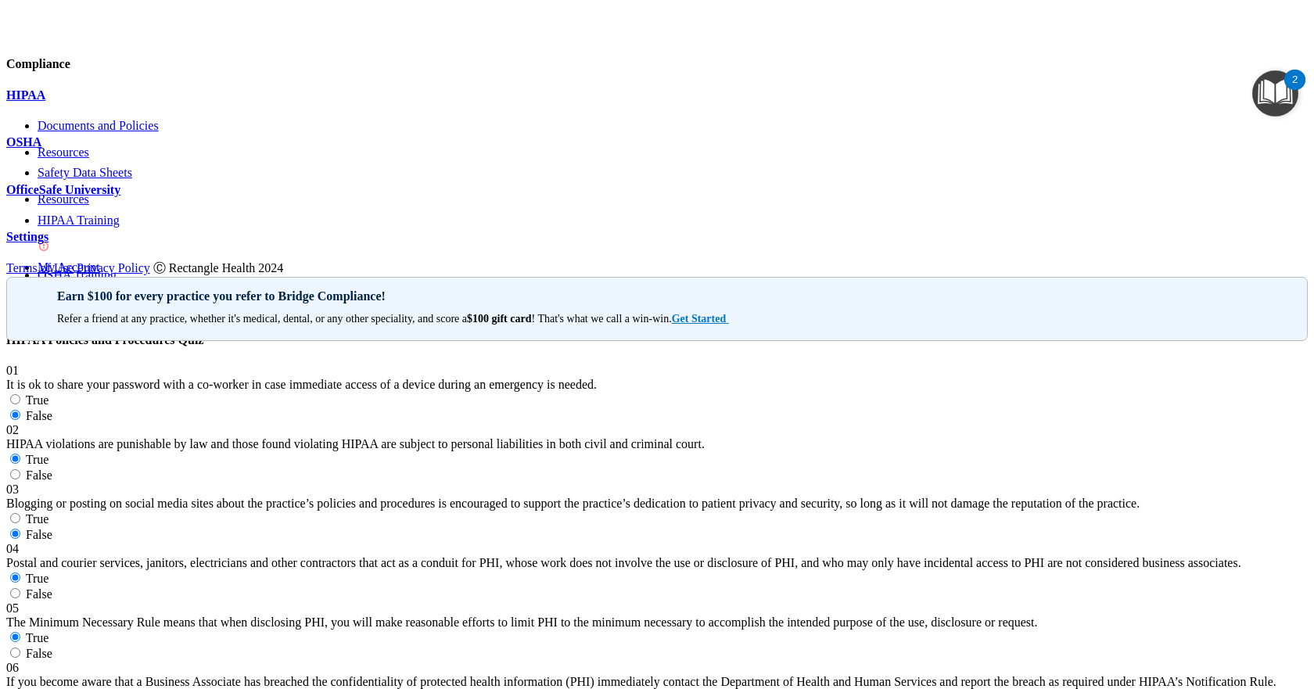
radio input "true"
drag, startPoint x: 312, startPoint y: 305, endPoint x: 627, endPoint y: 371, distance: 321.3
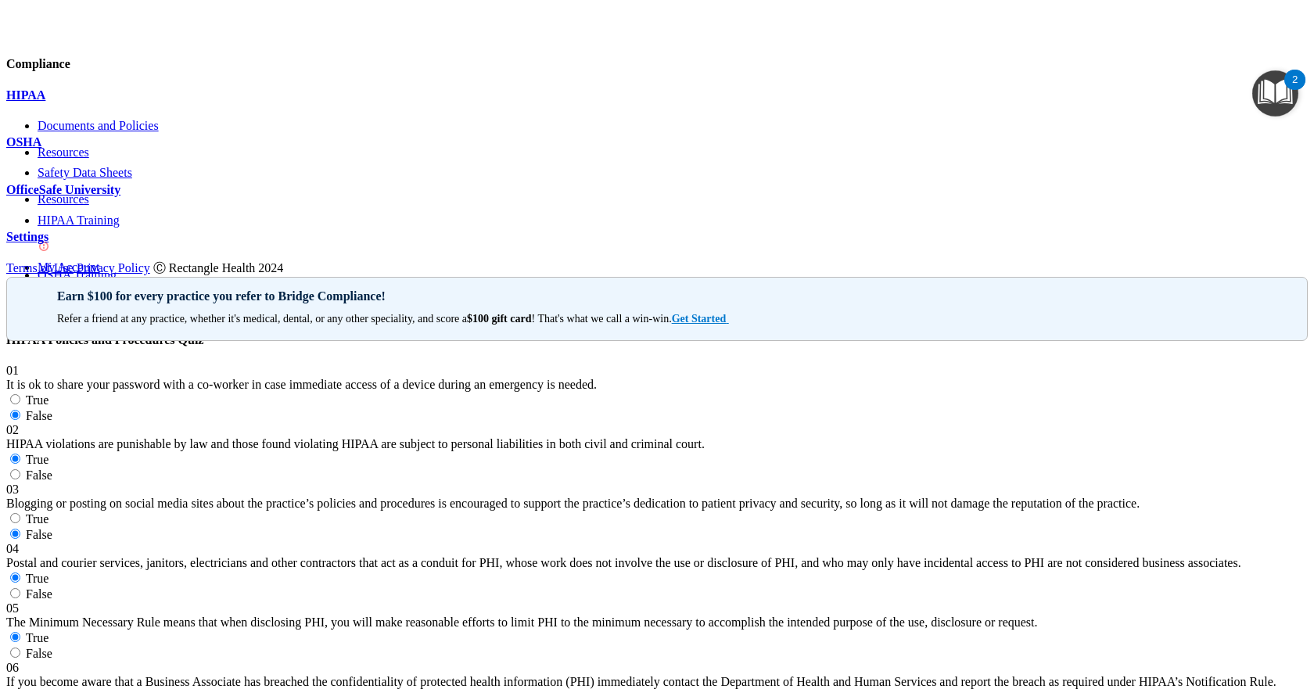
radio input "true"
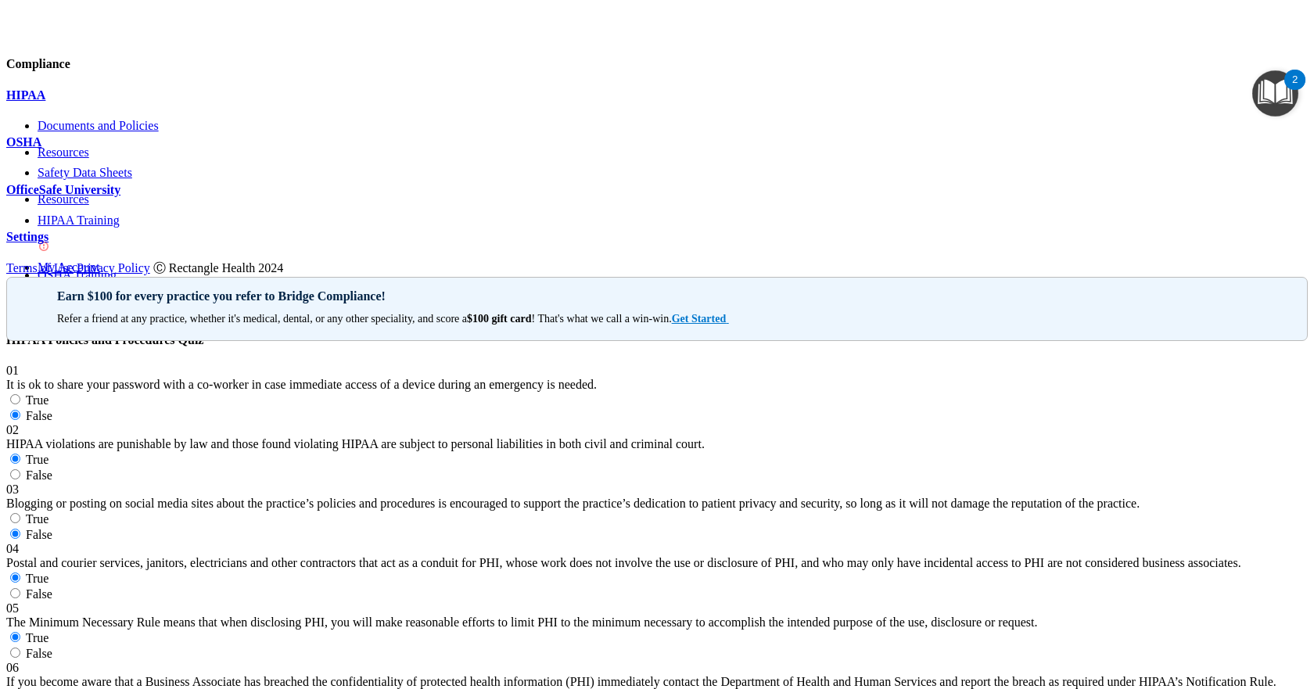
drag, startPoint x: 311, startPoint y: 434, endPoint x: 610, endPoint y: 496, distance: 305.2
drag, startPoint x: 774, startPoint y: 439, endPoint x: 781, endPoint y: 433, distance: 9.4
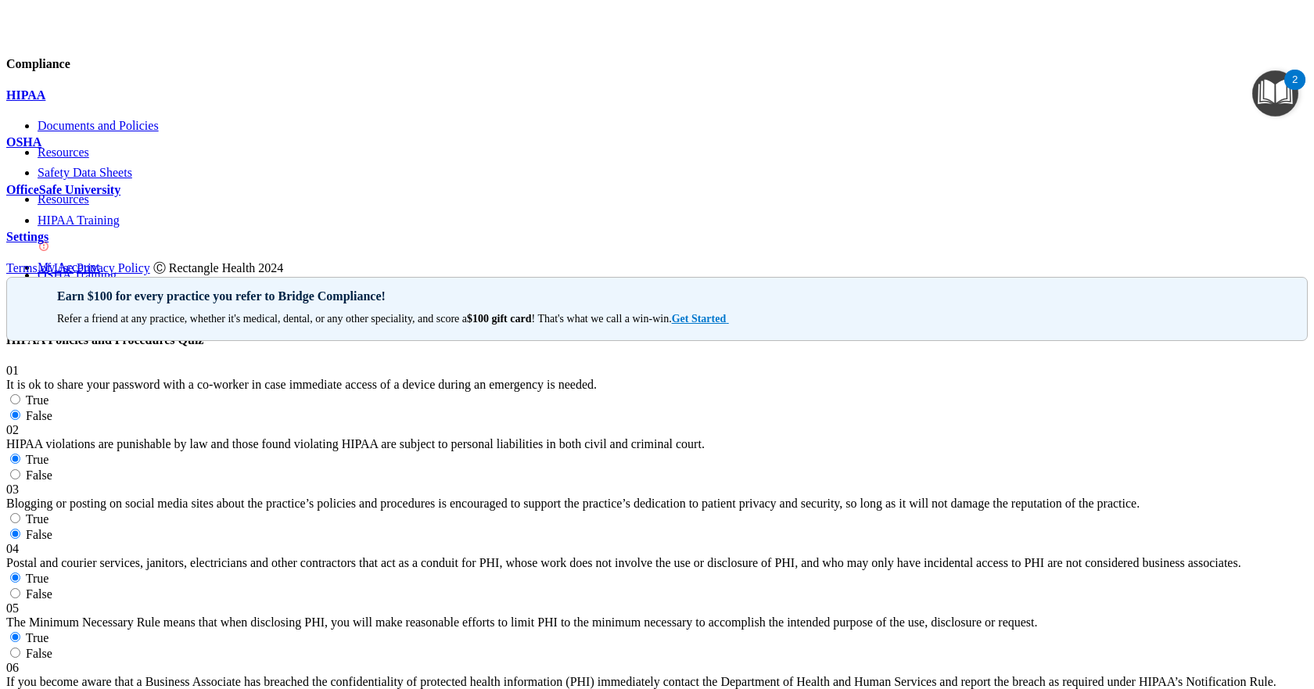
radio input "true"
drag, startPoint x: 310, startPoint y: 172, endPoint x: 545, endPoint y: 225, distance: 240.7
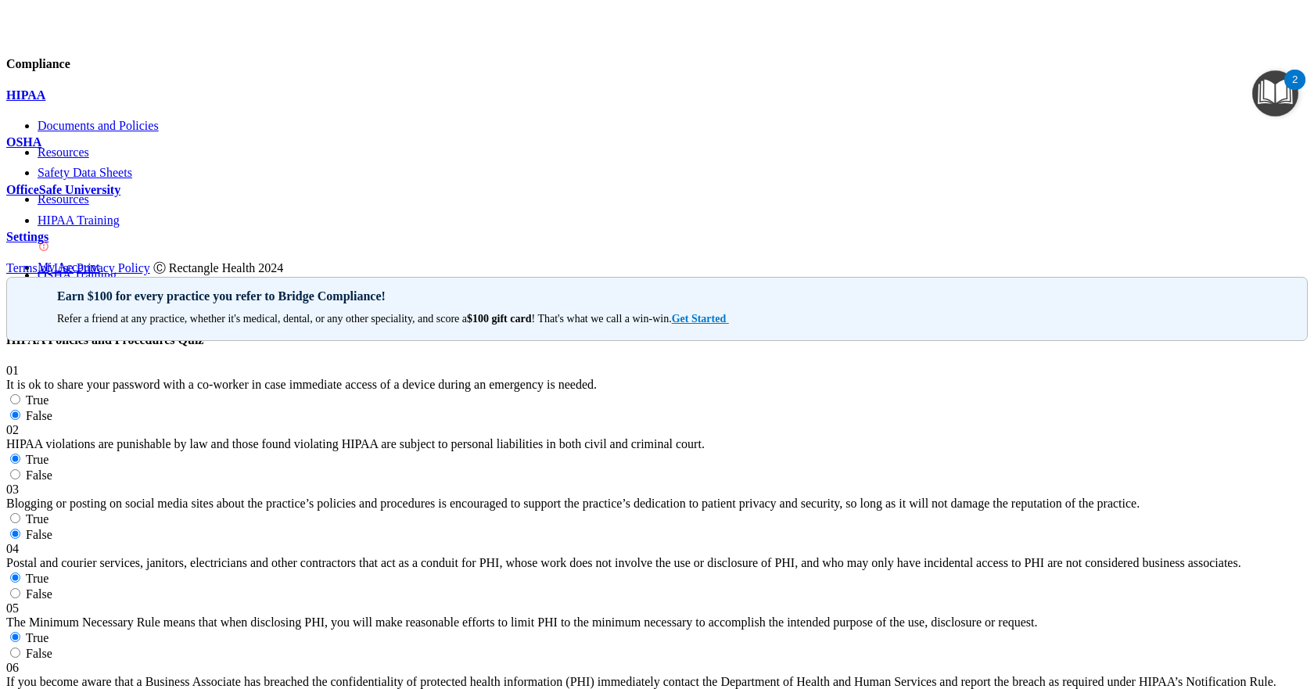
radio input "true"
drag, startPoint x: 312, startPoint y: 297, endPoint x: 560, endPoint y: 353, distance: 254.2
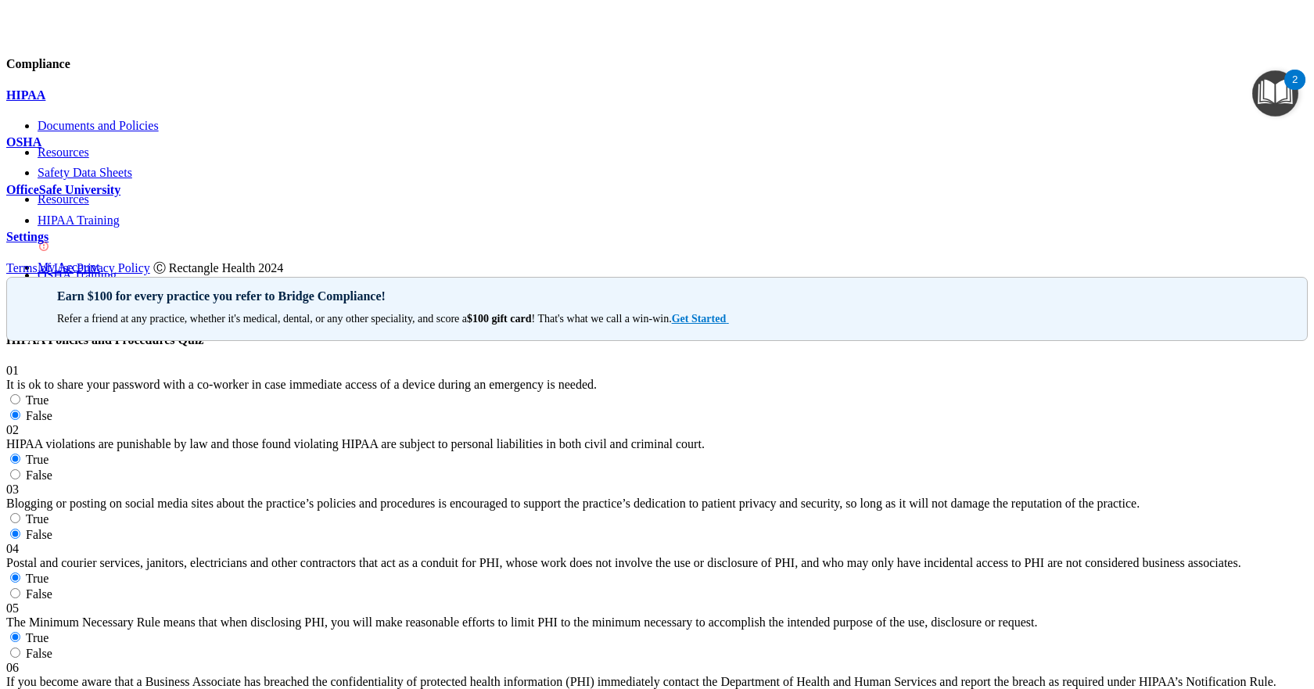
radio input "true"
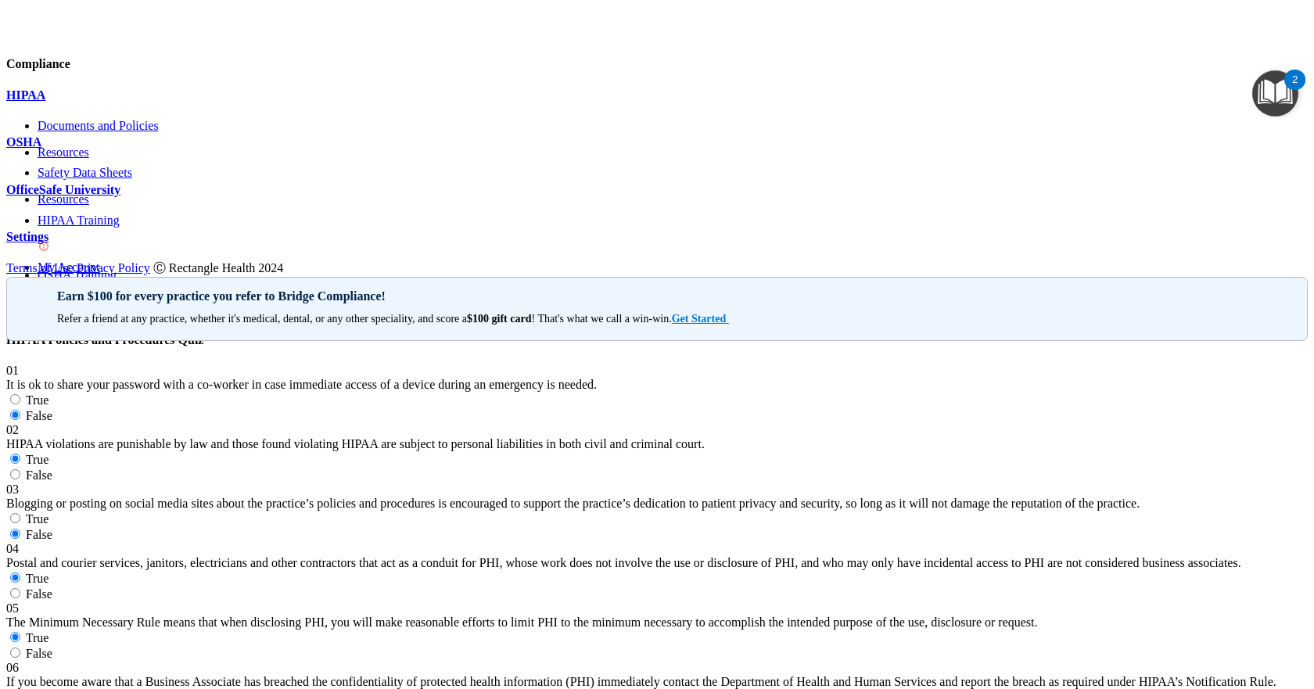
radio input "true"
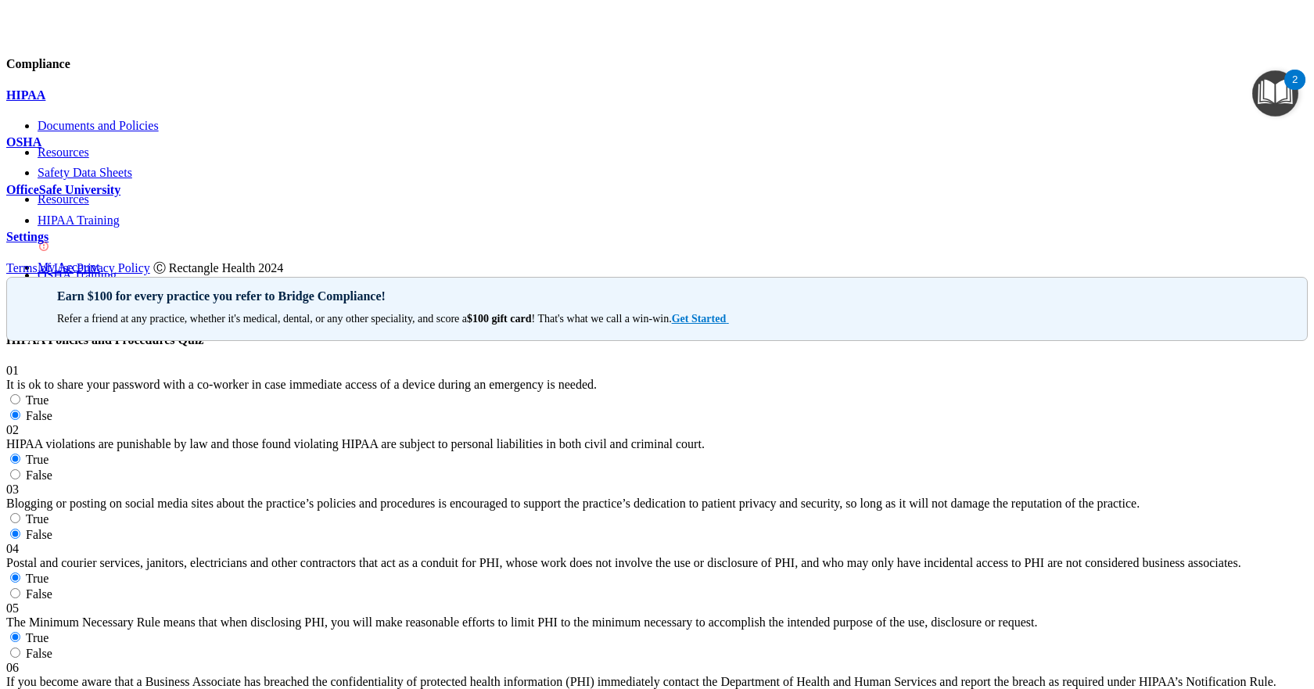
radio input "true"
drag, startPoint x: 312, startPoint y: 380, endPoint x: 574, endPoint y: 453, distance: 271.3
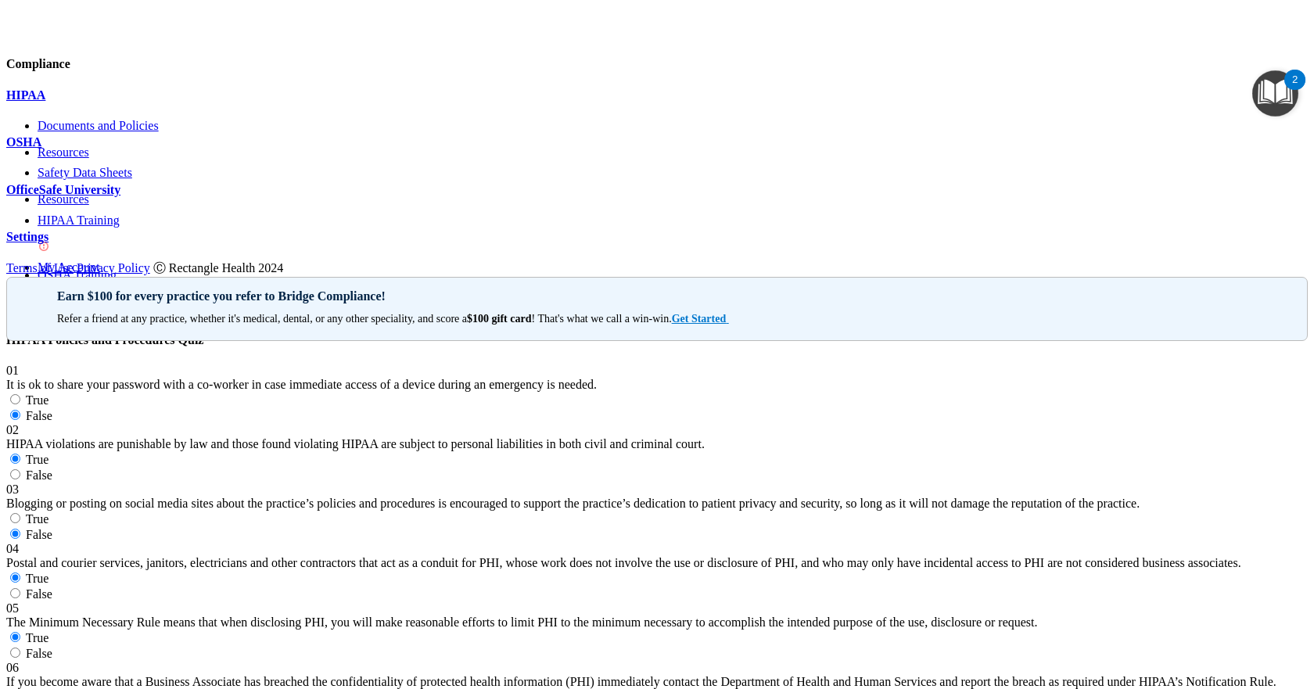
radio input "true"
drag, startPoint x: 1302, startPoint y: 470, endPoint x: 1302, endPoint y: 487, distance: 16.4
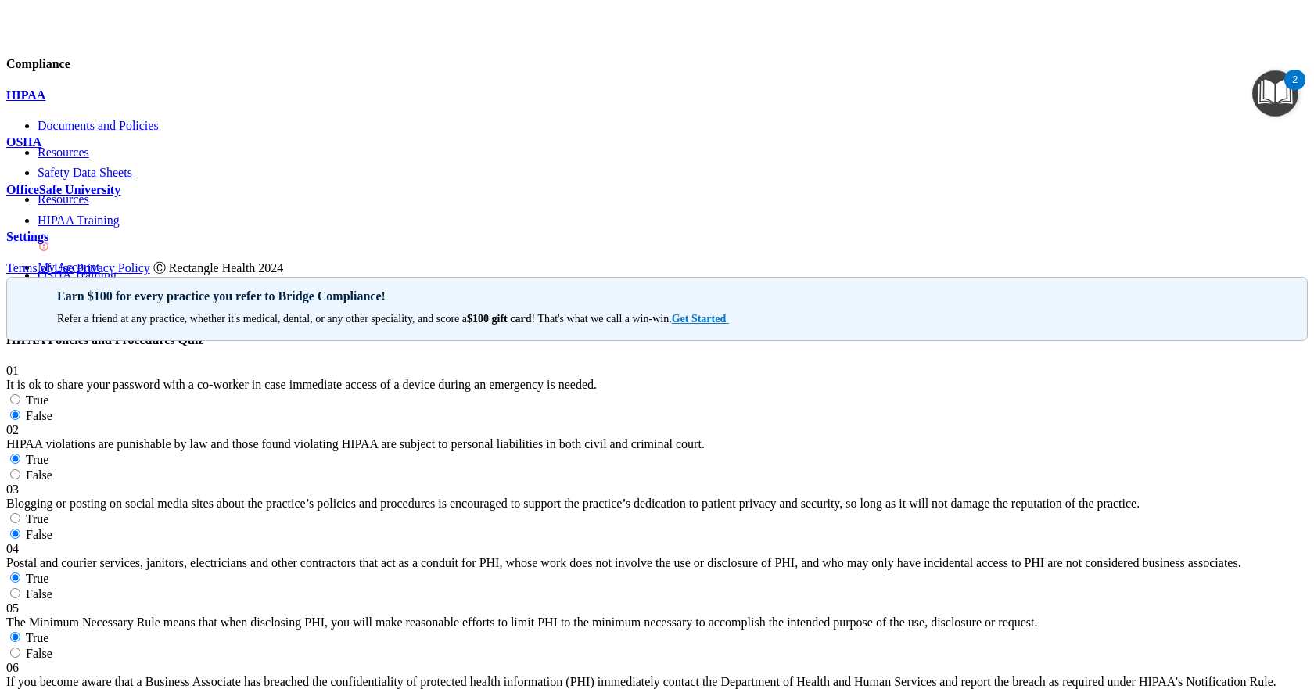
radio input "true"
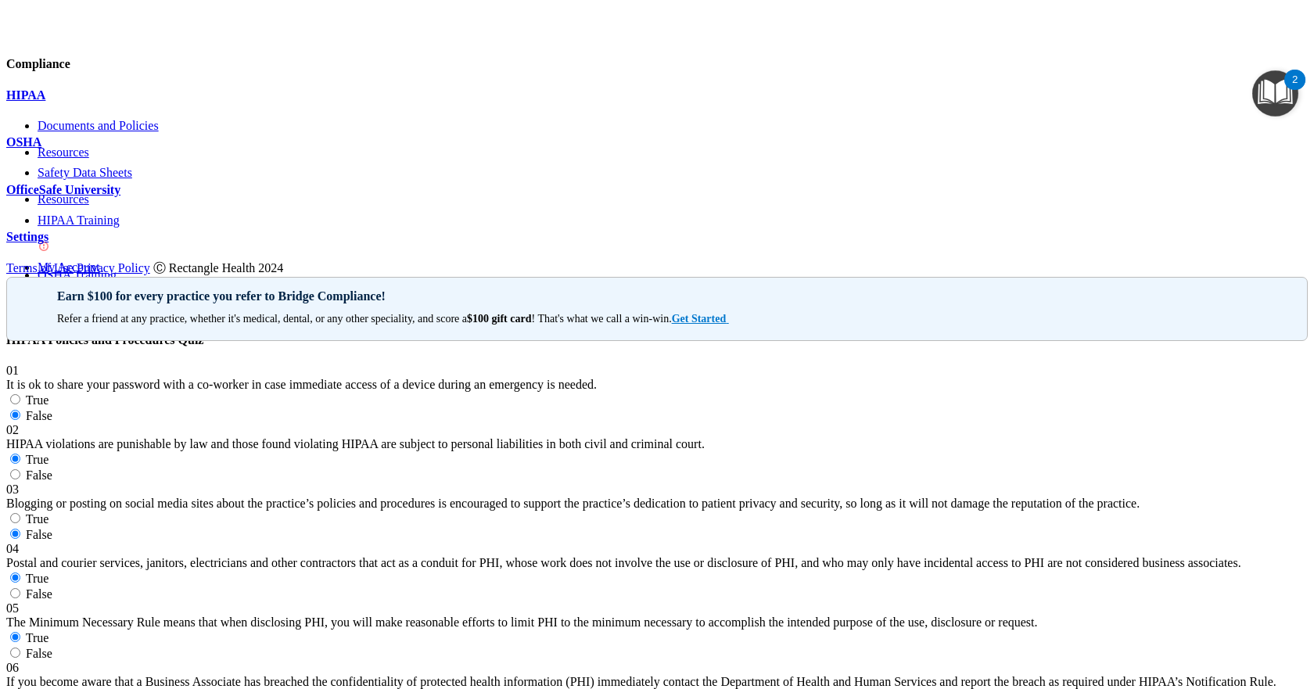
drag, startPoint x: 311, startPoint y: 270, endPoint x: 548, endPoint y: 313, distance: 240.9
radio input "true"
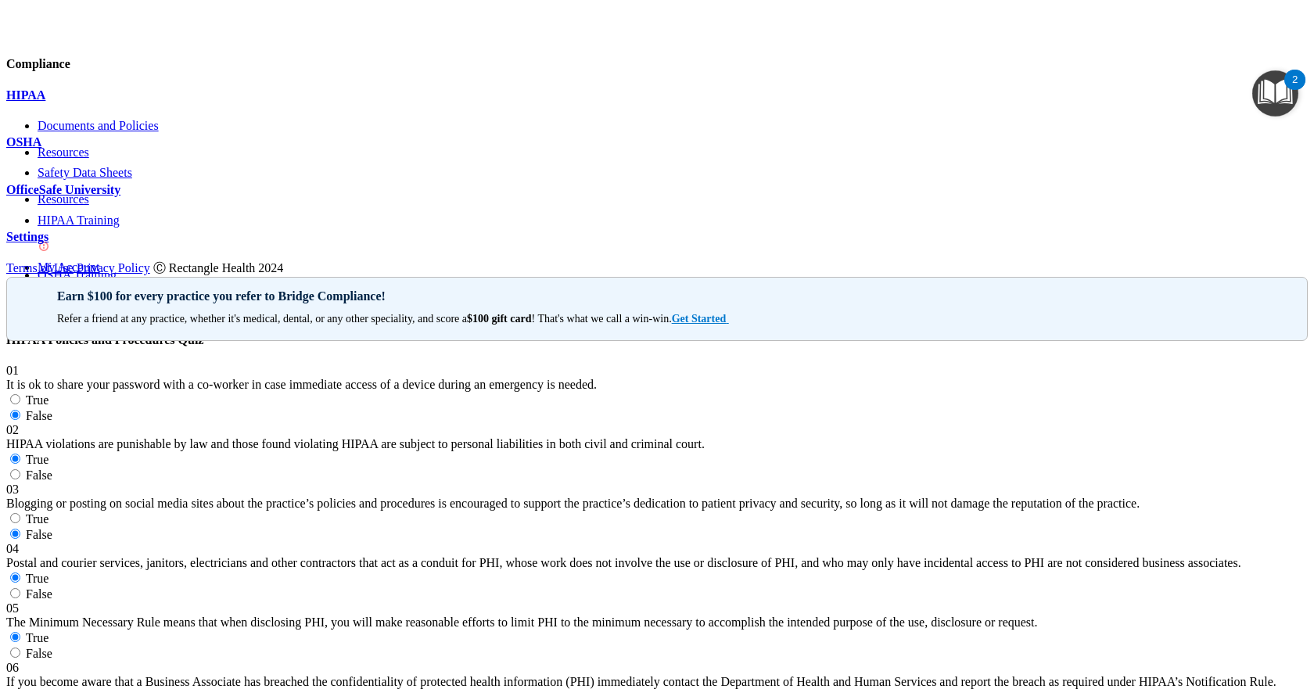
scroll to position [3024, 0]
drag, startPoint x: 312, startPoint y: 293, endPoint x: 616, endPoint y: 326, distance: 305.4
drag, startPoint x: 315, startPoint y: 196, endPoint x: 583, endPoint y: 225, distance: 269.8
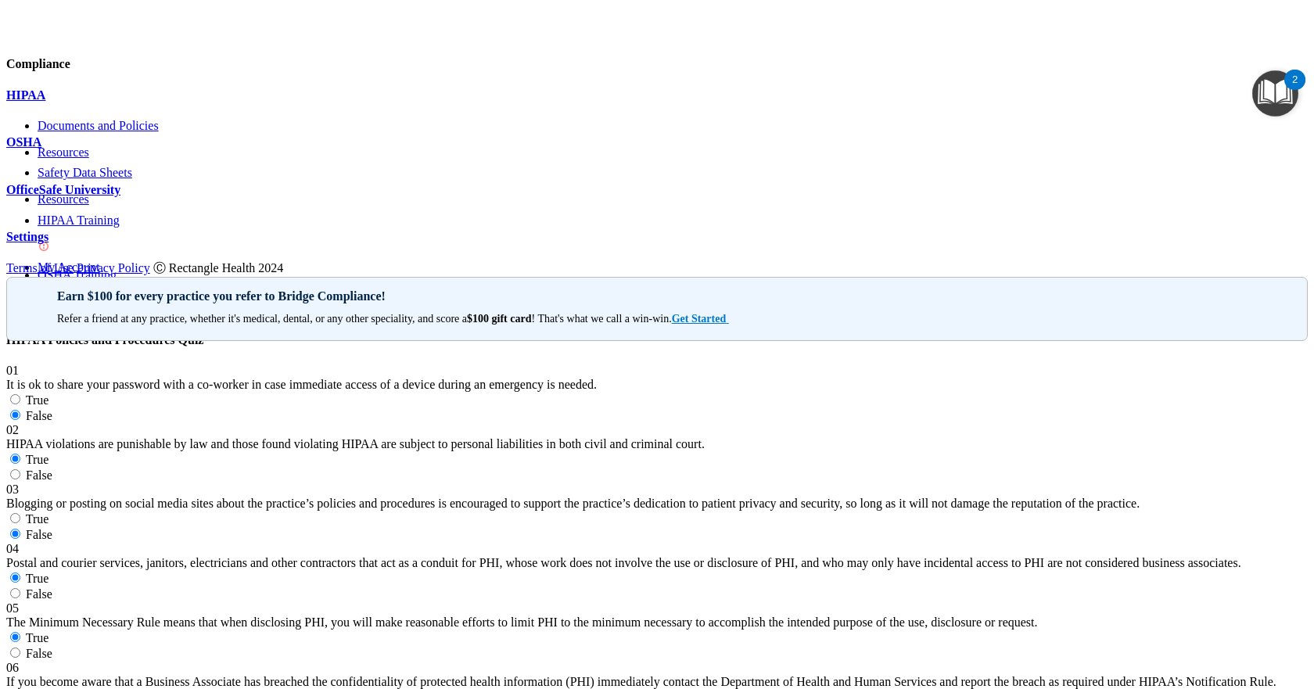
radio input "true"
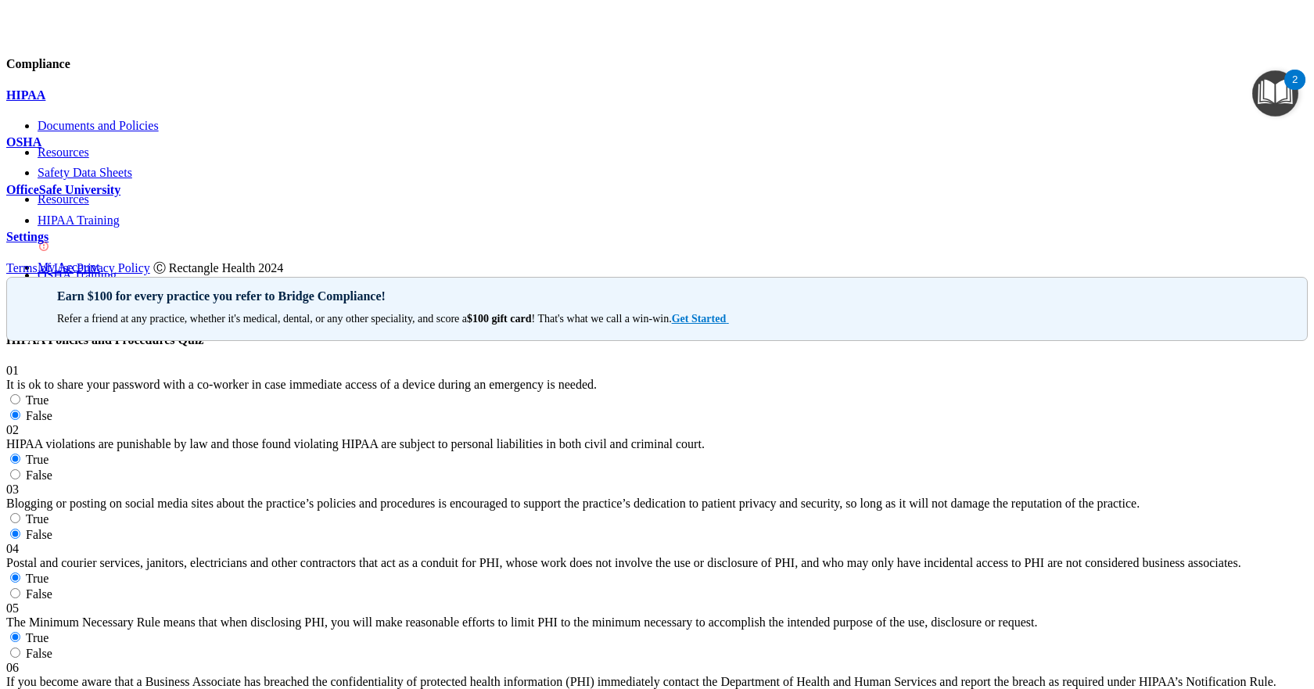
drag, startPoint x: 311, startPoint y: 395, endPoint x: 602, endPoint y: 455, distance: 297.1
radio input "true"
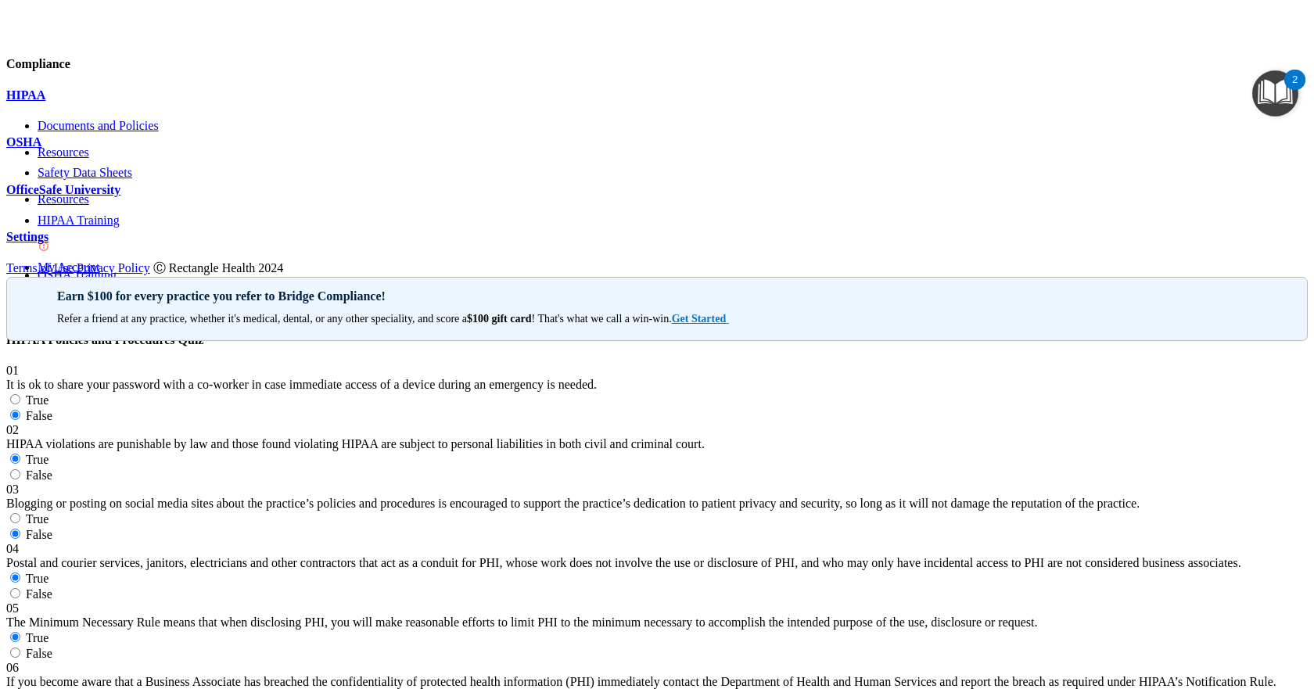
scroll to position [3388, 0]
radio input "true"
drag, startPoint x: 310, startPoint y: 305, endPoint x: 603, endPoint y: 341, distance: 295.6
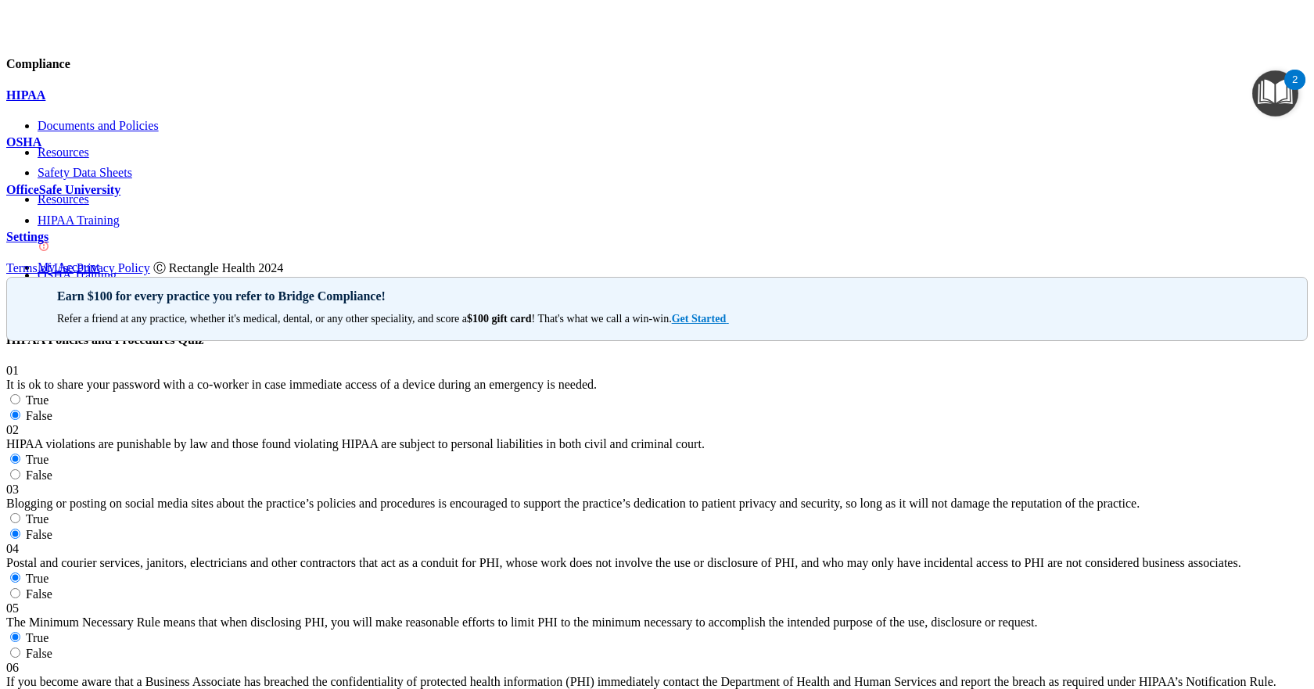
radio input "true"
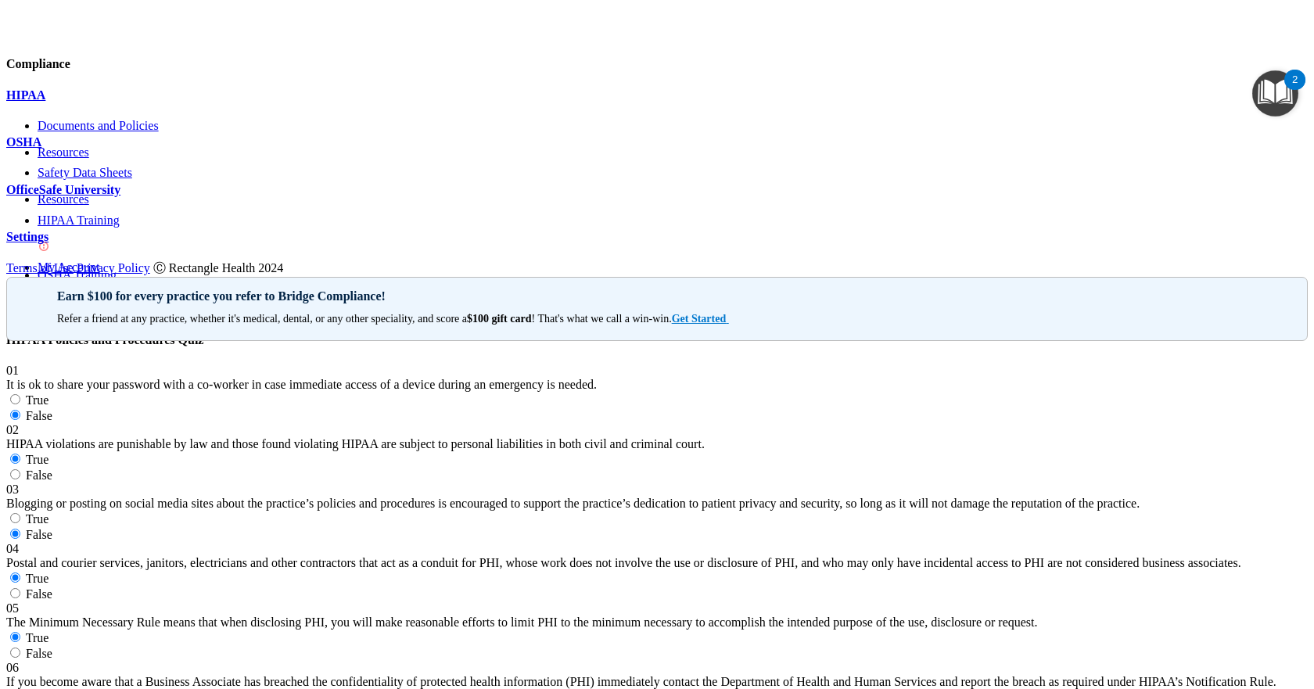
scroll to position [3589, 0]
radio input "true"
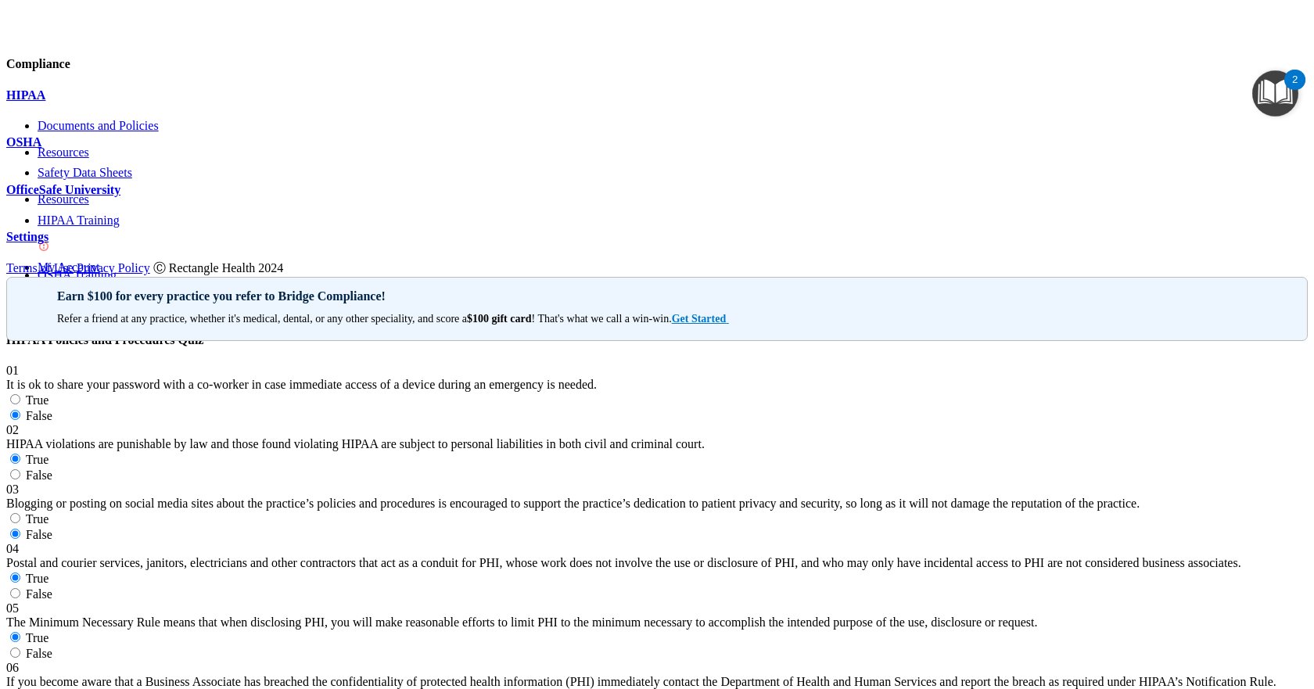
radio input "true"
drag, startPoint x: 311, startPoint y: 201, endPoint x: 541, endPoint y: 254, distance: 235.2
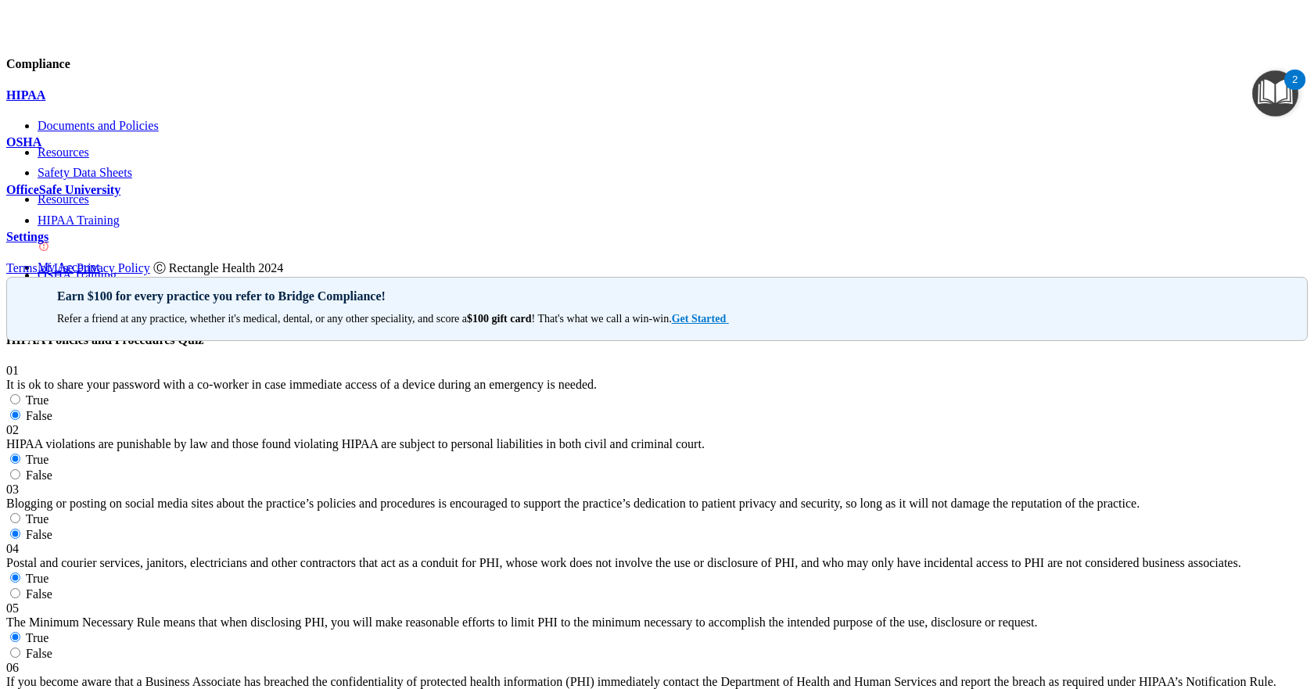
radio input "true"
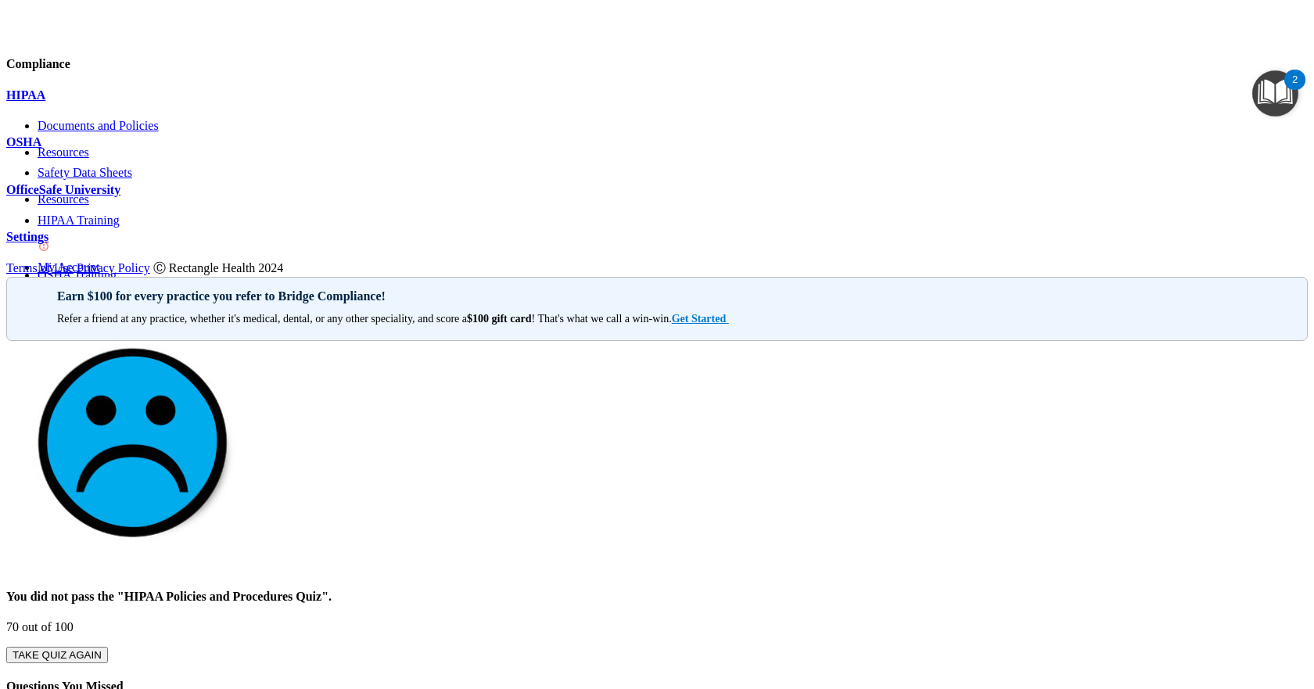
click at [108, 647] on button "TAKE QUIZ AGAIN" at bounding box center [57, 655] width 102 height 16
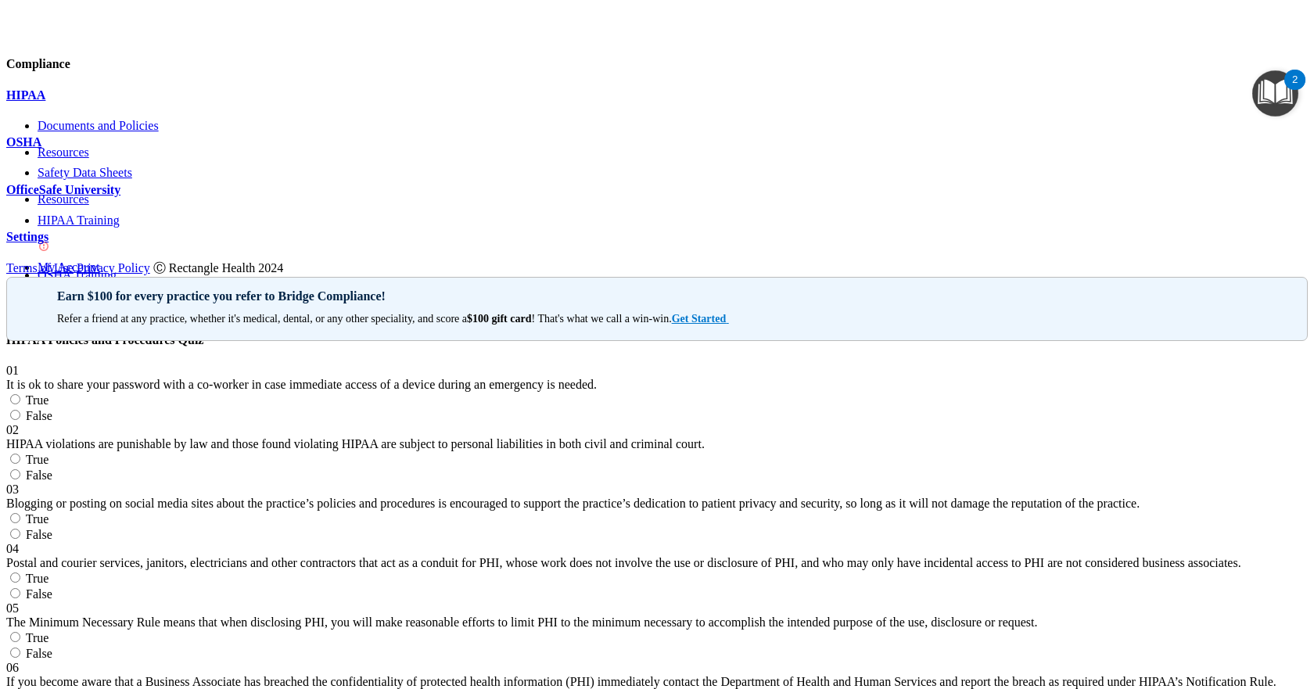
click at [52, 409] on label "False" at bounding box center [29, 415] width 46 height 13
click at [20, 410] on input "False" at bounding box center [15, 415] width 10 height 10
radio input "true"
click at [49, 453] on span "True" at bounding box center [37, 459] width 23 height 13
click at [20, 454] on input "True" at bounding box center [15, 459] width 10 height 10
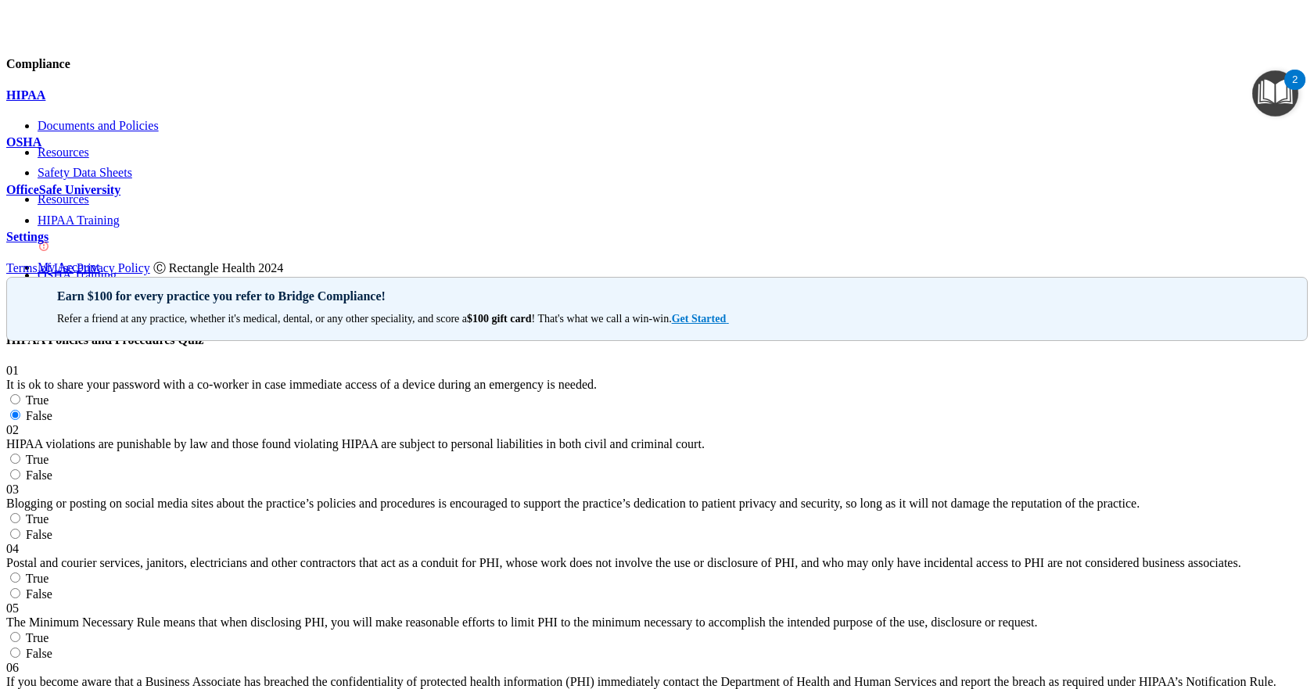
radio input "true"
click at [52, 528] on label "False" at bounding box center [29, 534] width 46 height 13
click at [20, 529] on input "False" at bounding box center [15, 534] width 10 height 10
radio input "true"
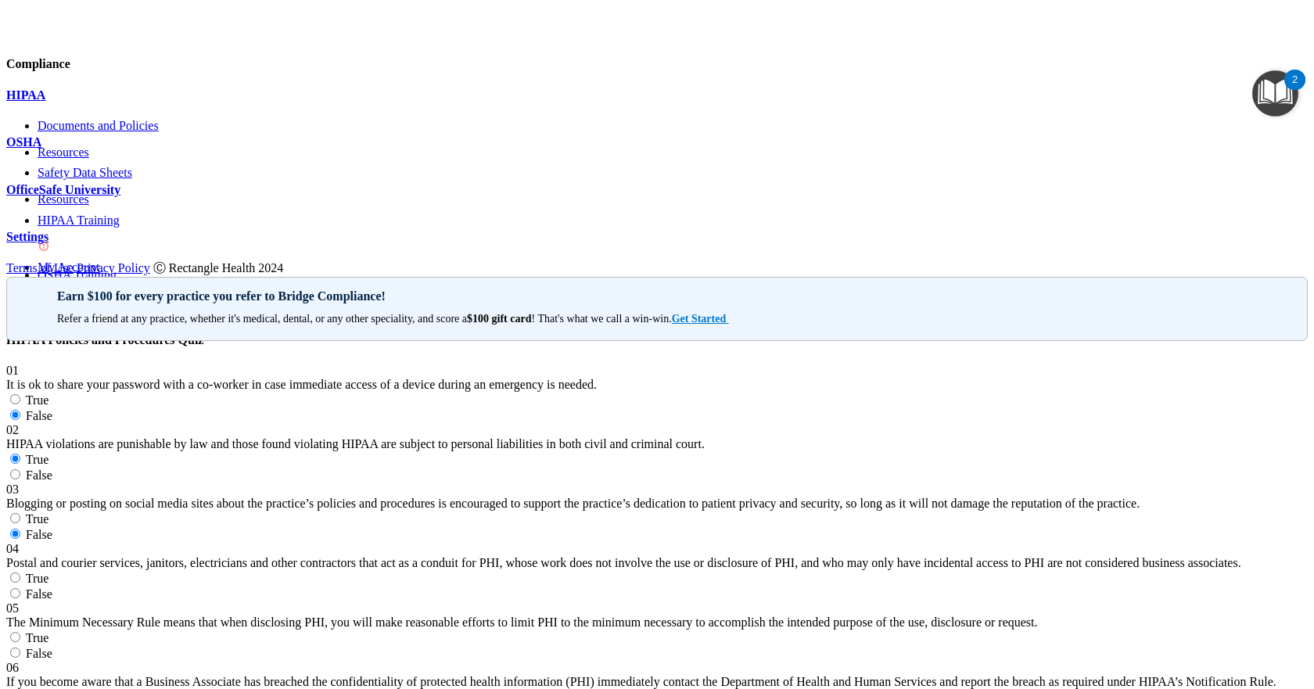
click at [49, 572] on span "True" at bounding box center [37, 578] width 23 height 13
click at [20, 573] on input "True" at bounding box center [15, 578] width 10 height 10
radio input "true"
click at [49, 631] on label "True" at bounding box center [27, 637] width 42 height 13
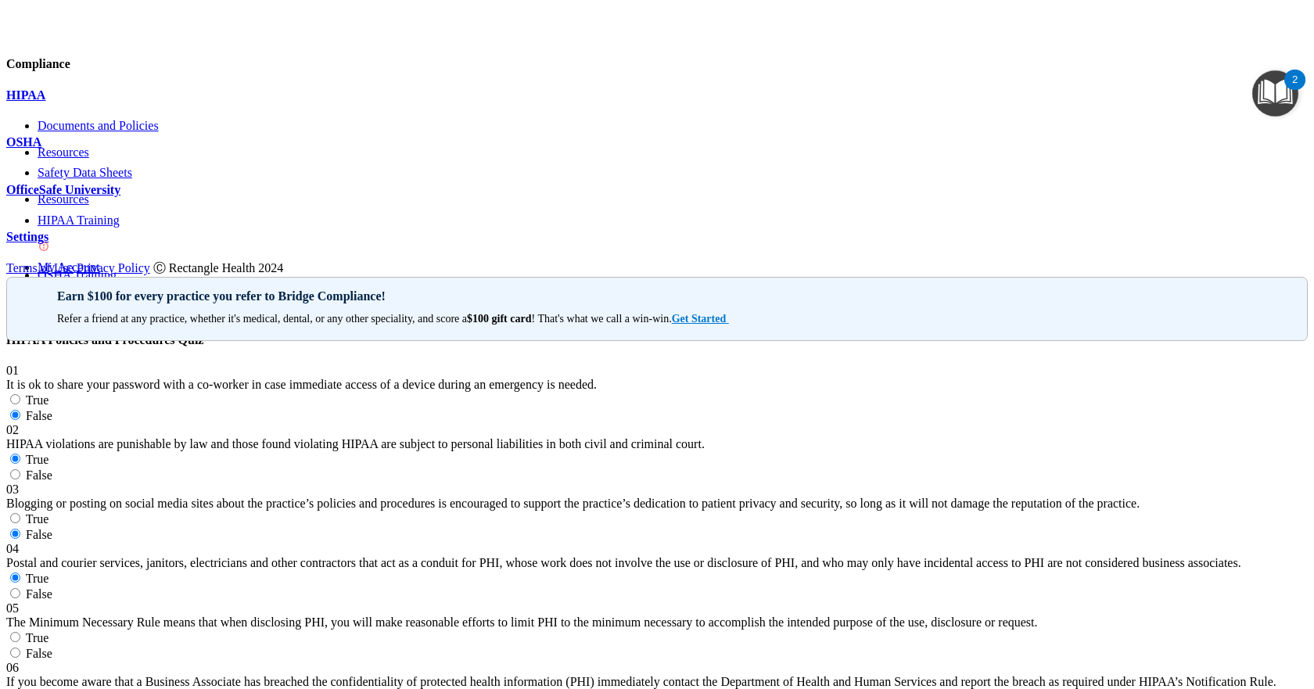
click at [20, 632] on input "True" at bounding box center [15, 637] width 10 height 10
radio input "true"
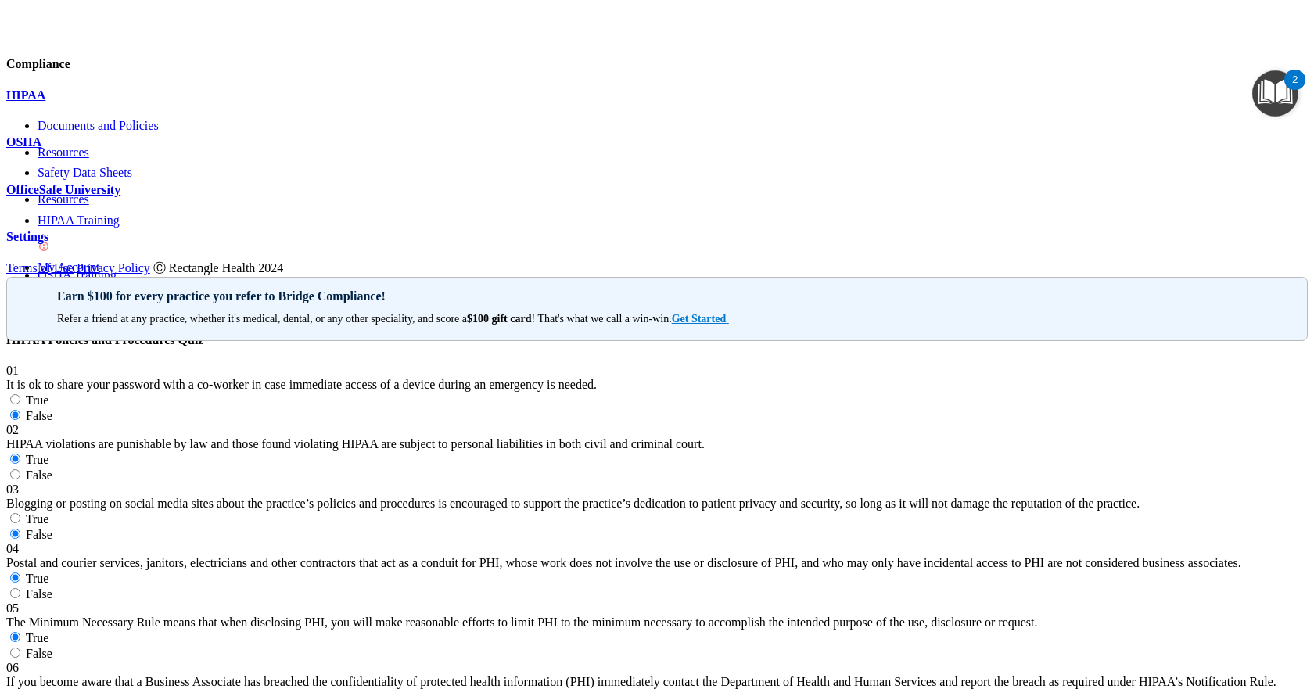
scroll to position [913, 0]
radio input "true"
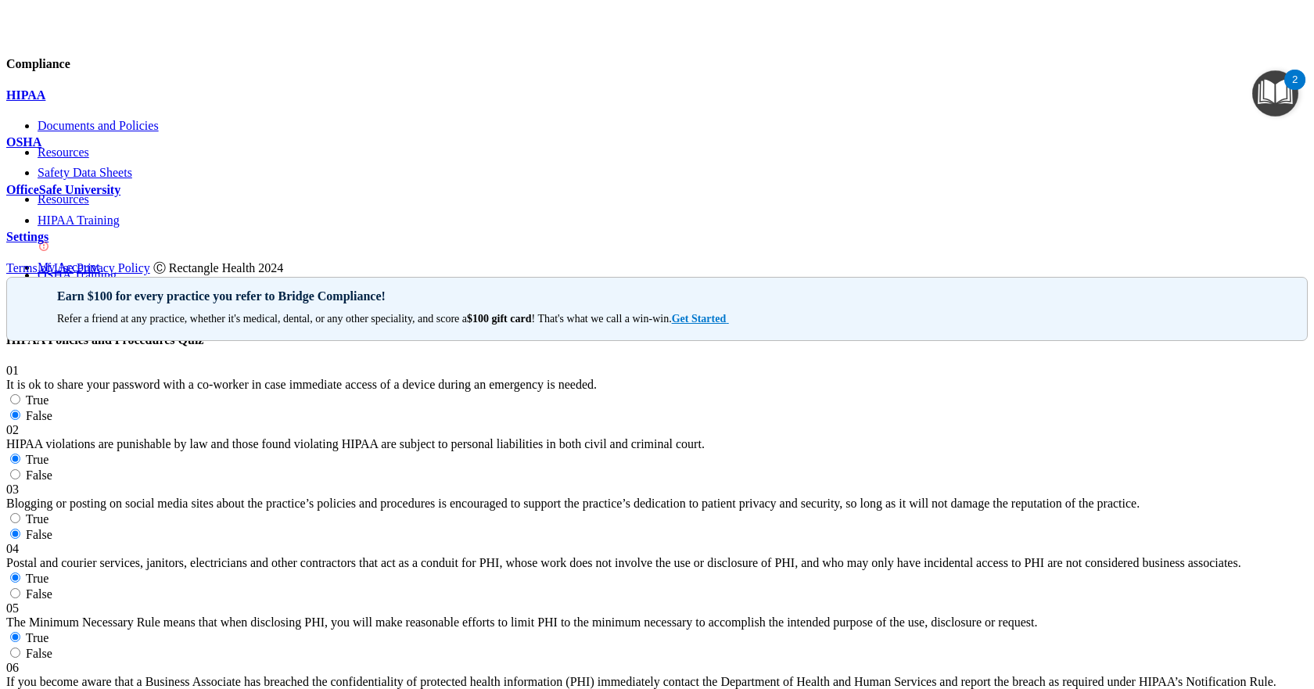
radio input "true"
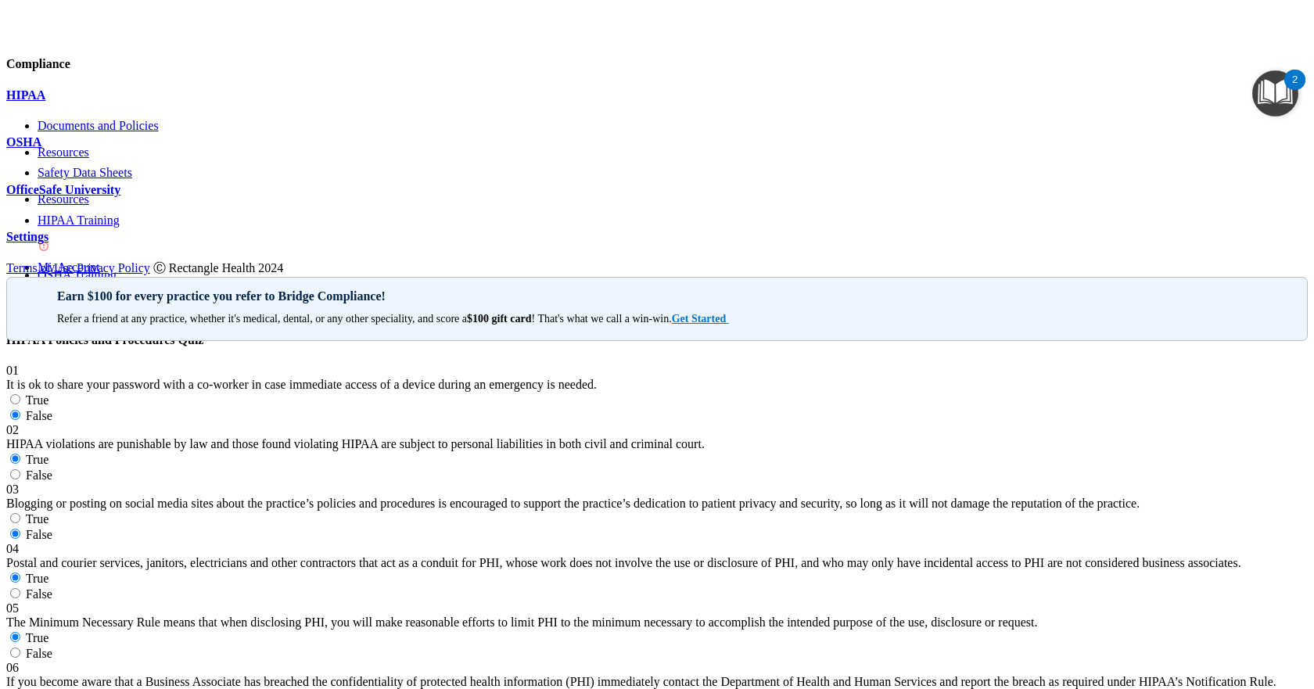
radio input "true"
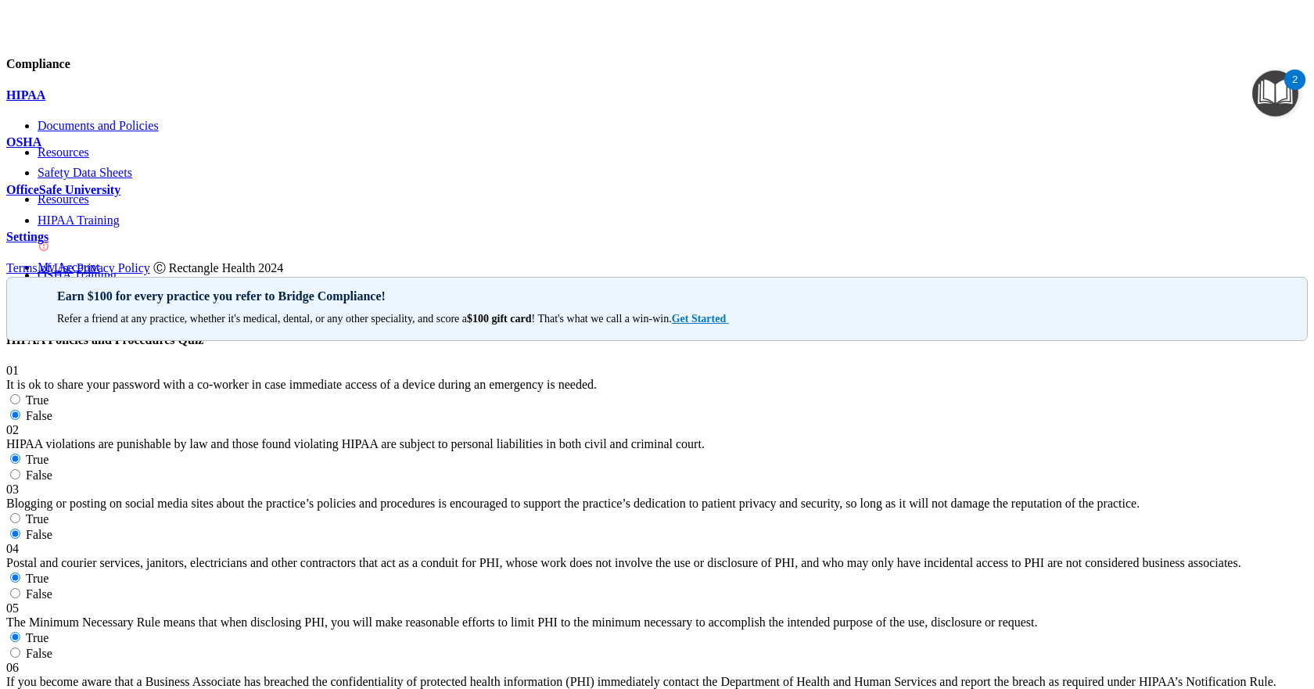
radio input "true"
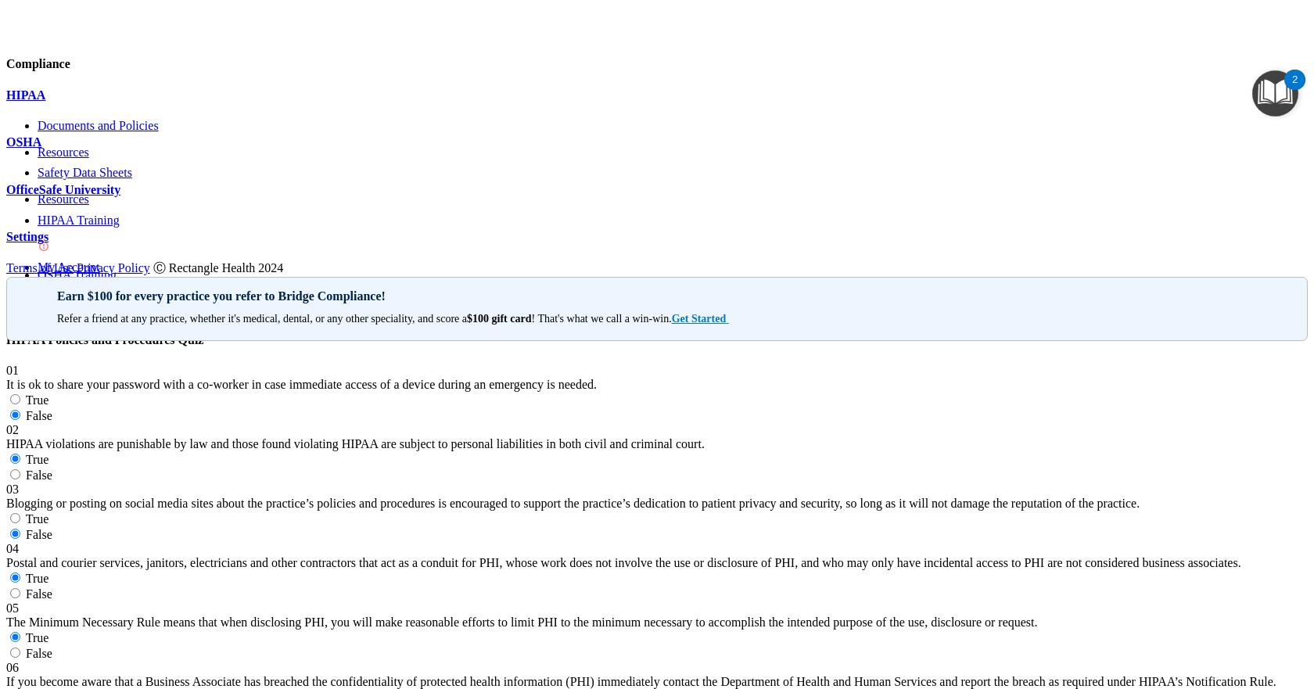
radio input "true"
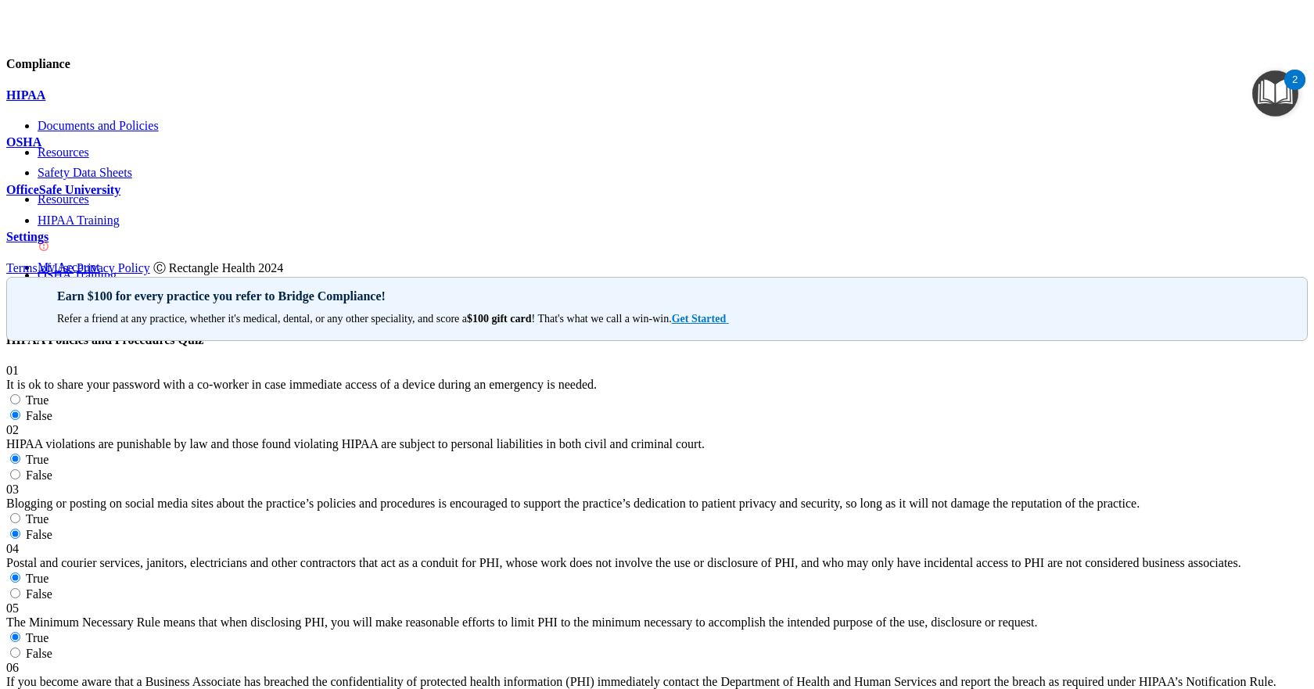
radio input "true"
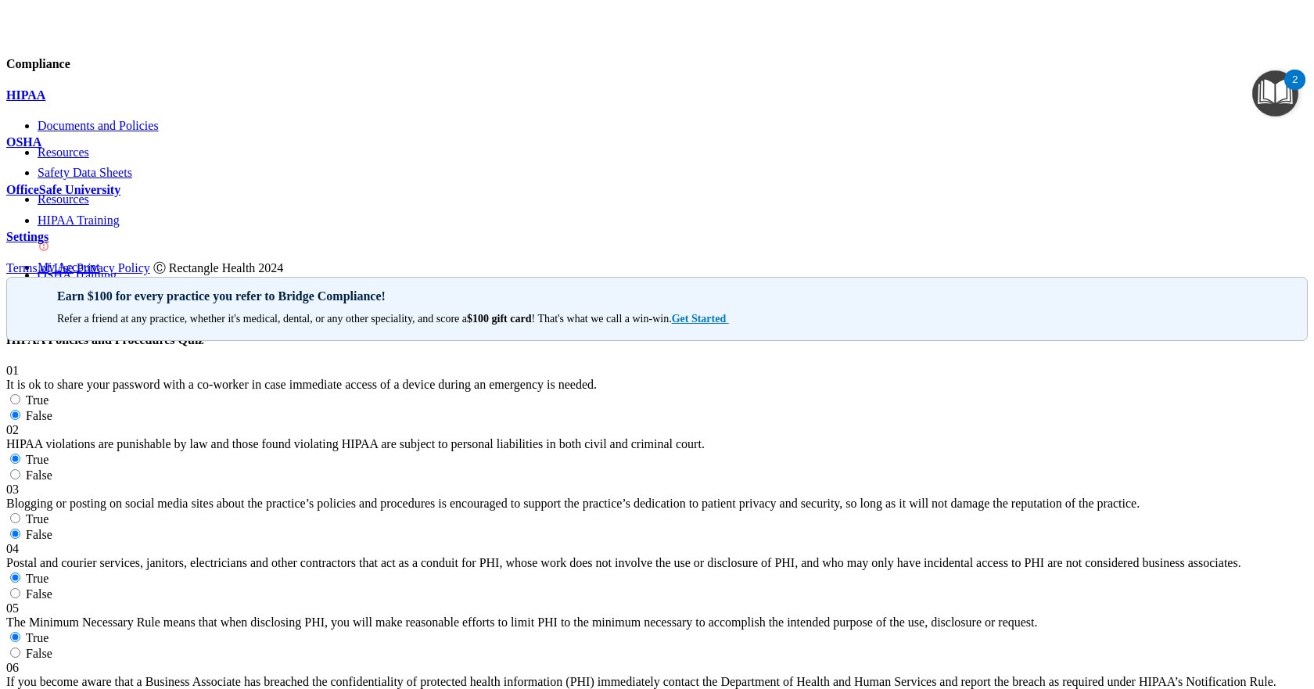
radio input "true"
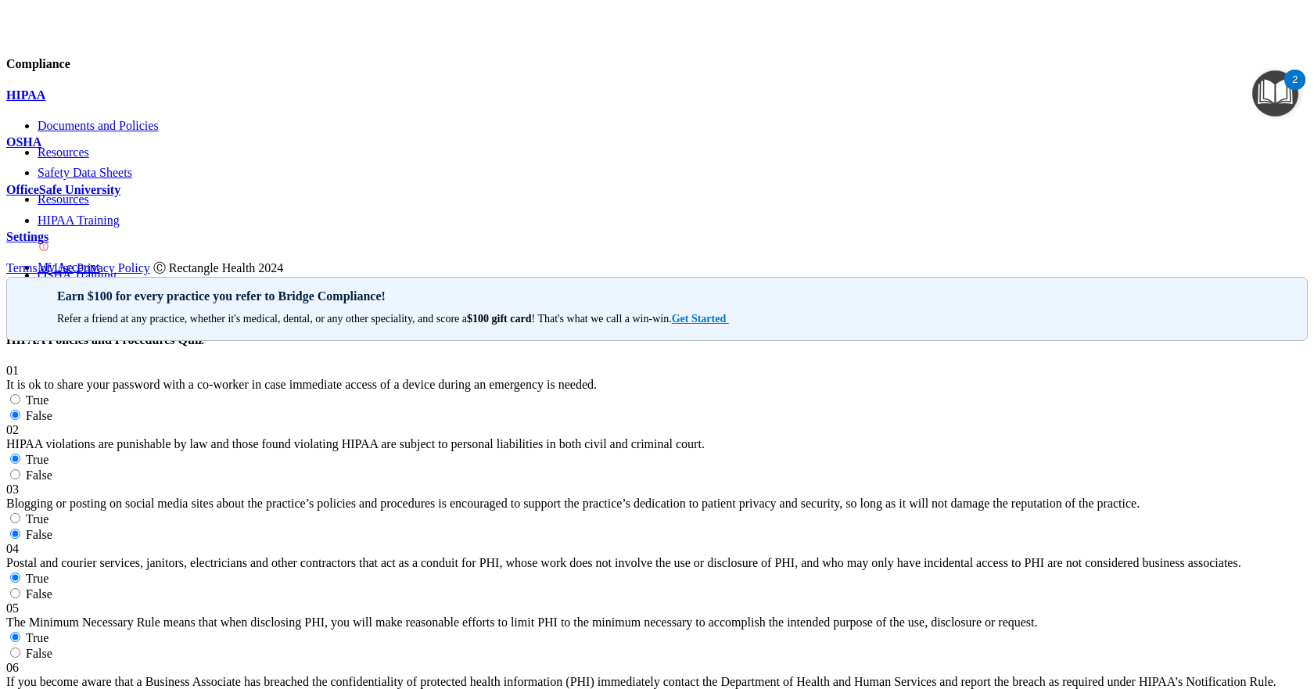
radio input "true"
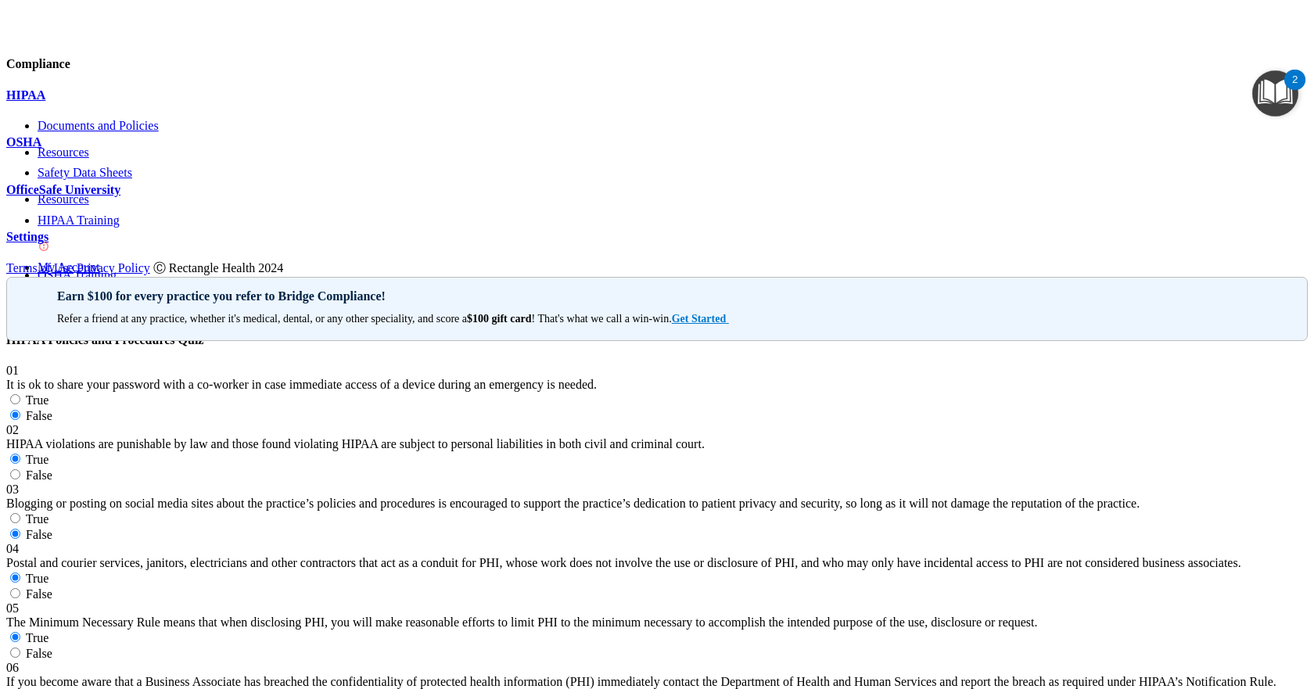
radio input "true"
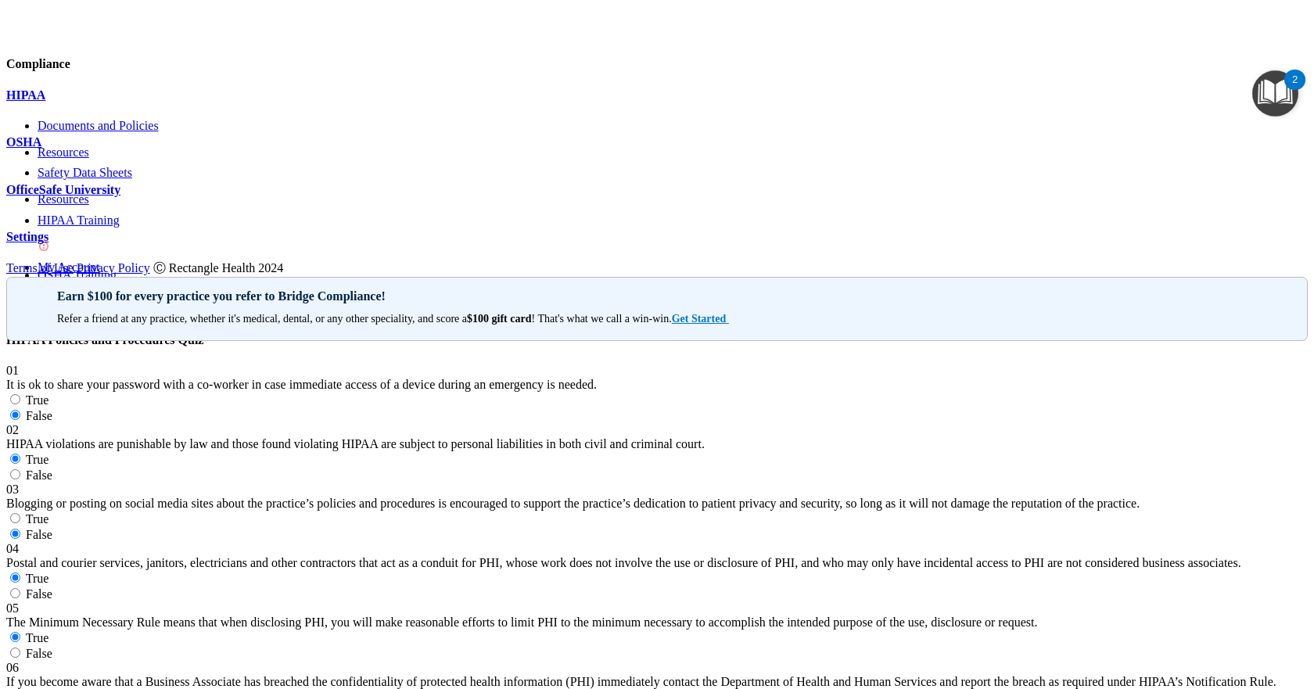
radio input "true"
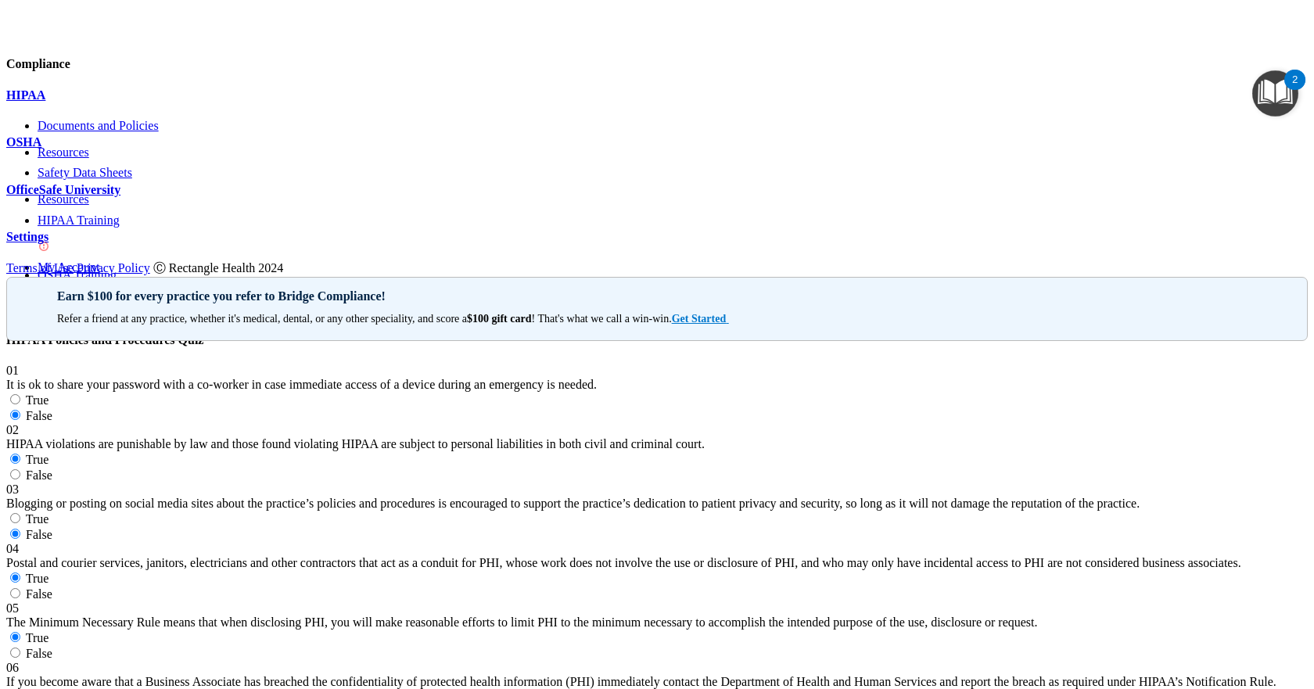
radio input "true"
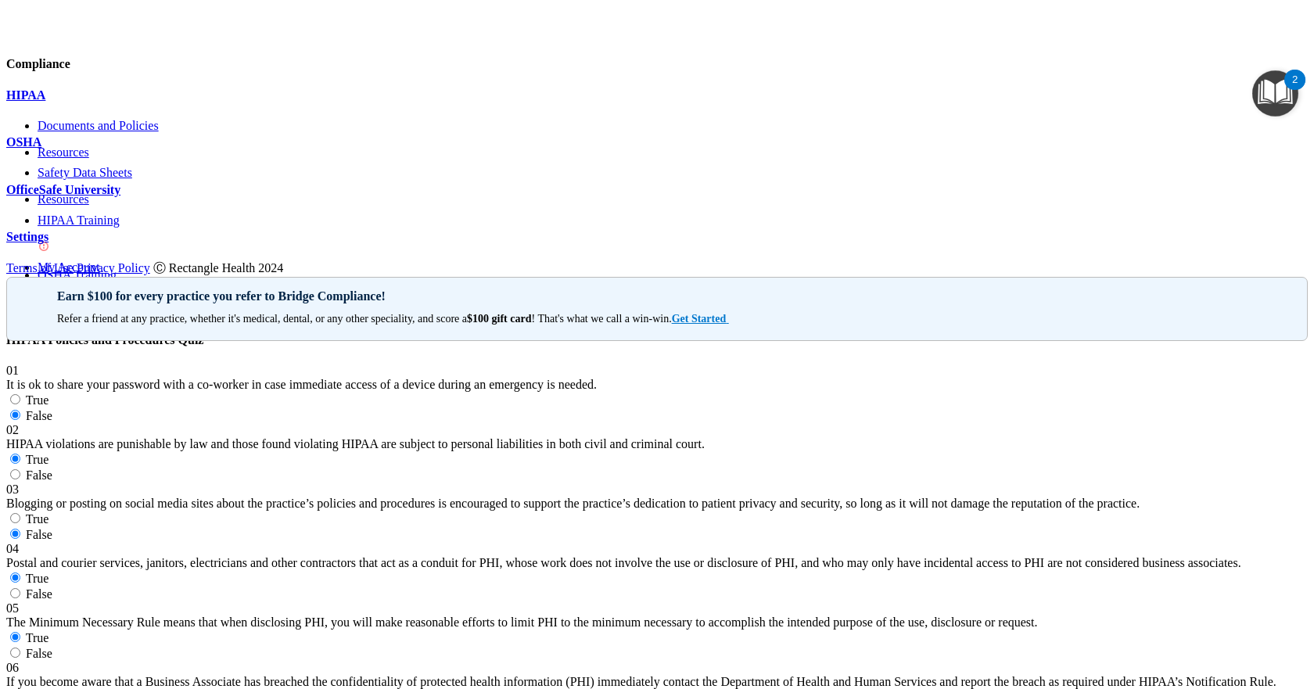
radio input "true"
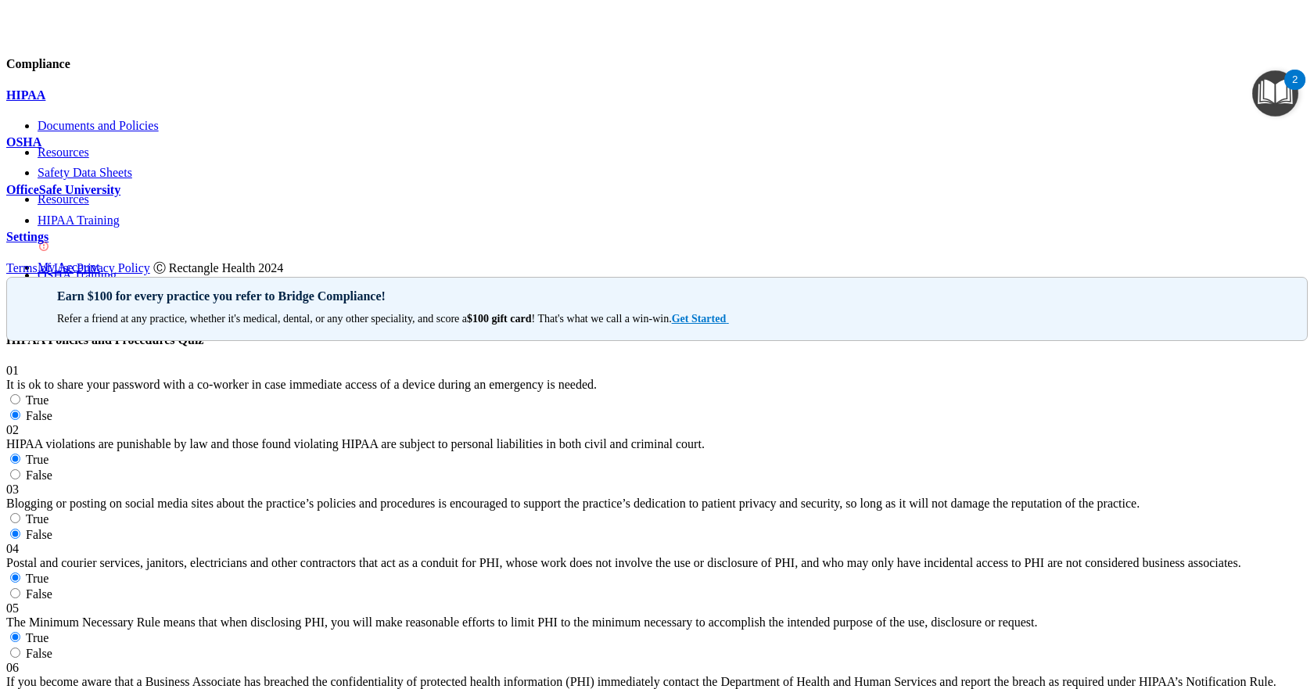
radio input "true"
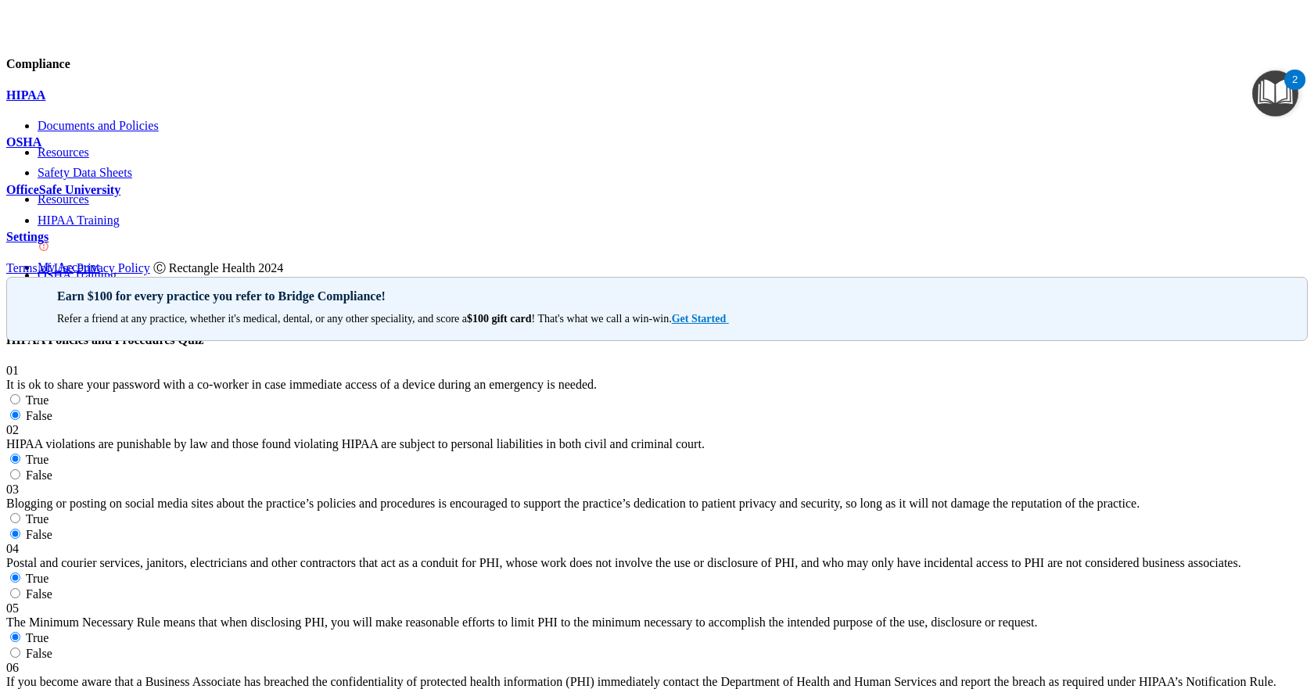
drag, startPoint x: 764, startPoint y: 407, endPoint x: 771, endPoint y: 419, distance: 13.3
radio input "true"
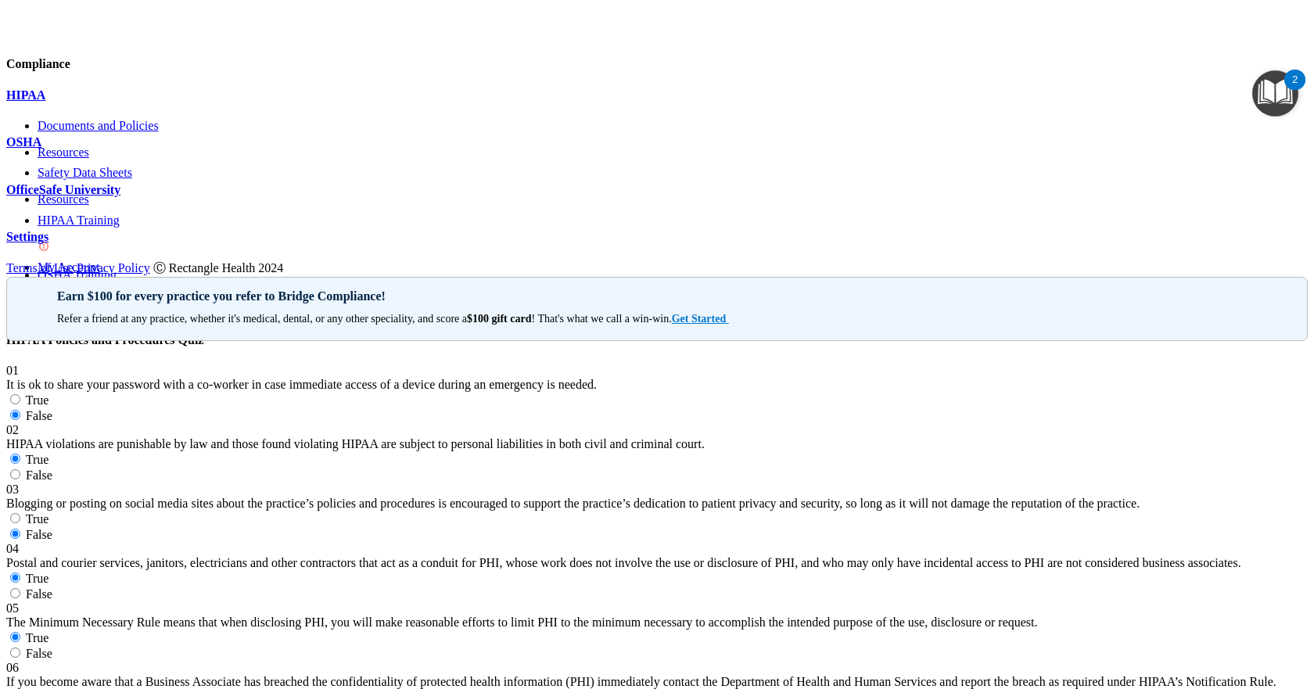
radio input "true"
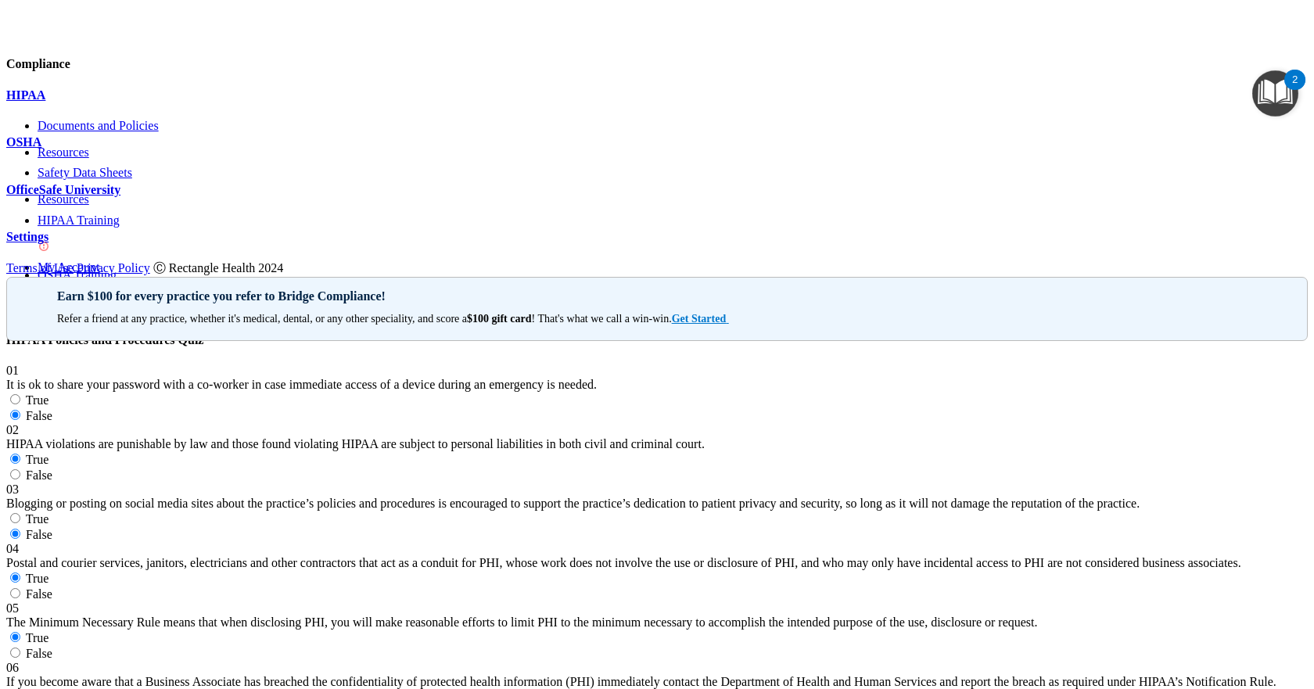
radio input "true"
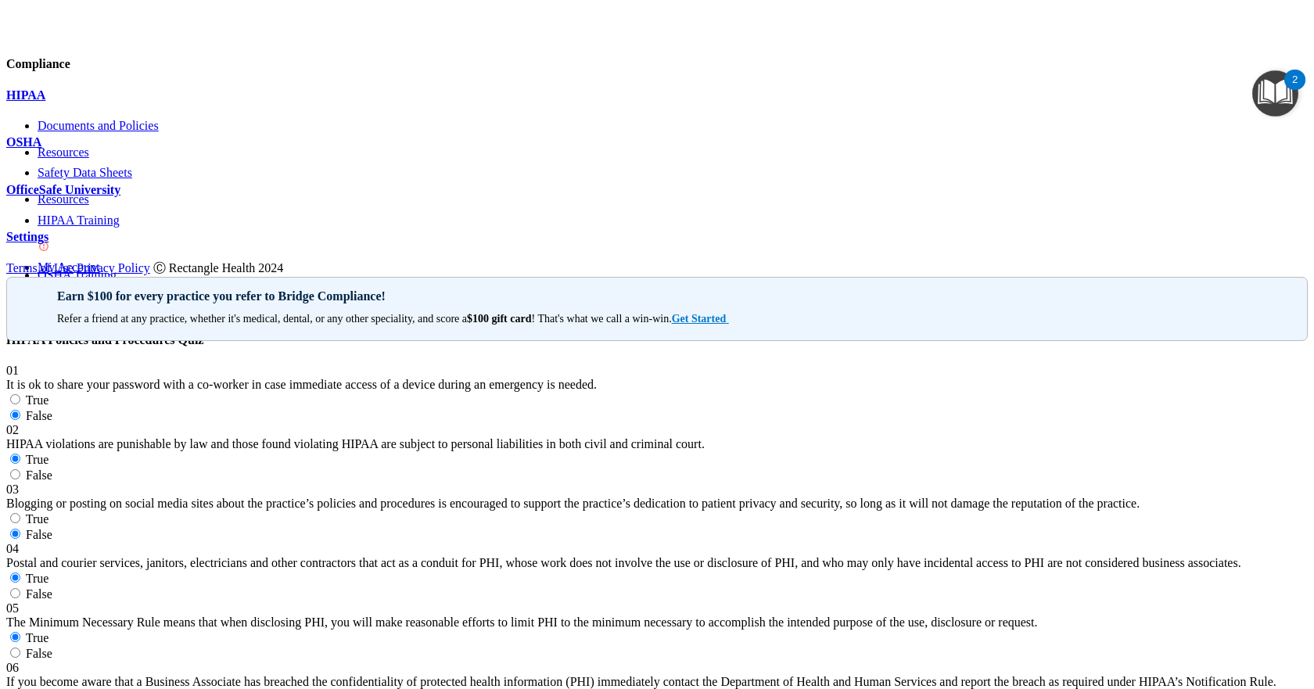
radio input "true"
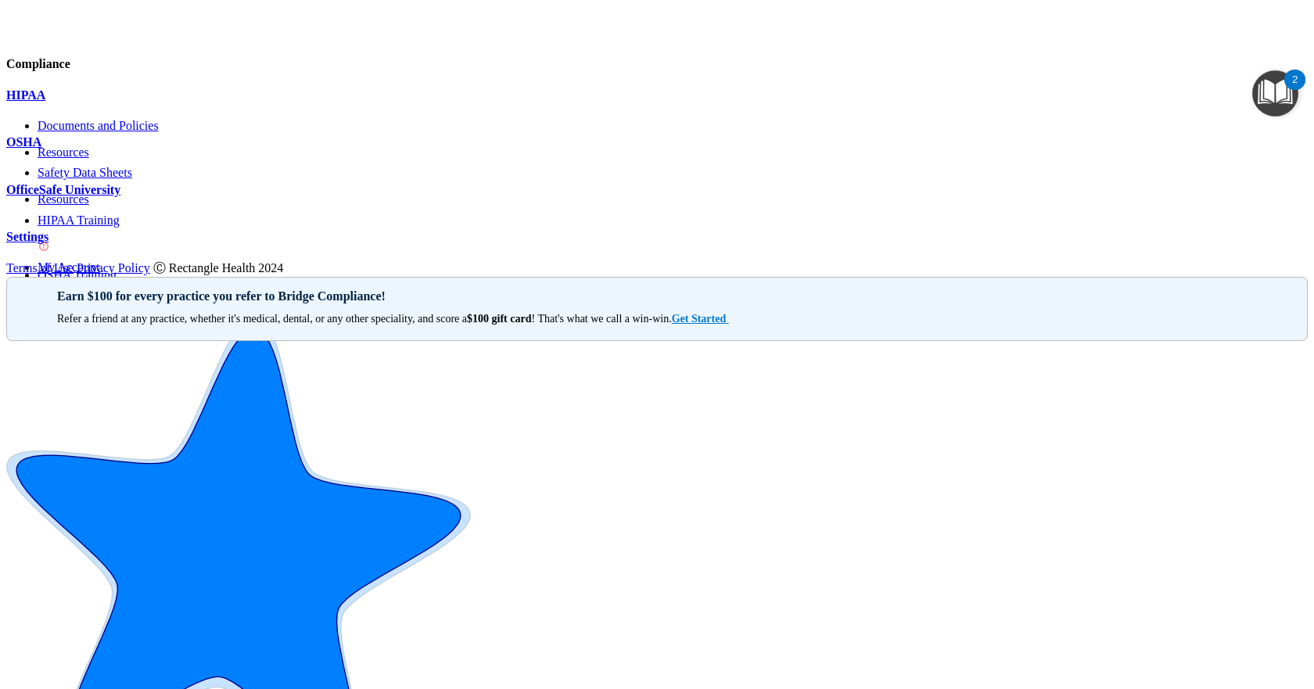
click at [131, 102] on div "HIPAA" at bounding box center [657, 95] width 1302 height 14
click at [138, 197] on p "OfficeSafe University" at bounding box center [657, 190] width 1302 height 14
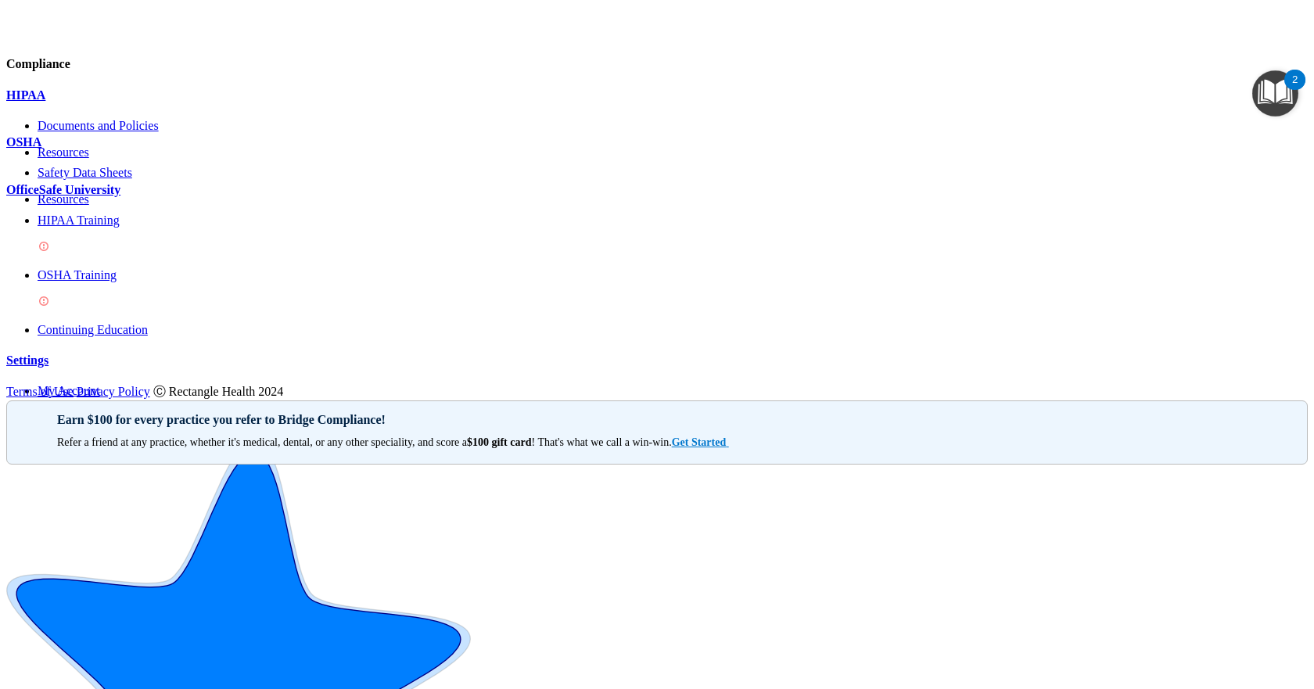
click at [137, 228] on p "HIPAA Training" at bounding box center [673, 221] width 1271 height 14
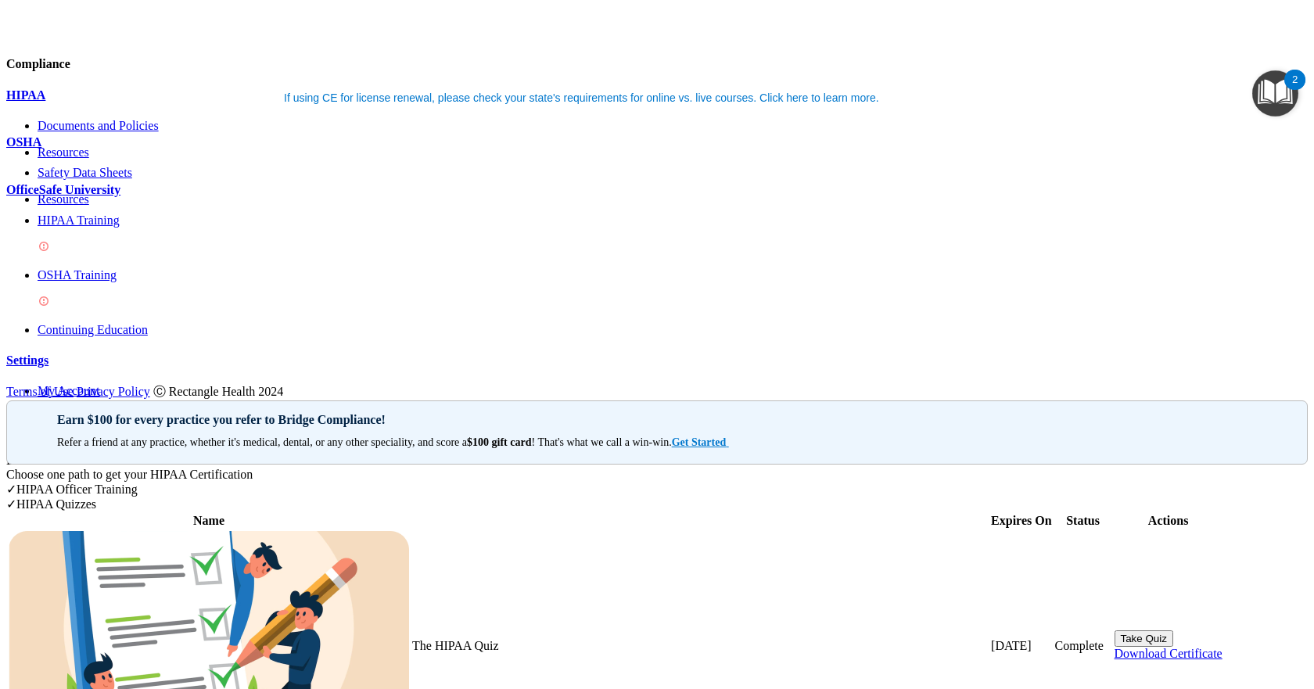
scroll to position [78, 0]
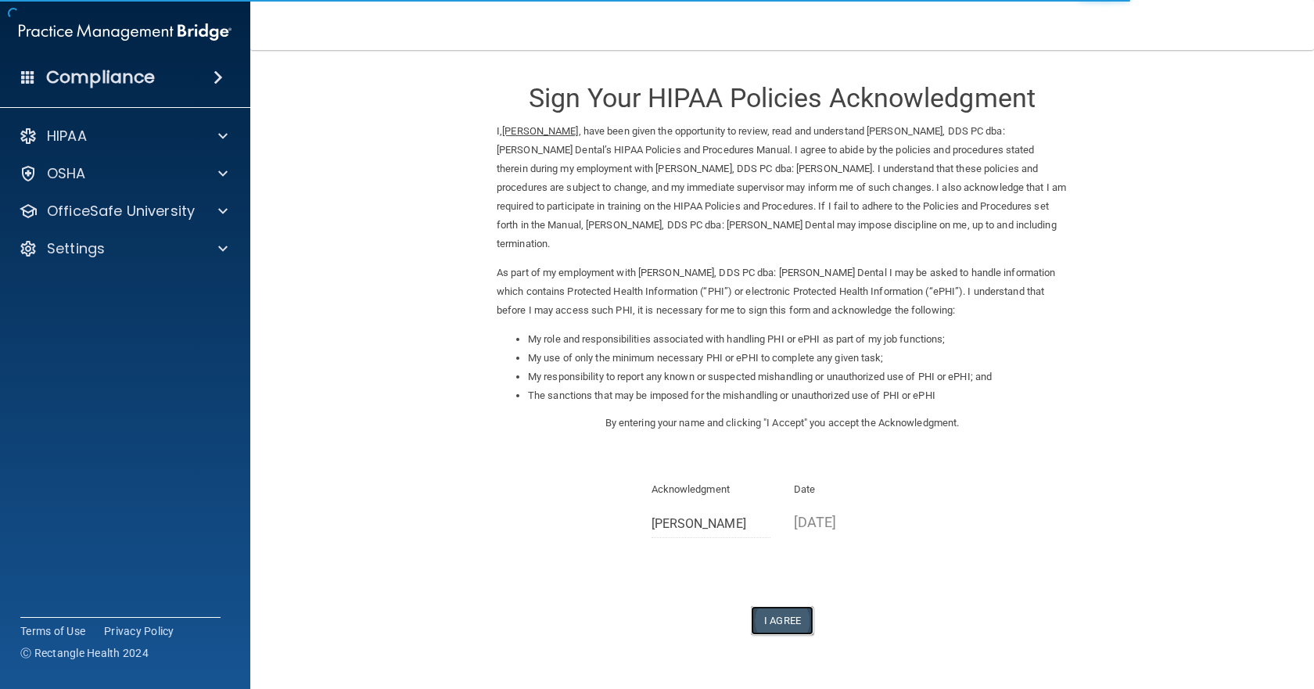
click at [772, 609] on button "I Agree" at bounding box center [782, 620] width 63 height 29
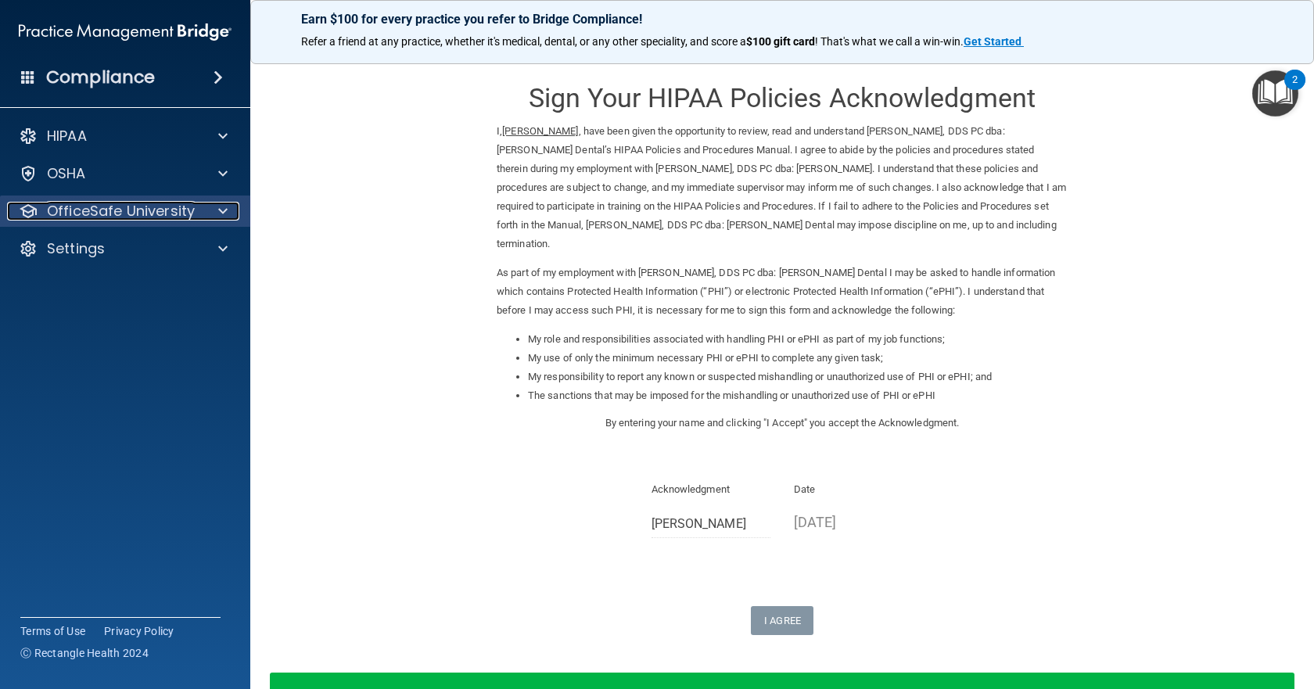
click at [106, 218] on p "OfficeSafe University" at bounding box center [121, 211] width 148 height 19
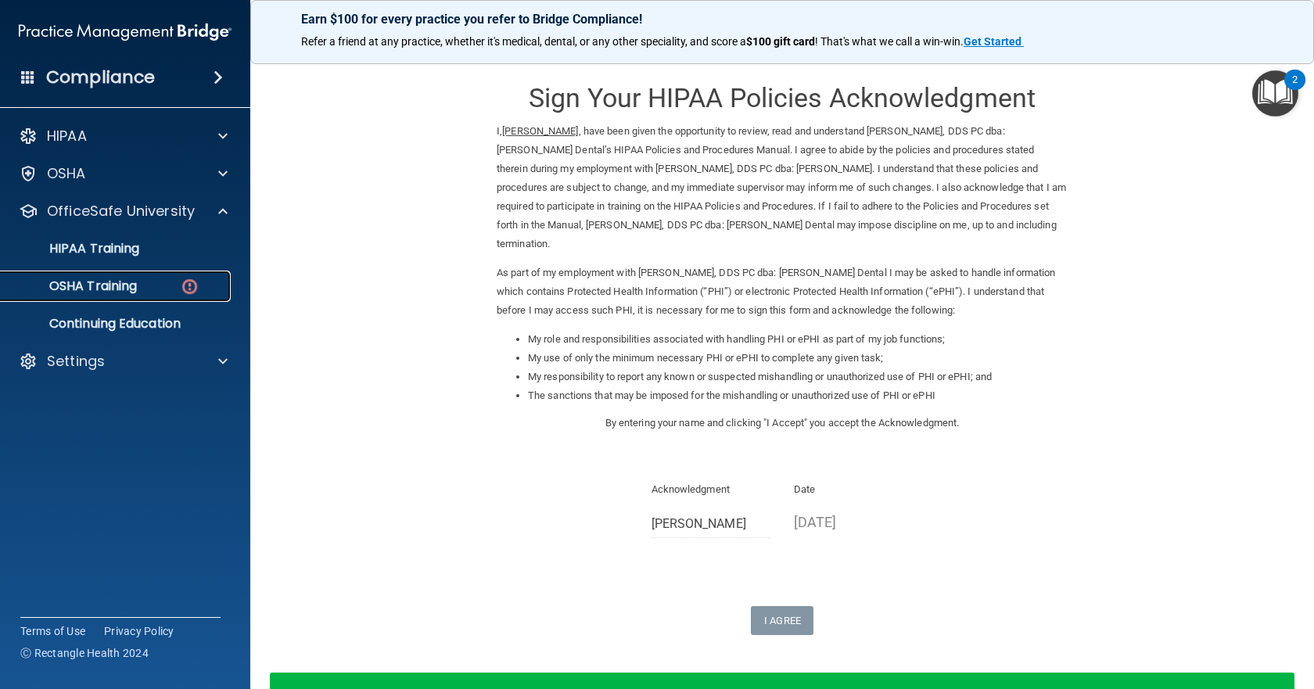
click at [120, 286] on p "OSHA Training" at bounding box center [73, 287] width 127 height 16
